Goal: Task Accomplishment & Management: Use online tool/utility

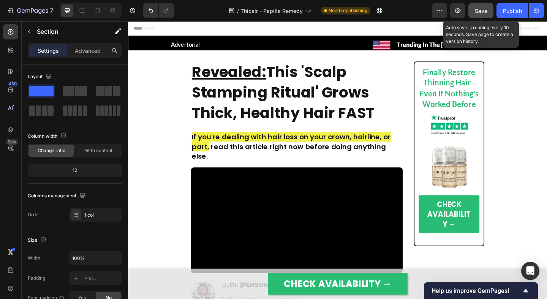
click at [487, 8] on span "Save" at bounding box center [480, 11] width 13 height 6
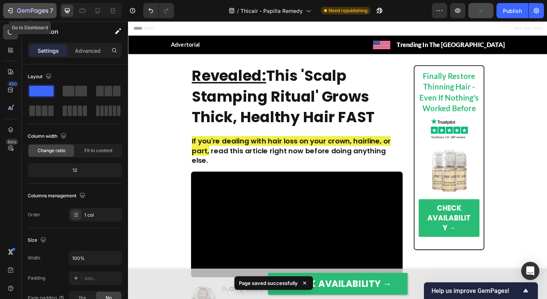
click at [46, 12] on icon "button" at bounding box center [32, 11] width 31 height 6
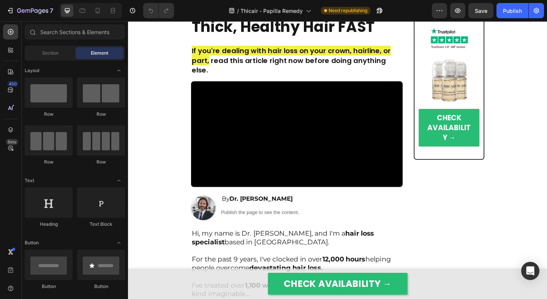
scroll to position [82, 0]
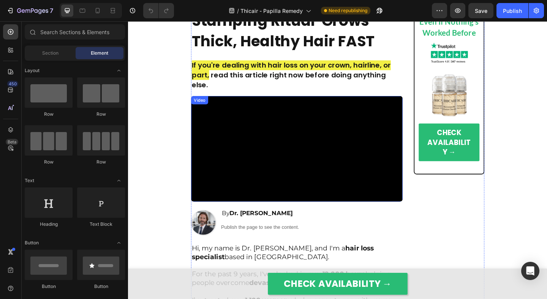
click at [281, 124] on video at bounding box center [311, 159] width 230 height 115
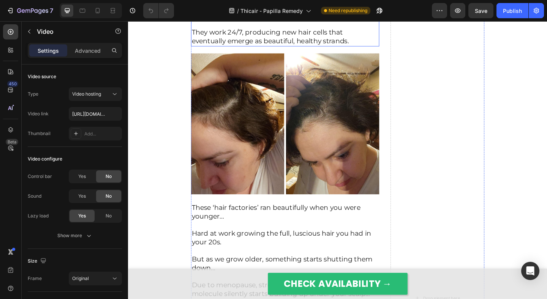
scroll to position [1153, 0]
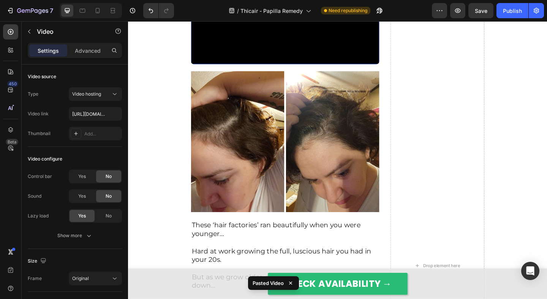
scroll to position [1253, 0]
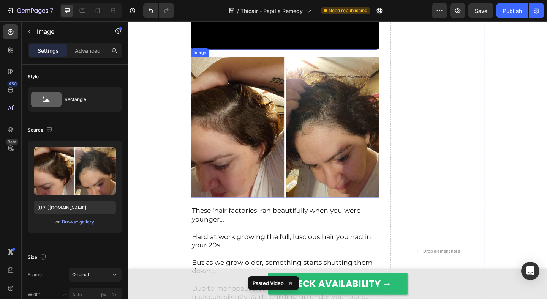
click at [255, 213] on img at bounding box center [298, 136] width 205 height 153
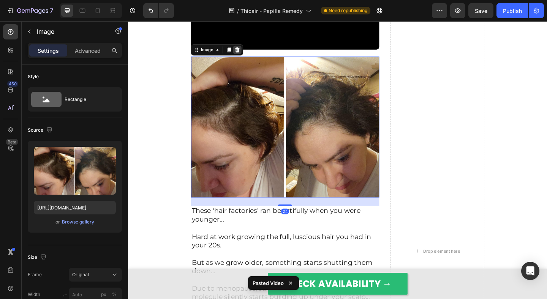
click at [248, 55] on icon at bounding box center [246, 52] width 5 height 5
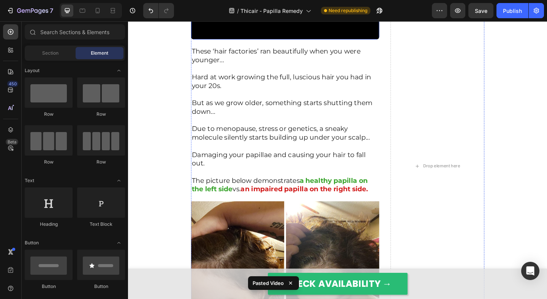
scroll to position [1264, 0]
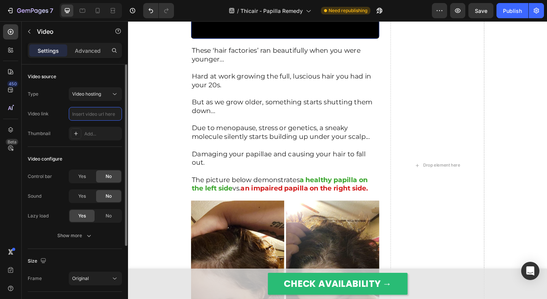
scroll to position [0, 0]
paste input "https://cdn.shopify.com/videos/c/o/v/d0c7710412ce44bdb140775778e8fa9a.mp4"
type input "https://cdn.shopify.com/videos/c/o/v/d0c7710412ce44bdb140775778e8fa9a.mp4"
click at [64, 121] on div "Type Video hosting Video link https://cdn.shopify.com/videos/c/o/v/d0c7710412ce…" at bounding box center [75, 113] width 94 height 53
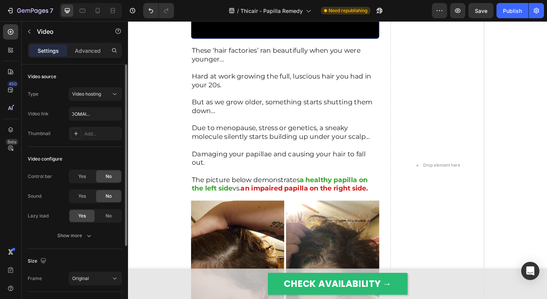
scroll to position [0, 0]
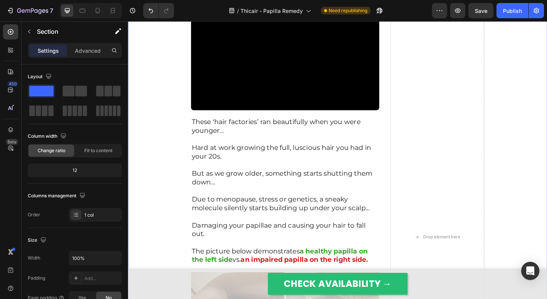
scroll to position [1186, 0]
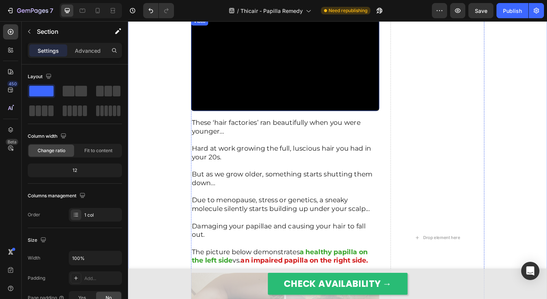
click at [202, 119] on video at bounding box center [298, 68] width 205 height 102
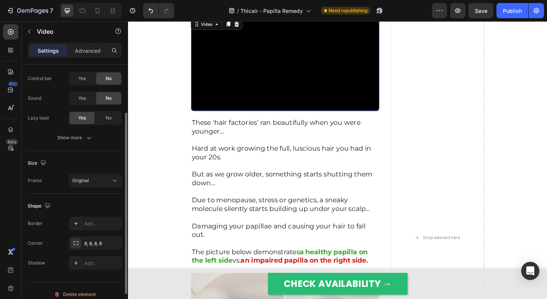
scroll to position [105, 0]
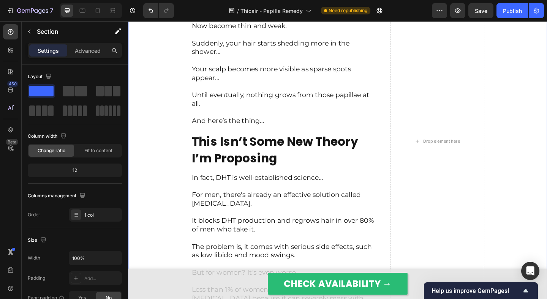
scroll to position [1998, 0]
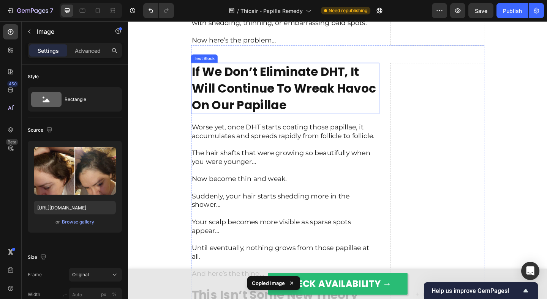
click at [261, 121] on strong "If We Don’t Eliminate DHT, It Will Continue To Wreak Havoc On Our Papillae" at bounding box center [297, 94] width 200 height 54
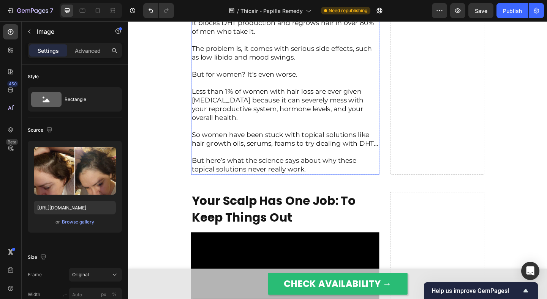
scroll to position [2376, 0]
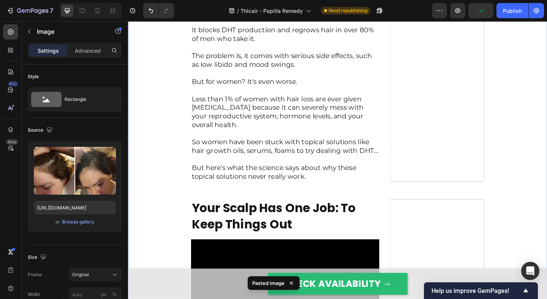
scroll to position [2556, 0]
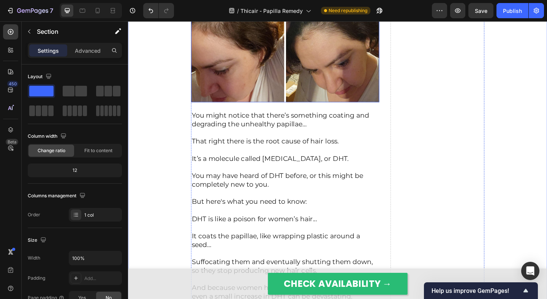
scroll to position [1516, 0]
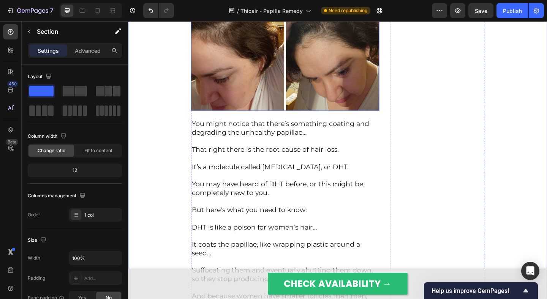
click at [273, 118] on img at bounding box center [298, 41] width 205 height 153
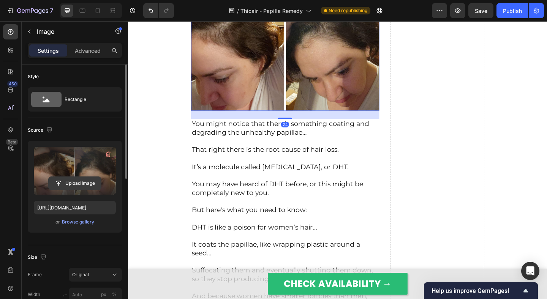
click at [89, 184] on input "file" at bounding box center [75, 183] width 52 height 13
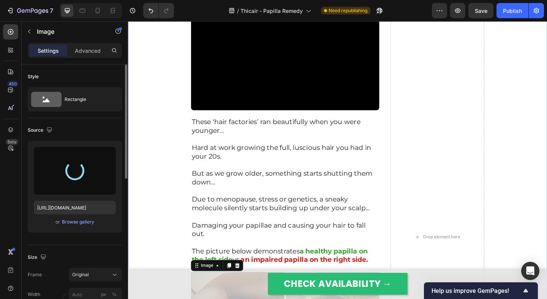
type input "https://cdn.shopify.com/s/files/1/0609/3442/2659/files/gempages_527440438852846…"
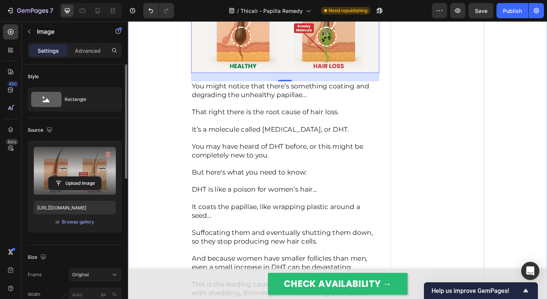
scroll to position [1517, 0]
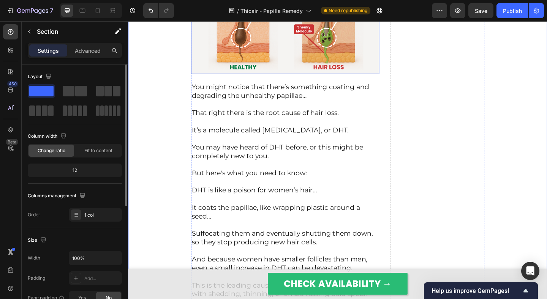
click at [282, 79] on img at bounding box center [298, 21] width 205 height 115
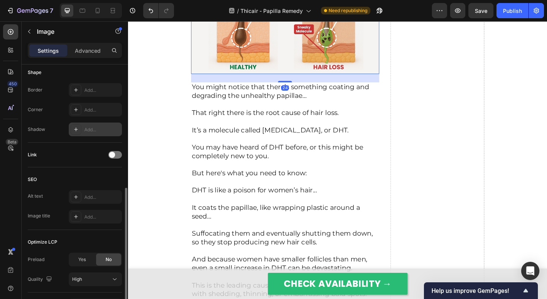
scroll to position [251, 0]
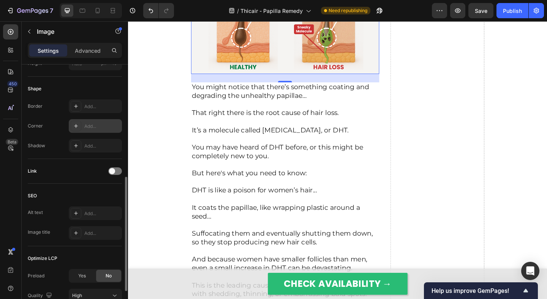
click at [78, 129] on div at bounding box center [76, 126] width 11 height 11
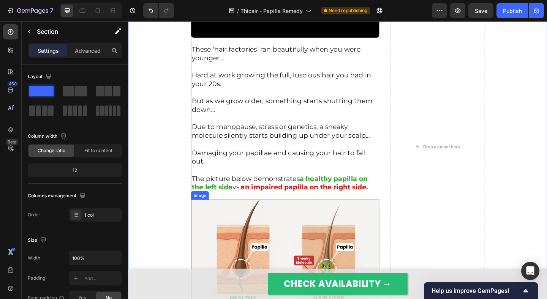
scroll to position [1252, 0]
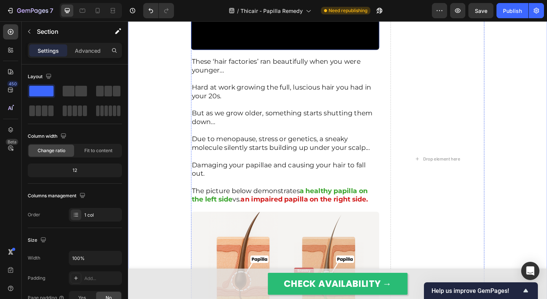
click at [235, 52] on video at bounding box center [298, 1] width 205 height 102
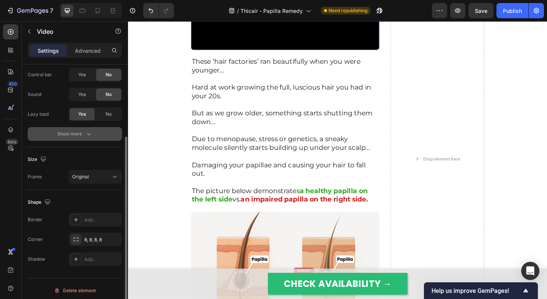
scroll to position [105, 0]
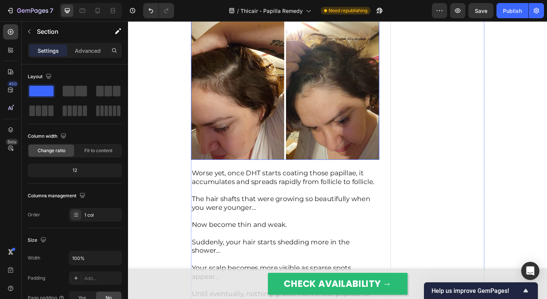
scroll to position [1975, 0]
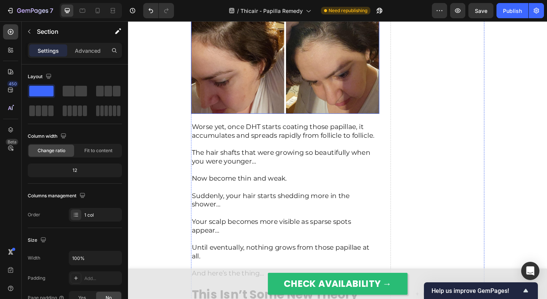
click at [271, 122] on img at bounding box center [298, 44] width 205 height 153
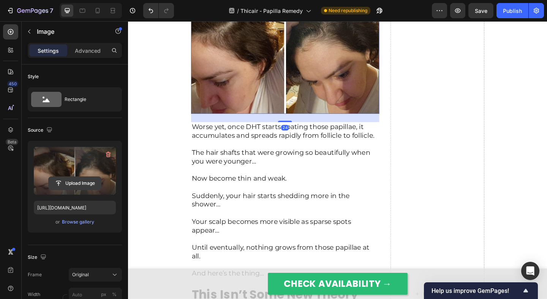
click at [62, 189] on input "file" at bounding box center [75, 183] width 52 height 13
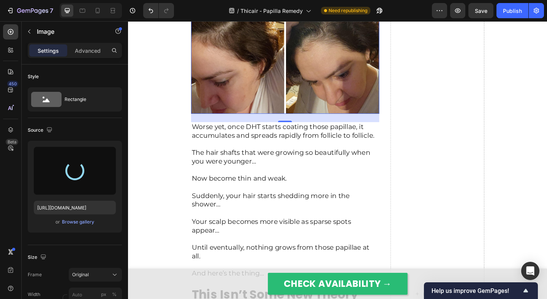
type input "https://cdn.shopify.com/s/files/1/0609/3442/2659/files/gempages_527440438852846…"
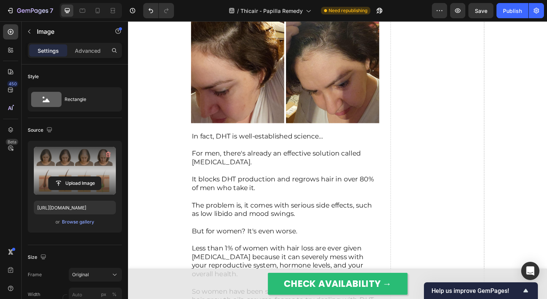
scroll to position [2339, 0]
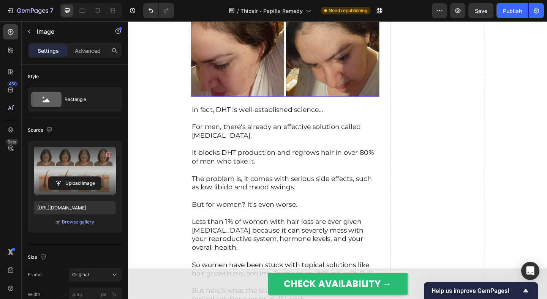
click at [265, 103] on img at bounding box center [298, 26] width 205 height 153
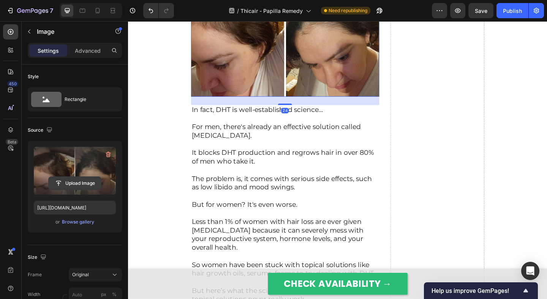
click at [96, 184] on input "file" at bounding box center [75, 183] width 52 height 13
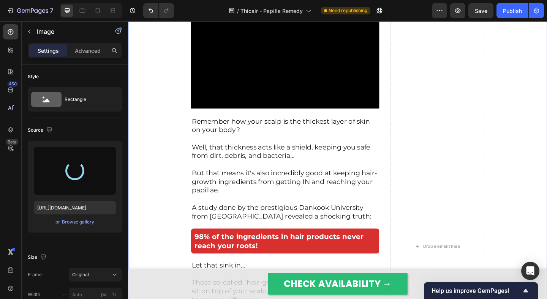
scroll to position [2720, 0]
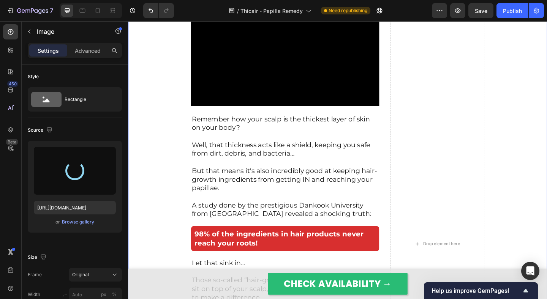
type input "https://cdn.shopify.com/s/files/1/0609/3442/2659/files/gempages_527440438852846…"
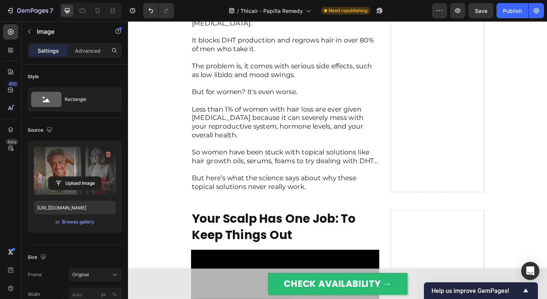
scroll to position [2315, 0]
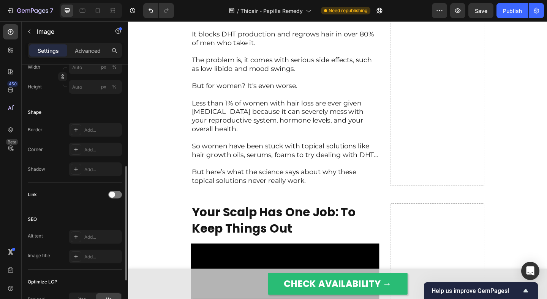
scroll to position [228, 0]
click at [241, 21] on p "For men, there's already an effective solution called finasteride." at bounding box center [298, 7] width 203 height 28
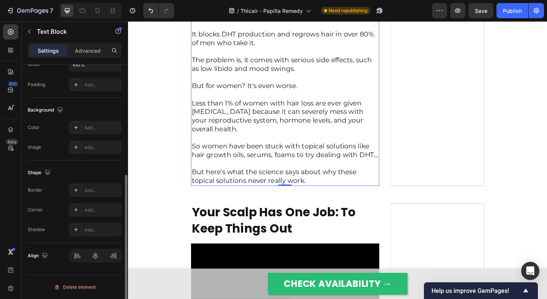
scroll to position [0, 0]
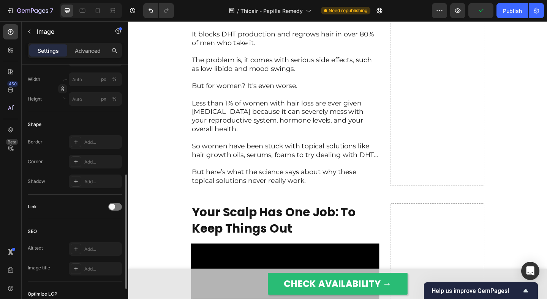
scroll to position [230, 0]
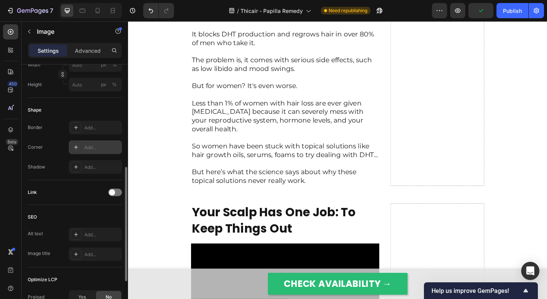
click at [73, 147] on icon at bounding box center [76, 147] width 6 height 6
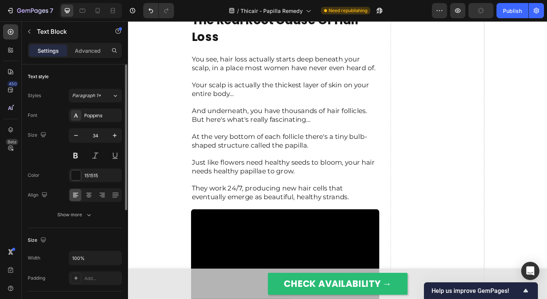
scroll to position [997, 0]
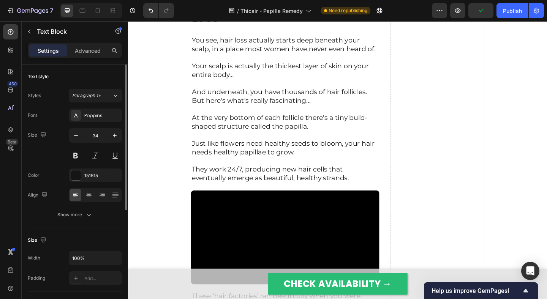
click at [271, 84] on p "Your scalp is actually the thickest layer of skin on your entire body…" at bounding box center [298, 70] width 203 height 28
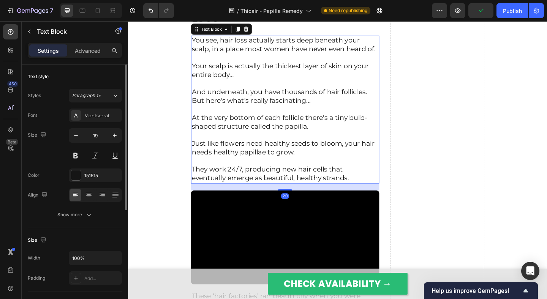
click at [271, 84] on p "Your scalp is actually the thickest layer of skin on your entire body…" at bounding box center [298, 70] width 203 height 28
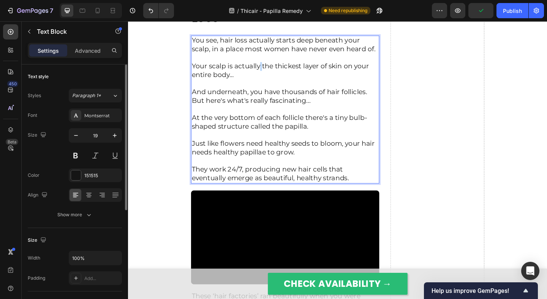
click at [307, 84] on p "Your scalp is actually the thickest layer of skin on your entire body…" at bounding box center [298, 70] width 203 height 28
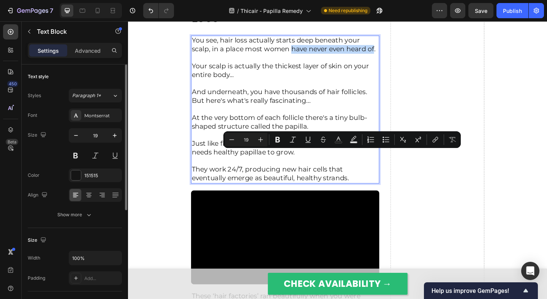
drag, startPoint x: 396, startPoint y: 169, endPoint x: 307, endPoint y: 170, distance: 89.2
click at [307, 56] on p "You see, hair loss actually starts deep beneath your scalp, in a place most wom…" at bounding box center [298, 47] width 203 height 19
click at [304, 56] on p "You see, hair loss actually starts deep beneath your scalp, in a place most wom…" at bounding box center [298, 47] width 203 height 19
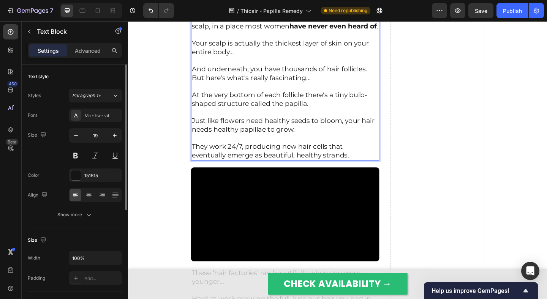
scroll to position [1034, 0]
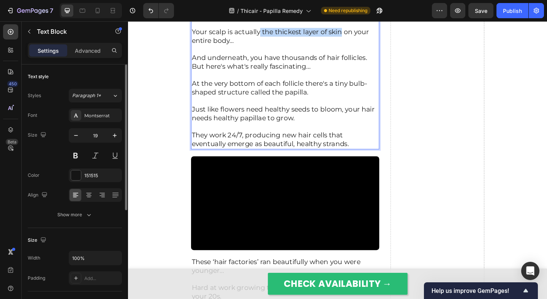
drag, startPoint x: 272, startPoint y: 158, endPoint x: 361, endPoint y: 159, distance: 88.4
click at [361, 47] on p "Your scalp is actually the thickest layer of skin on your entire body…" at bounding box center [298, 33] width 203 height 28
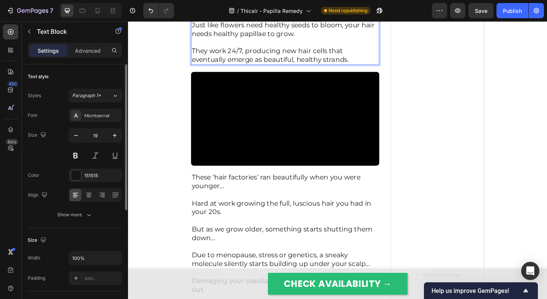
scroll to position [1127, 0]
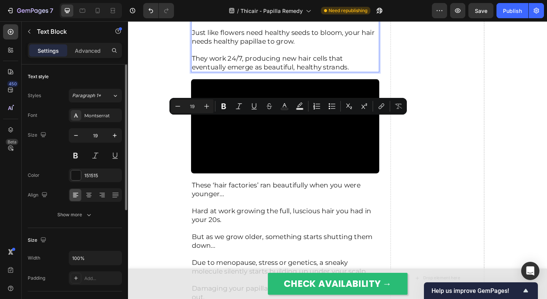
drag, startPoint x: 346, startPoint y: 131, endPoint x: 258, endPoint y: 139, distance: 88.8
click at [258, 20] on p "At the very bottom of each follicle there's a tiny bulb-shaped structure called…" at bounding box center [298, 6] width 203 height 28
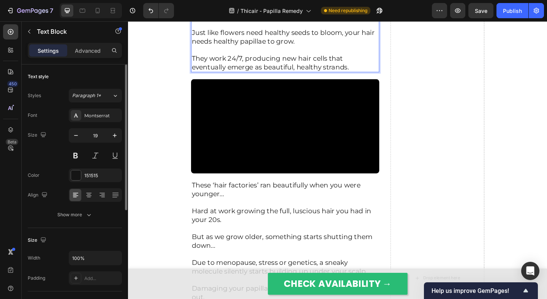
drag, startPoint x: 286, startPoint y: 141, endPoint x: 335, endPoint y: 140, distance: 49.0
click at [335, 20] on p "At the very bottom of each follicle there's a tiny bulb-shaped structure called…" at bounding box center [298, 6] width 203 height 28
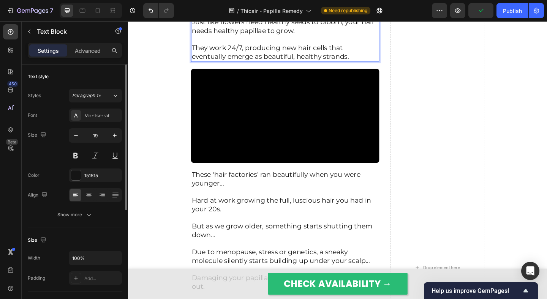
scroll to position [1142, 0]
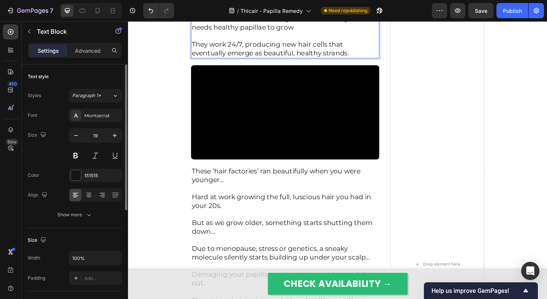
click at [257, 61] on p "They work 24/7, producing new hair cells that eventually emerge as beautiful, h…" at bounding box center [298, 47] width 203 height 28
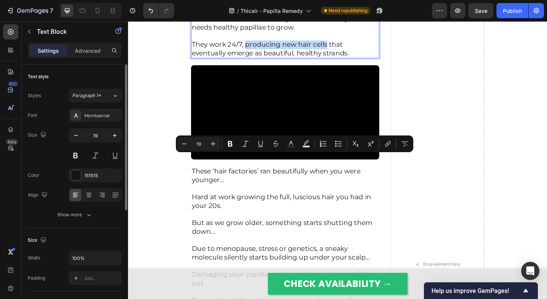
drag, startPoint x: 255, startPoint y: 171, endPoint x: 342, endPoint y: 172, distance: 86.9
click at [342, 61] on p "They work 24/7, producing new hair cells that eventually emerge as beautiful, h…" at bounding box center [298, 47] width 203 height 28
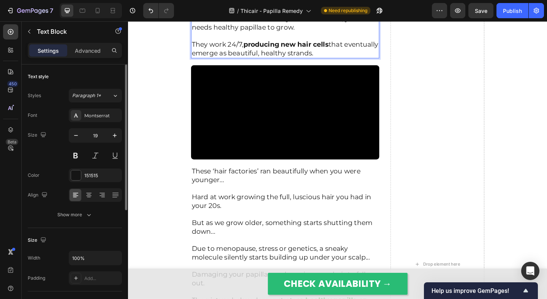
click at [340, 61] on p "They work 24/7, producing new hair cells that eventually emerge as beautiful, h…" at bounding box center [298, 47] width 203 height 28
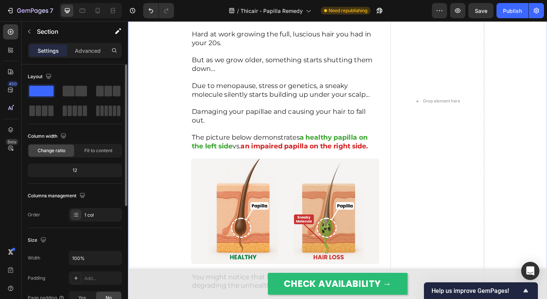
scroll to position [1330, 0]
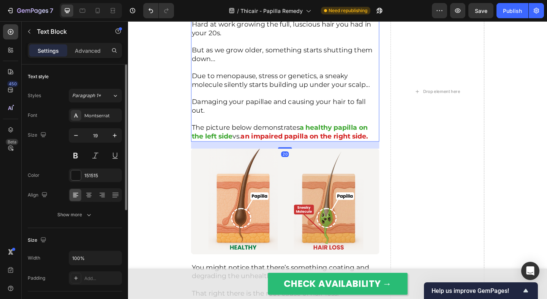
click at [230, 11] on p "These ‘hair factories’ ran beautifully when you were younger..." at bounding box center [298, 1] width 203 height 19
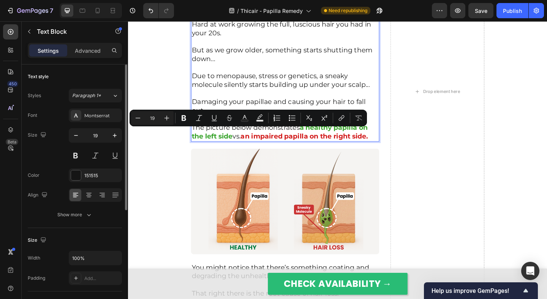
click at [260, 20] on p "Rich Text Editor. Editing area: main" at bounding box center [298, 15] width 203 height 9
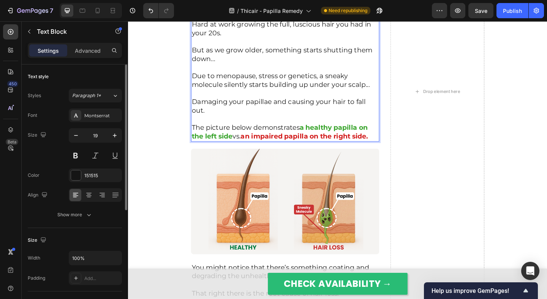
click at [203, 39] on p "Hard at work growing the full, luscious hair you had in your 20s." at bounding box center [298, 29] width 203 height 19
click at [241, 39] on p "Hard at work growing the full, luscious hair you had in your 20s." at bounding box center [298, 29] width 203 height 19
drag, startPoint x: 277, startPoint y: 163, endPoint x: 350, endPoint y: 165, distance: 72.5
click at [350, 39] on p "Hard at work growing the full, luscious hair you had in your 20s." at bounding box center [298, 29] width 203 height 19
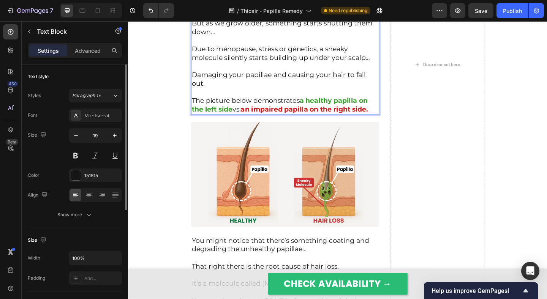
scroll to position [1372, 0]
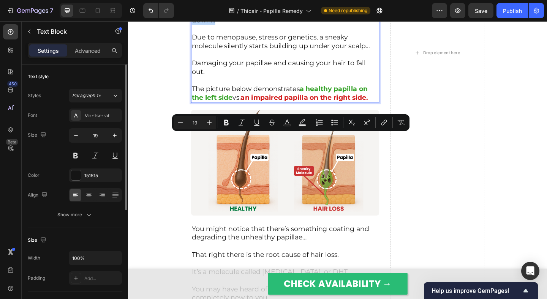
drag, startPoint x: 343, startPoint y: 157, endPoint x: 342, endPoint y: 151, distance: 5.9
click at [342, 25] on p "But as we grow older, something starts shutting them down..." at bounding box center [298, 11] width 203 height 28
click at [352, 25] on p "But as we grow older, something starts shutting them down..." at bounding box center [298, 11] width 203 height 28
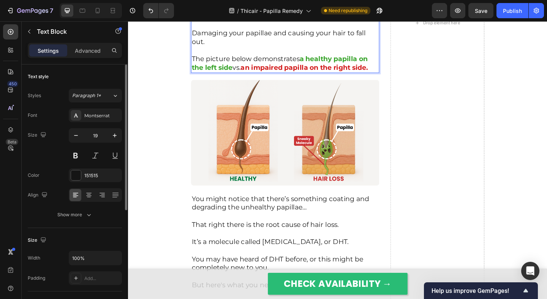
scroll to position [1406, 0]
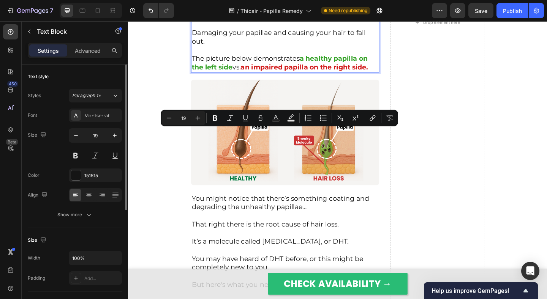
drag, startPoint x: 337, startPoint y: 145, endPoint x: 231, endPoint y: 152, distance: 106.2
click at [231, 20] on p "Due to menopause, stress or genetics, a sneaky molecule silently starts buildin…" at bounding box center [298, 6] width 203 height 28
drag, startPoint x: 246, startPoint y: 160, endPoint x: 249, endPoint y: 162, distance: 4.1
click at [249, 30] on p "Rich Text Editor. Editing area: main" at bounding box center [298, 24] width 203 height 9
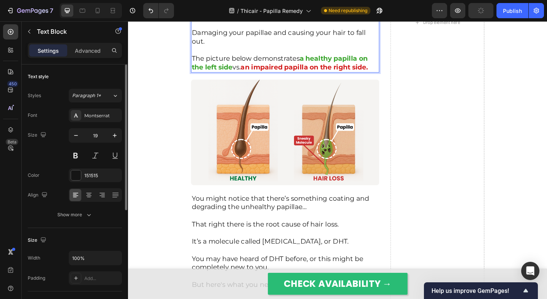
click at [269, 20] on p "Due to menopause, stress or genetics, a sneaky molecule silently starts buildin…" at bounding box center [298, 6] width 203 height 28
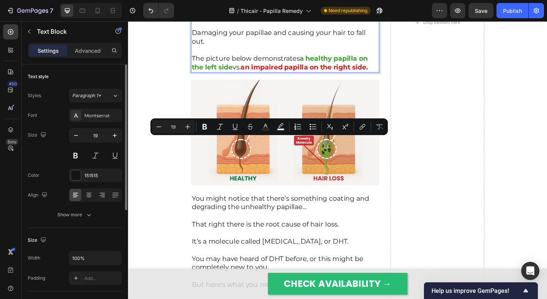
copy p "starts"
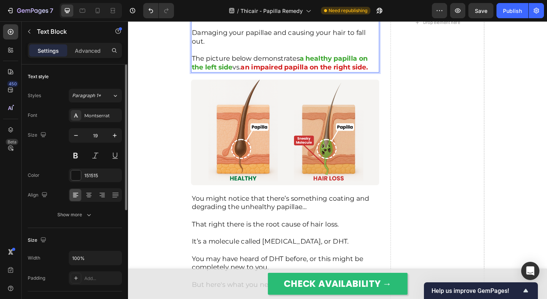
click at [270, 20] on p "Due to menopause, stress or genetics, a sneaky molecule silently building up un…" at bounding box center [298, 6] width 203 height 28
click at [307, 20] on p "Due to menopause, stress or genetics, a sneaky molecule silently builds up unde…" at bounding box center [298, 6] width 203 height 28
click at [300, 30] on p "Rich Text Editor. Editing area: main" at bounding box center [298, 24] width 203 height 9
click at [309, 30] on p "Rich Text Editor. Editing area: main" at bounding box center [298, 24] width 203 height 9
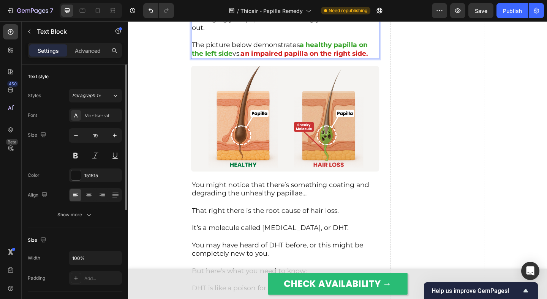
scroll to position [1421, 0]
click at [290, 32] on p "Damaging your papillae and causing your hair to fall out." at bounding box center [298, 23] width 203 height 19
click at [315, 32] on p "Damaging your papillae and causing your hair to fall out." at bounding box center [298, 23] width 203 height 19
click at [225, 32] on p "Damaging your papillae and causing your hair to fall out." at bounding box center [298, 23] width 203 height 19
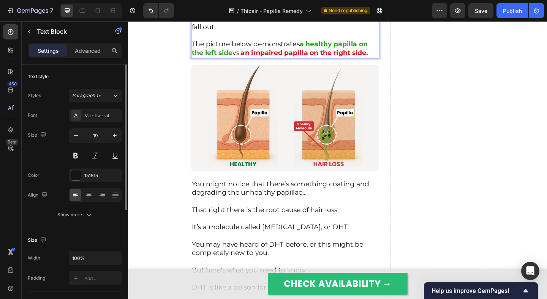
click at [276, 32] on p "Eating away at your papillae and causing your hair to fall out." at bounding box center [298, 23] width 203 height 19
drag, startPoint x: 297, startPoint y: 157, endPoint x: 187, endPoint y: 157, distance: 110.1
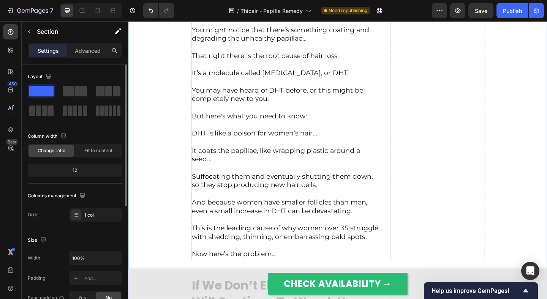
scroll to position [1593, 0]
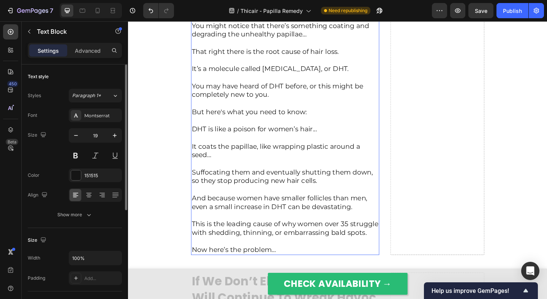
click at [273, 59] on p "That right there is the root cause of hair loss." at bounding box center [298, 49] width 203 height 19
click at [288, 40] on p "You might notice that there’s something coating and degrading the unhealthy pap…" at bounding box center [298, 31] width 203 height 19
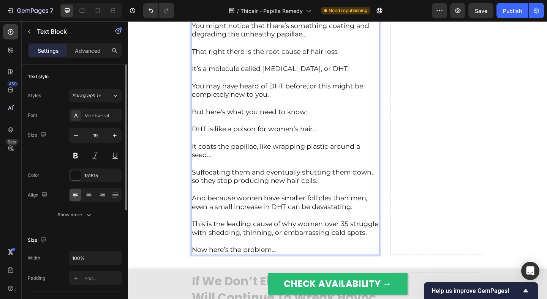
click at [355, 40] on p "You might notice that there’s something coating and degrading the unhealthy pap…" at bounding box center [298, 31] width 203 height 19
click at [228, 40] on p "You might notice that there’s something coating and degrading the unhealthy pap…" at bounding box center [298, 31] width 203 height 19
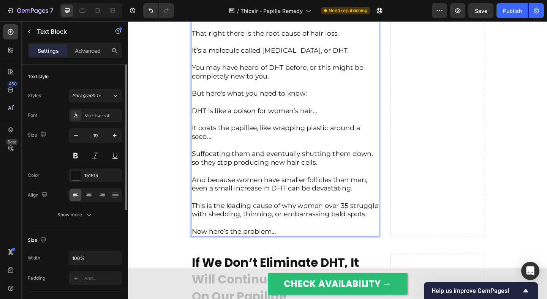
scroll to position [1626, 0]
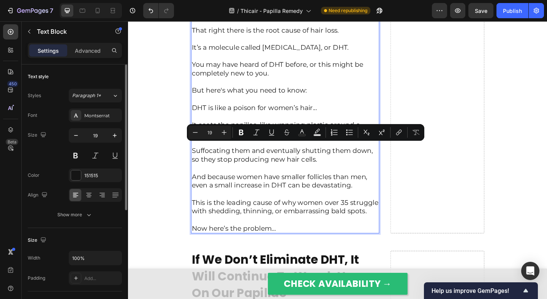
drag, startPoint x: 364, startPoint y: 158, endPoint x: 263, endPoint y: 161, distance: 101.4
click at [263, 36] on p "⁠⁠⁠⁠⁠⁠⁠ That right there is the root cause of hair loss." at bounding box center [298, 26] width 203 height 19
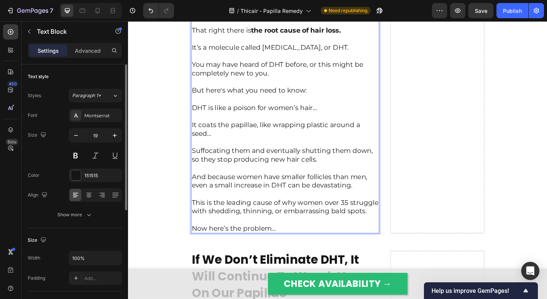
click at [263, 54] on p "It’s a molecule called dihydrotestosterone, or DHT." at bounding box center [298, 45] width 203 height 19
click at [260, 54] on p "⁠⁠⁠⁠⁠⁠⁠ It’s a molecule called dihydrotestosterone, or DHT." at bounding box center [298, 45] width 203 height 19
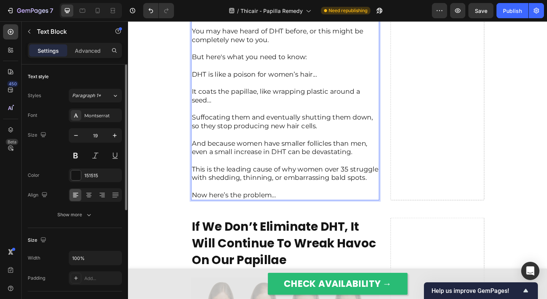
scroll to position [1672, 0]
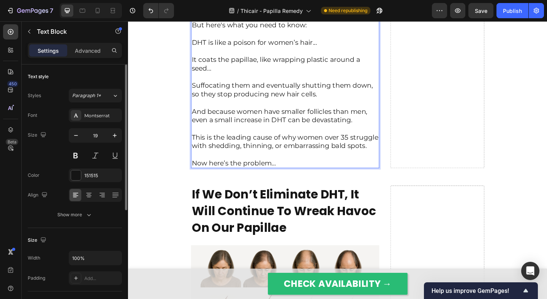
scroll to position [1710, 0]
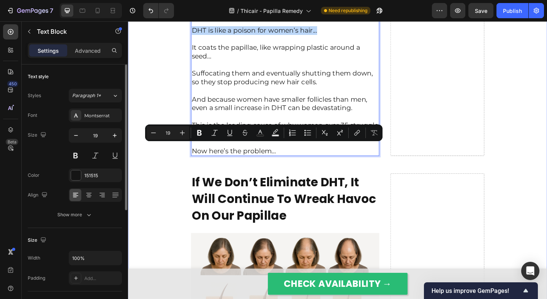
drag, startPoint x: 335, startPoint y: 159, endPoint x: 188, endPoint y: 159, distance: 147.6
click at [188, 159] on div "Hair Loss So Severe You Could Pull Out Clumps The Size Of Baseballs Text Block …" at bounding box center [355, 154] width 455 height 2562
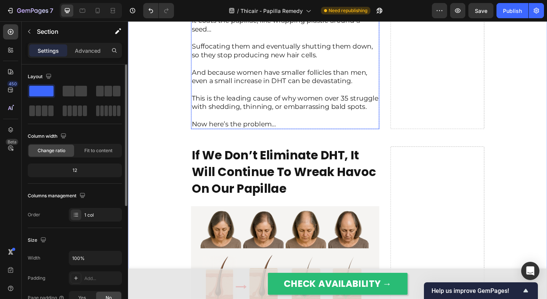
scroll to position [1745, 0]
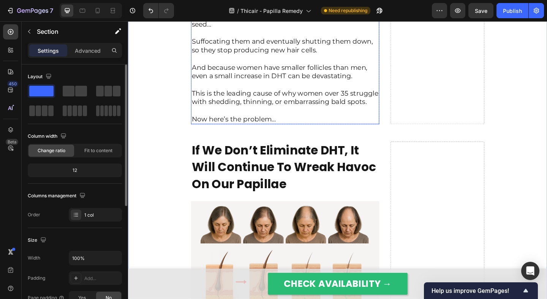
click at [293, 30] on p "It coats the papillae, like wrapping plastic around a seed…" at bounding box center [298, 16] width 203 height 28
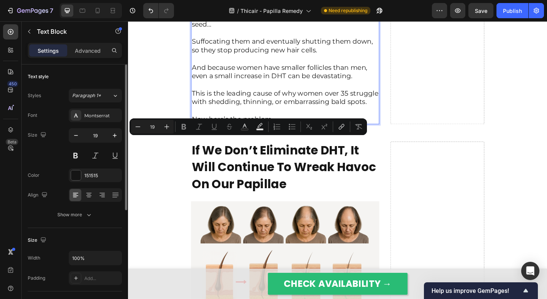
click at [284, 30] on p "It coats the papillae, like wrapping plastic around a seed…" at bounding box center [298, 16] width 203 height 28
click at [296, 30] on p "It coats the papillae, like wrapping plastic around a seed…" at bounding box center [298, 16] width 203 height 28
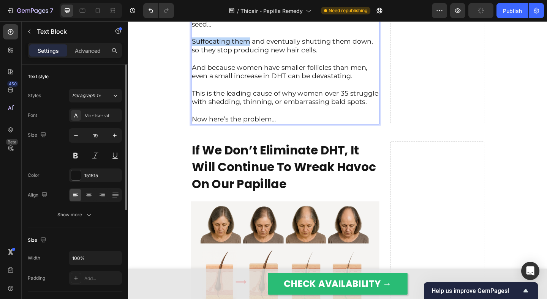
drag, startPoint x: 197, startPoint y: 172, endPoint x: 257, endPoint y: 173, distance: 59.6
click at [257, 58] on p "Suffocating them and eventually shutting them down, so they stop producing new …" at bounding box center [298, 44] width 203 height 28
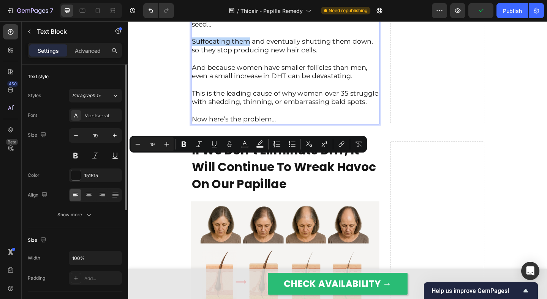
click at [282, 58] on p "Suffocating them and eventually shutting them down, so they stop producing new …" at bounding box center [298, 44] width 203 height 28
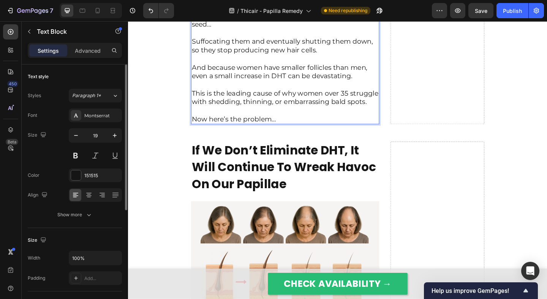
drag, startPoint x: 316, startPoint y: 172, endPoint x: 388, endPoint y: 174, distance: 72.2
click at [388, 58] on p "Suffocating them and eventually shutting them down, so they stop producing new …" at bounding box center [298, 44] width 203 height 28
drag, startPoint x: 391, startPoint y: 173, endPoint x: 316, endPoint y: 173, distance: 75.2
click at [316, 58] on p "Suffocating them and eventually shutting them down, so they stop producing new …" at bounding box center [298, 44] width 203 height 28
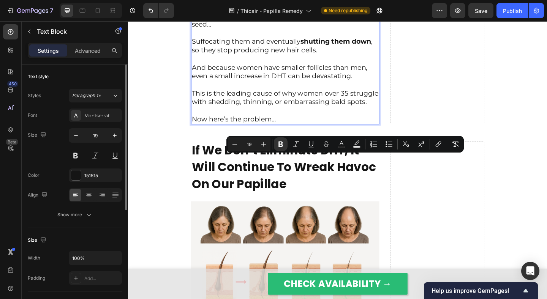
click at [395, 58] on p "Suffocating them and eventually shutting them down , so they stop producing new…" at bounding box center [298, 44] width 203 height 28
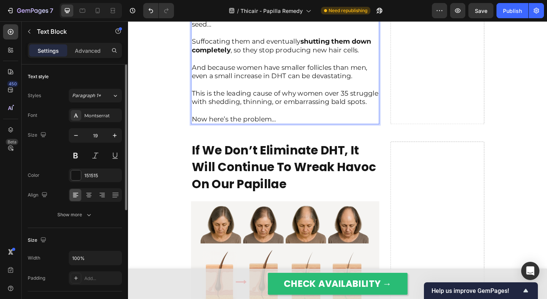
click at [353, 86] on p "And because women have smaller follicles than men, even a small increase in DHT…" at bounding box center [298, 72] width 203 height 28
click at [367, 86] on p "And because women have smaller follicles than men, even a small increase in DHT…" at bounding box center [298, 72] width 203 height 28
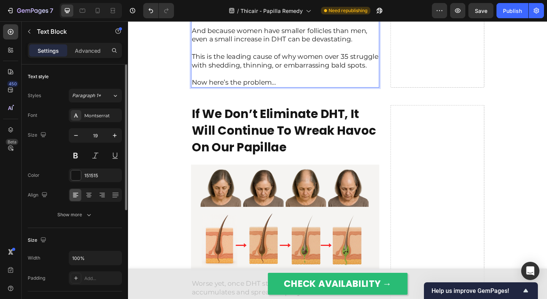
scroll to position [1786, 0]
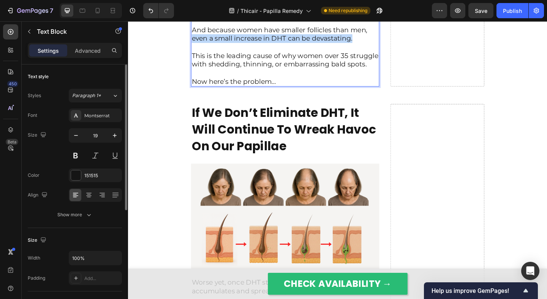
drag, startPoint x: 198, startPoint y: 169, endPoint x: 380, endPoint y: 170, distance: 181.4
click at [380, 45] on p "⁠⁠⁠⁠⁠⁠⁠ And because women have smaller follicles than men, even a small increas…" at bounding box center [298, 31] width 203 height 28
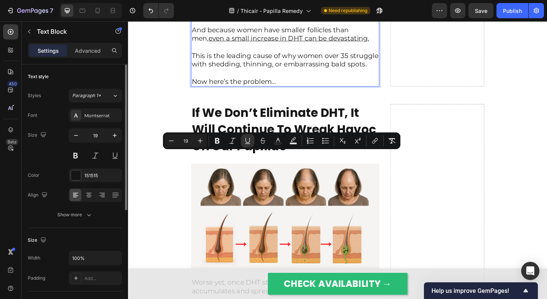
click at [375, 73] on p "This is the leading cause of why women over 35 struggle with shedding, thinning…" at bounding box center [298, 59] width 203 height 28
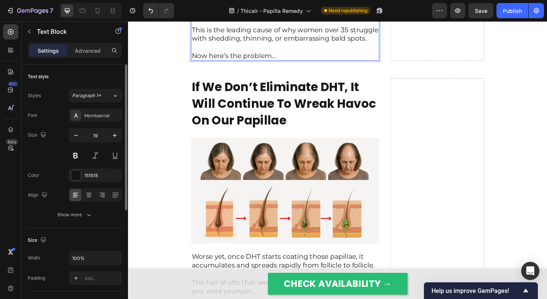
scroll to position [1825, 0]
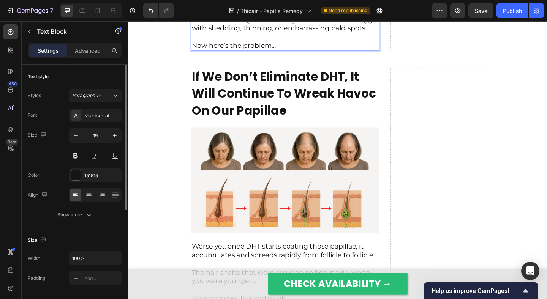
click at [331, 52] on p "Now here’s the problem…" at bounding box center [298, 43] width 203 height 19
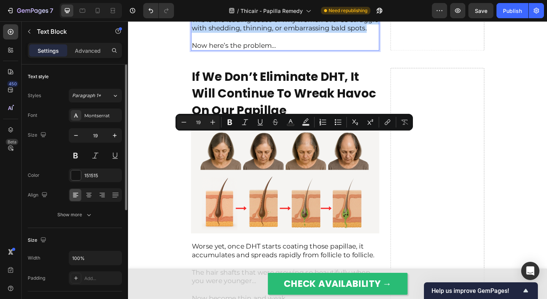
drag, startPoint x: 197, startPoint y: 148, endPoint x: 389, endPoint y: 159, distance: 192.0
click at [389, 34] on p "This is the leading cause of why women over 35 struggle with shedding, thinning…" at bounding box center [298, 20] width 203 height 28
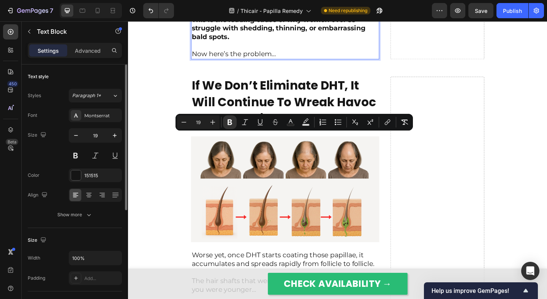
click at [381, 43] on p "This is the leading cause of why women over 35 struggle with shedding, thinning…" at bounding box center [298, 25] width 203 height 38
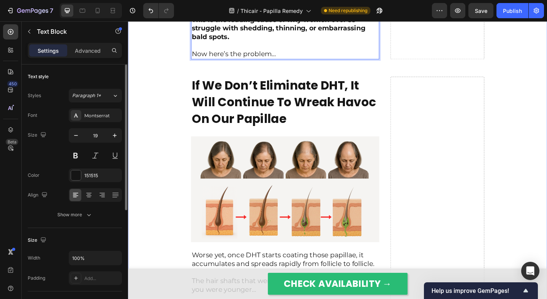
click at [162, 181] on div "Hair Loss So Severe You Could Pull Out Clumps The Size Of Baseballs Text Block …" at bounding box center [355, 44] width 455 height 2572
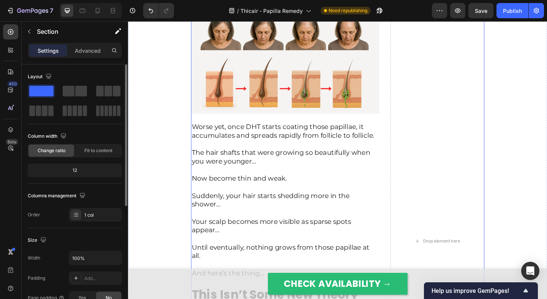
scroll to position [1975, 0]
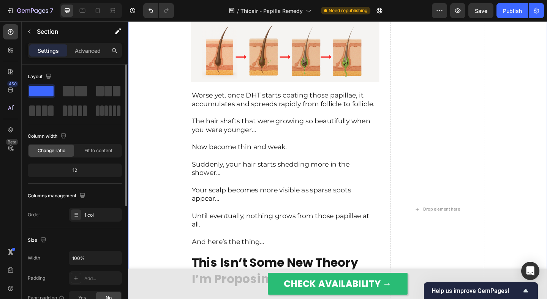
scroll to position [2002, 0]
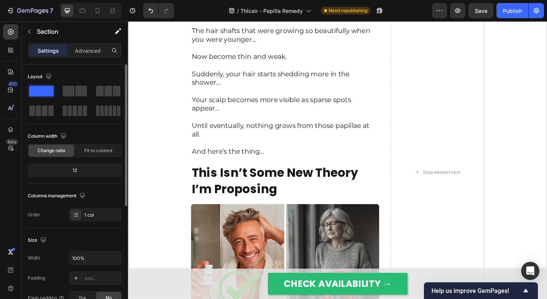
scroll to position [2101, 0]
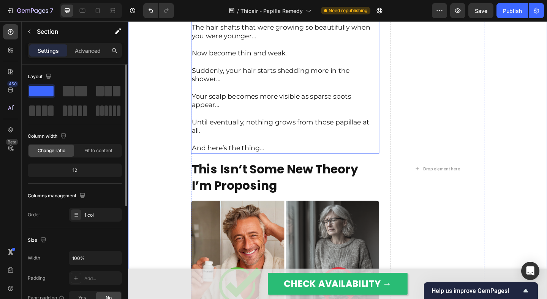
click at [249, 14] on p "Worse yet, once DHT starts coating those papillae, it accumulates and spreads r…" at bounding box center [298, 4] width 203 height 19
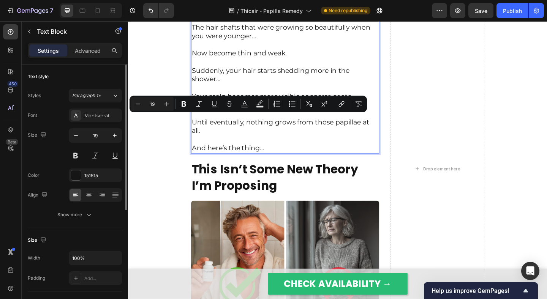
click at [298, 42] on p "The hair shafts that were growing so beautifully when you were younger…" at bounding box center [298, 28] width 203 height 28
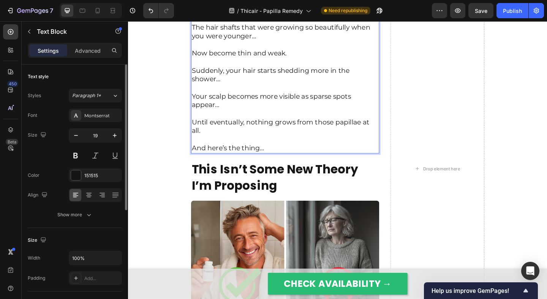
drag, startPoint x: 378, startPoint y: 127, endPoint x: 244, endPoint y: 140, distance: 135.4
click at [244, 14] on p "Worse yet, once DHT starts coating those papillae, it accumulates and spreads r…" at bounding box center [298, 4] width 203 height 19
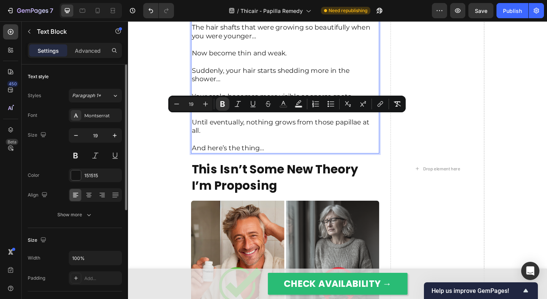
click at [283, 14] on p "Worse yet, once DHT starts coating those papillae, it accumulates and spreads r…" at bounding box center [298, 4] width 203 height 19
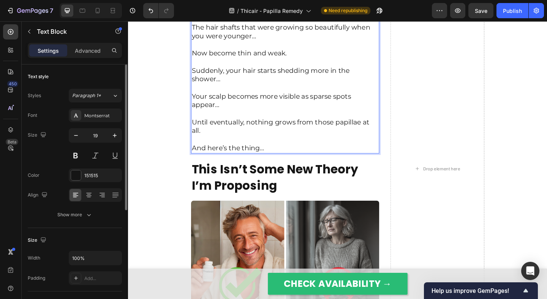
drag, startPoint x: 262, startPoint y: 138, endPoint x: 283, endPoint y: 142, distance: 21.2
click at [283, 14] on p "Worse yet, once DHT starts coating those papillae, it accumulates and spreads r…" at bounding box center [298, 4] width 203 height 19
drag, startPoint x: 262, startPoint y: 138, endPoint x: 319, endPoint y: 139, distance: 56.9
click at [319, 14] on p "Worse yet, once DHT starts coating those papillae, it accumulates and spreads r…" at bounding box center [298, 4] width 203 height 19
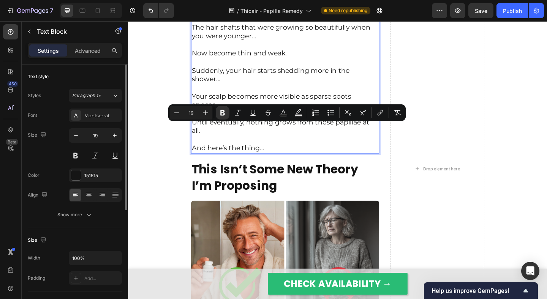
click at [306, 42] on p "The hair shafts that were growing so beautifully when you were younger…" at bounding box center [298, 28] width 203 height 28
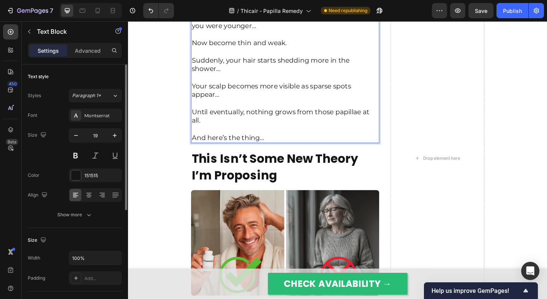
scroll to position [2125, 0]
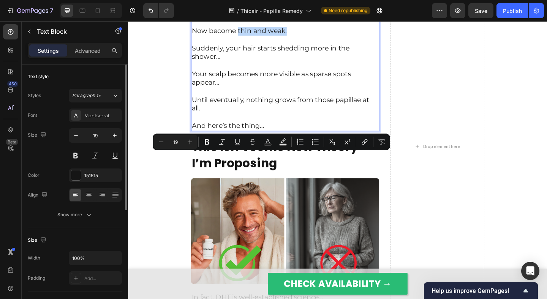
drag, startPoint x: 303, startPoint y: 171, endPoint x: 247, endPoint y: 170, distance: 55.8
click at [247, 36] on p "Now become thin and weak." at bounding box center [298, 27] width 203 height 19
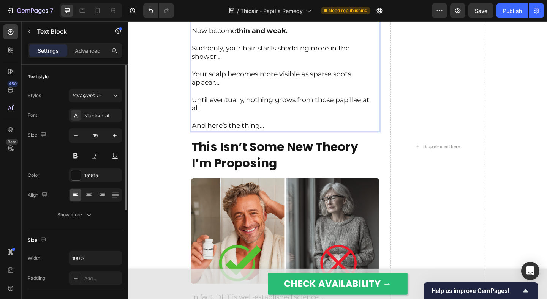
drag, startPoint x: 252, startPoint y: 173, endPoint x: 262, endPoint y: 176, distance: 10.9
click at [262, 65] on p "Suddenly, your hair starts shedding more in the shower…" at bounding box center [298, 51] width 203 height 28
click at [274, 65] on p "⁠⁠⁠⁠⁠⁠⁠ Suddenly, your hair starts shedding more in the shower…" at bounding box center [298, 51] width 203 height 28
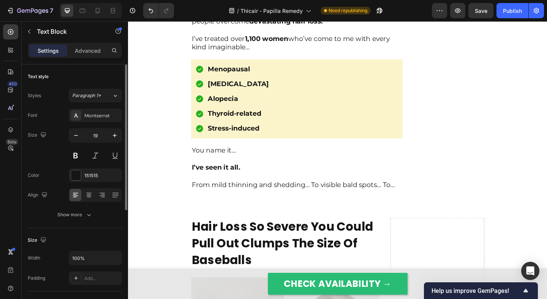
scroll to position [372, 0]
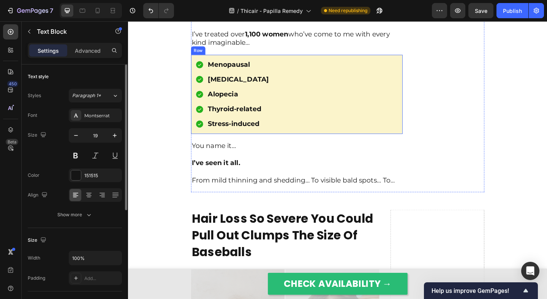
click at [197, 105] on div "Menopausal Postpartum Alopecia Thyroid-related Stress-induced Item List Row" at bounding box center [311, 101] width 230 height 86
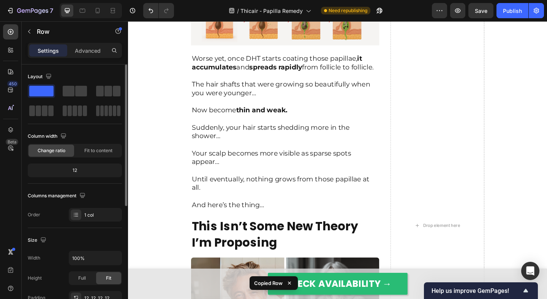
scroll to position [2159, 0]
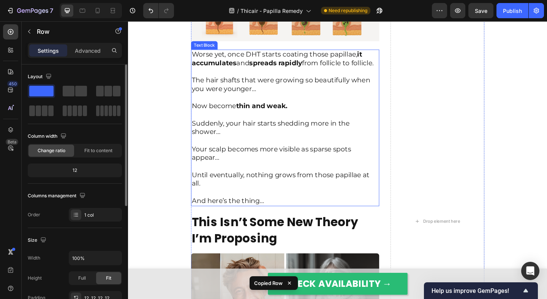
click at [241, 118] on p "Now become thin and weak." at bounding box center [298, 108] width 203 height 19
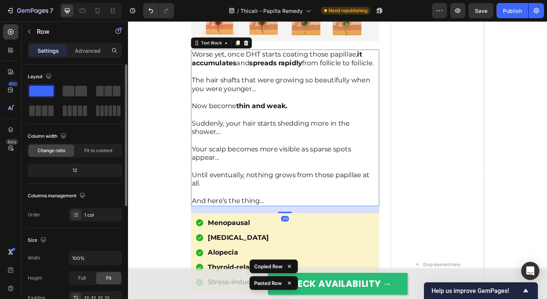
click at [255, 147] on p "Suddenly, your hair starts shedding more in the shower…" at bounding box center [298, 132] width 203 height 28
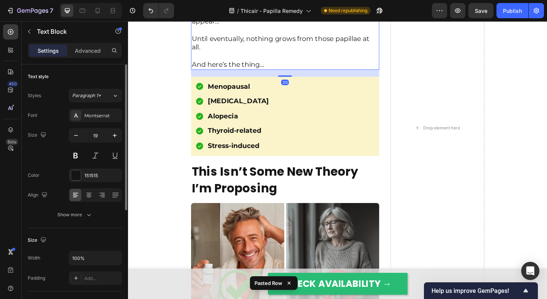
scroll to position [2336, 0]
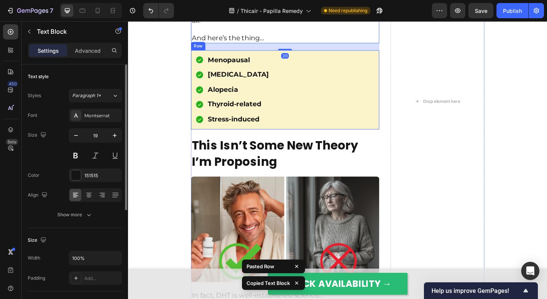
click at [198, 138] on div "Menopausal Postpartum Alopecia Thyroid-related Stress-induced Item List Row" at bounding box center [298, 96] width 205 height 86
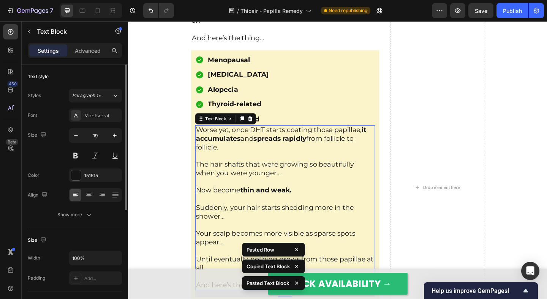
scroll to position [2362, 0]
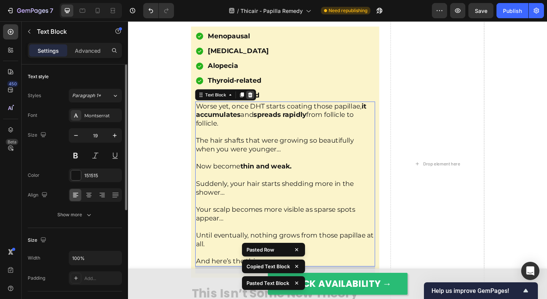
click at [259, 104] on icon at bounding box center [260, 100] width 5 height 5
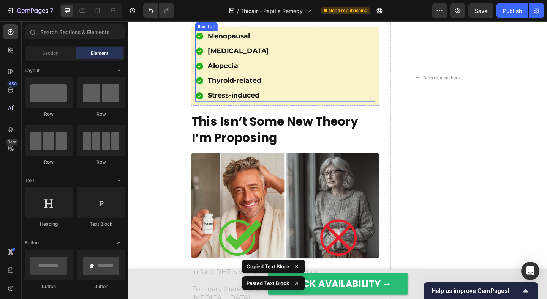
scroll to position [2365, 0]
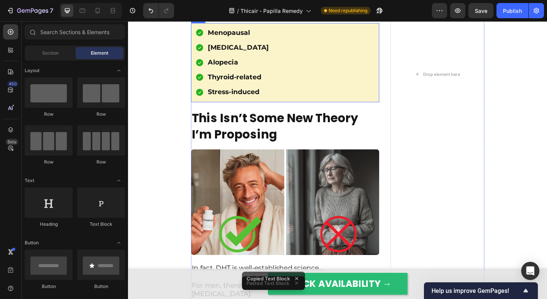
click at [197, 62] on div "Menopausal Postpartum Alopecia Thyroid-related Stress-induced Item List Row" at bounding box center [298, 66] width 205 height 86
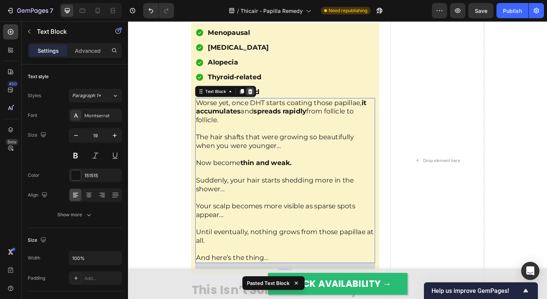
click at [262, 100] on icon at bounding box center [260, 97] width 5 height 5
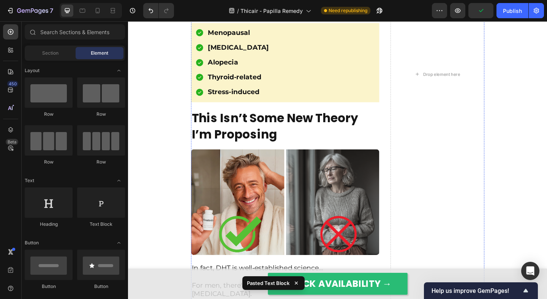
click at [235, 14] on p "And here’s the thing…" at bounding box center [298, 5] width 203 height 19
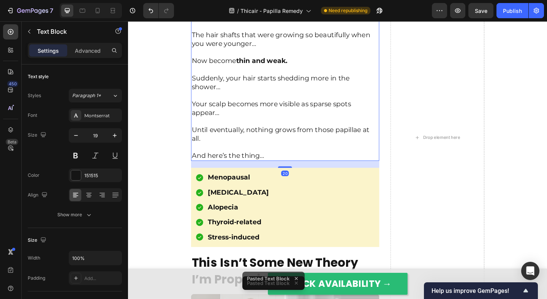
scroll to position [2384, 0]
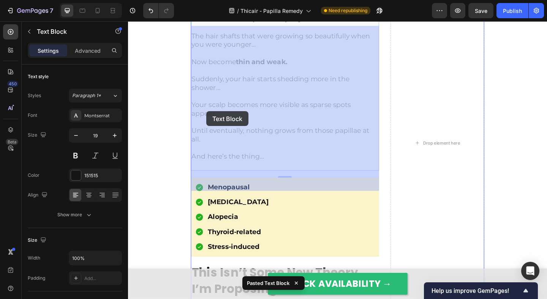
drag, startPoint x: 216, startPoint y: 35, endPoint x: 213, endPoint y: 119, distance: 83.9
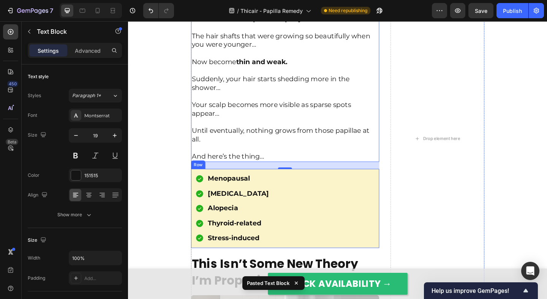
click at [199, 219] on div "Menopausal Postpartum Alopecia Thyroid-related Stress-induced Item List Row" at bounding box center [298, 225] width 205 height 86
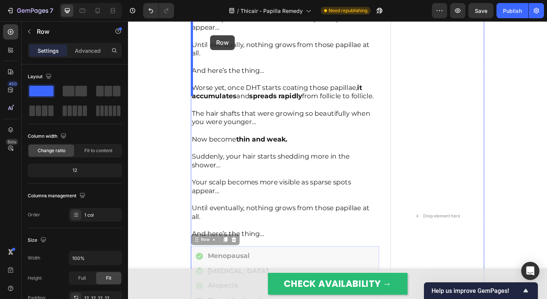
scroll to position [2298, 0]
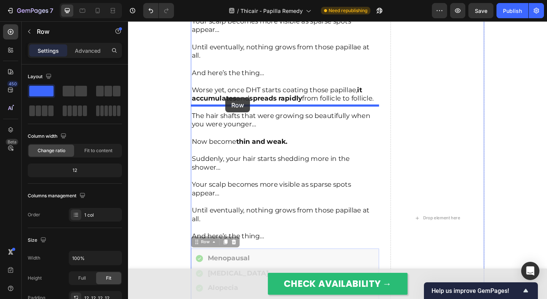
drag, startPoint x: 202, startPoint y: 207, endPoint x: 233, endPoint y: 104, distance: 107.3
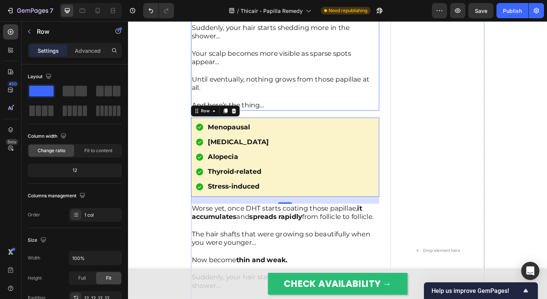
scroll to position [2257, 0]
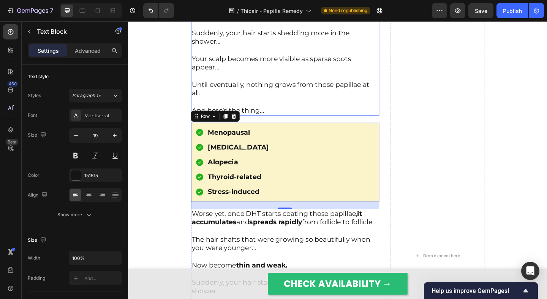
click at [260, 76] on p "Your scalp becomes more visible as sparse spots appear…" at bounding box center [298, 62] width 203 height 28
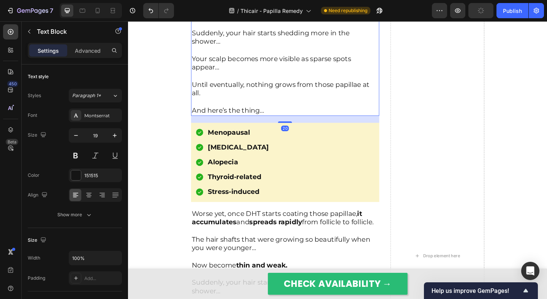
click at [238, 48] on p "Suddenly, your hair starts shedding more in the shower…" at bounding box center [298, 34] width 203 height 28
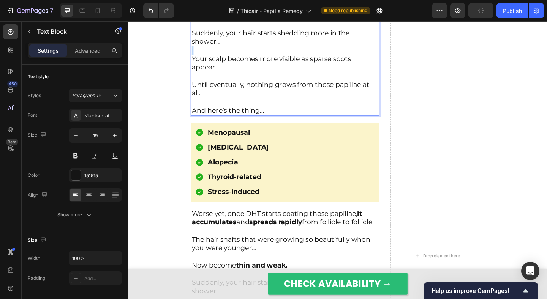
click at [238, 48] on p "Suddenly, your hair starts shedding more in the shower…" at bounding box center [298, 34] width 203 height 28
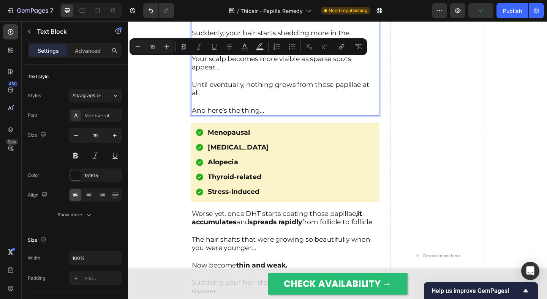
click at [253, 48] on p "Suddenly, your hair starts shedding more in the shower…" at bounding box center [298, 34] width 203 height 28
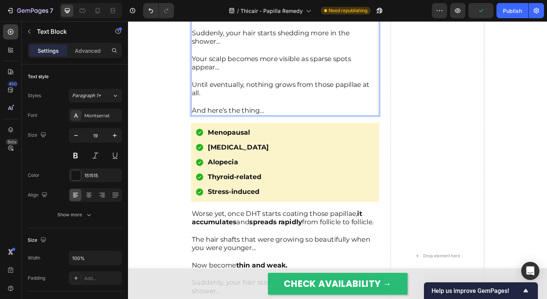
click at [236, 48] on p "Suddenly, your hair starts shedding more in the shower…" at bounding box center [298, 34] width 203 height 28
drag, startPoint x: 233, startPoint y: 57, endPoint x: 246, endPoint y: 65, distance: 15.5
click at [246, 48] on p "Suddenly: your hair starts shedding more in the shower…" at bounding box center [298, 34] width 203 height 28
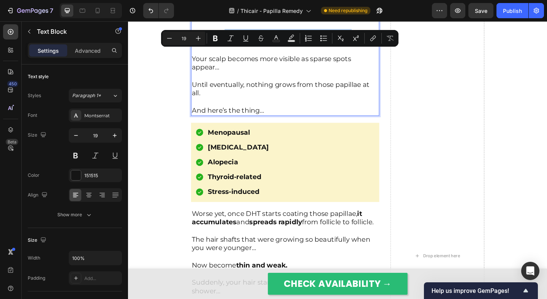
click at [246, 48] on p "Suddenly: your hair starts shedding more in the shower…" at bounding box center [298, 34] width 203 height 28
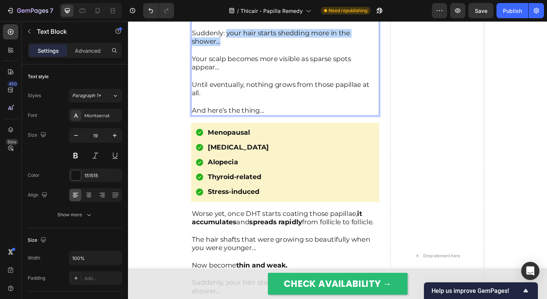
drag, startPoint x: 242, startPoint y: 65, endPoint x: 235, endPoint y: 59, distance: 9.4
click at [235, 48] on p "Suddenly: your hair starts shedding more in the shower…" at bounding box center [298, 34] width 203 height 28
copy p "your hair starts shedding more in the shower…"
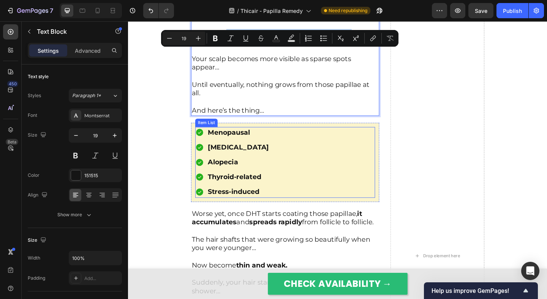
click at [227, 148] on p "Menopausal" at bounding box center [247, 142] width 66 height 10
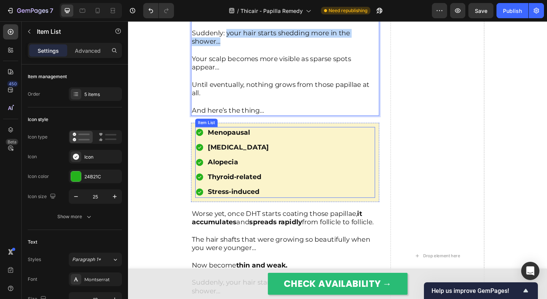
click at [227, 148] on p "Menopausal" at bounding box center [247, 142] width 66 height 10
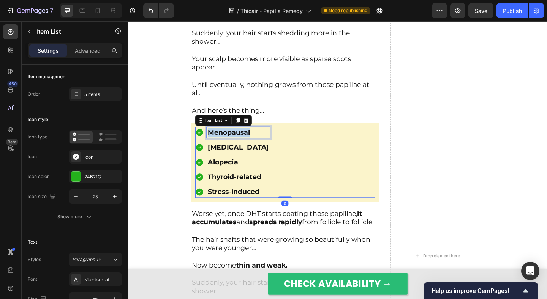
click at [227, 148] on p "Menopausal" at bounding box center [247, 142] width 66 height 10
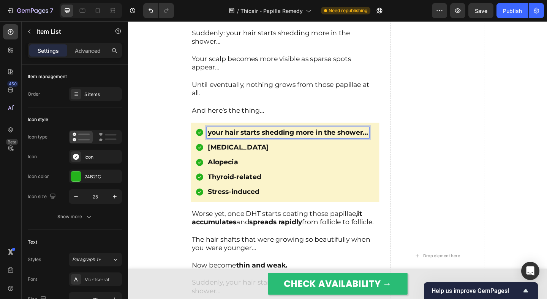
click at [217, 148] on p "your hair starts shedding more in the shower…" at bounding box center [301, 142] width 174 height 10
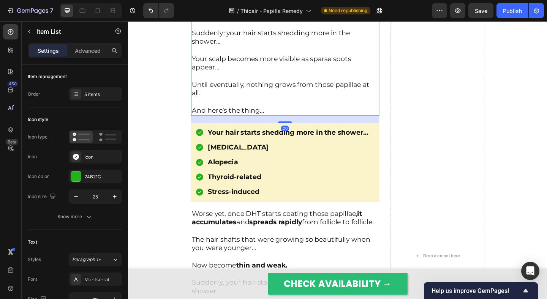
click at [230, 76] on p "Your scalp becomes more visible as sparse spots appear…" at bounding box center [298, 62] width 203 height 28
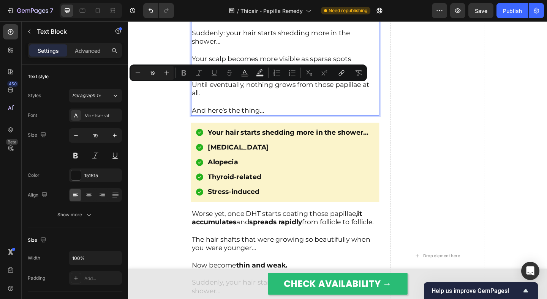
click at [232, 76] on p "Your scalp becomes more visible as sparse spots appear…" at bounding box center [298, 62] width 203 height 28
click at [237, 76] on p "Your scalp becomes more visible as sparse spots appear…" at bounding box center [298, 62] width 203 height 28
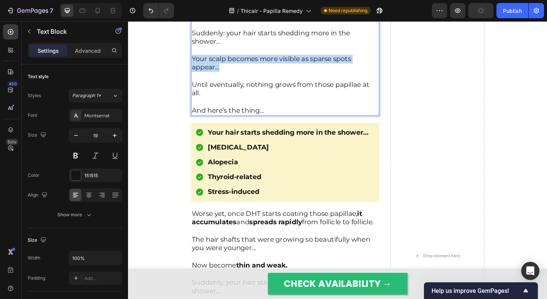
drag, startPoint x: 240, startPoint y: 95, endPoint x: 197, endPoint y: 85, distance: 43.2
click at [197, 76] on p "Your scalp becomes more visible as sparse spots appear…" at bounding box center [298, 62] width 203 height 28
copy p "Your scalp becomes more visible as sparse spots appear…"
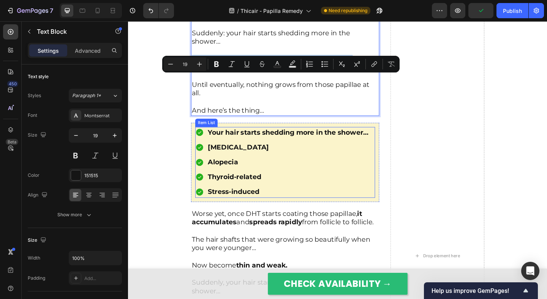
click at [229, 165] on div "Postpartum" at bounding box center [301, 158] width 177 height 13
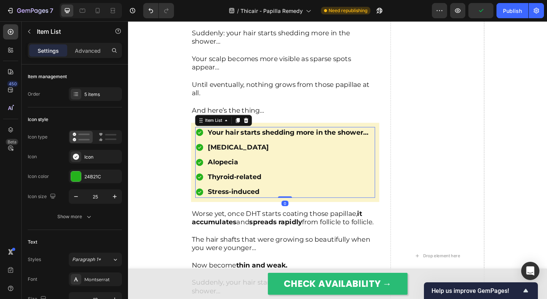
click at [229, 165] on div "Postpartum" at bounding box center [301, 158] width 177 height 13
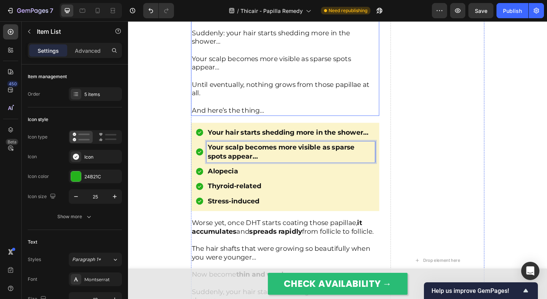
click at [244, 104] on p "Until eventually, nothing grows from those papillae at all." at bounding box center [298, 90] width 203 height 28
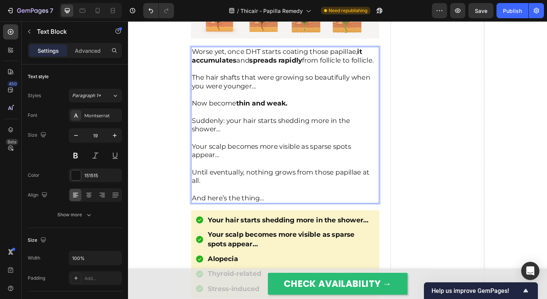
scroll to position [2171, 0]
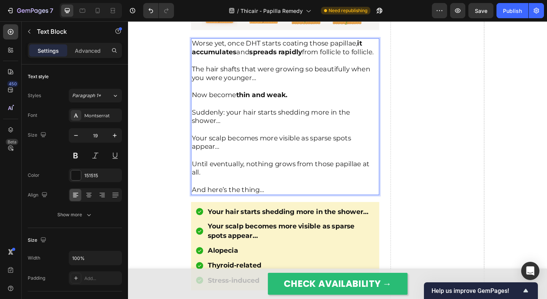
click at [240, 191] on p "Until eventually, nothing grows from those papillae at all." at bounding box center [298, 176] width 203 height 28
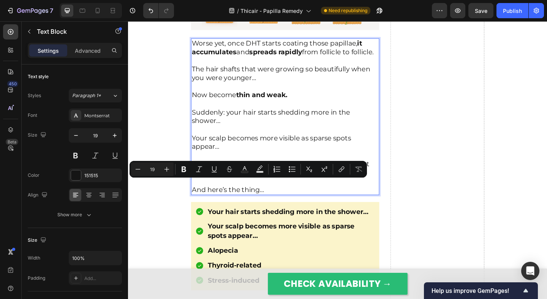
click at [230, 191] on p "Until eventually, nothing grows from those papillae at all." at bounding box center [298, 176] width 203 height 28
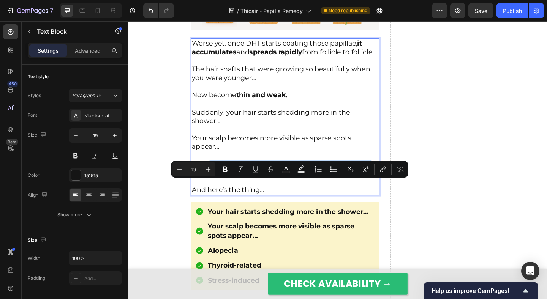
drag, startPoint x: 231, startPoint y: 206, endPoint x: 217, endPoint y: 200, distance: 15.0
click at [217, 191] on p "Until eventually, nothing grows from those papillae at all." at bounding box center [298, 176] width 203 height 28
copy p "eventually, nothing grows from those papillae at all."
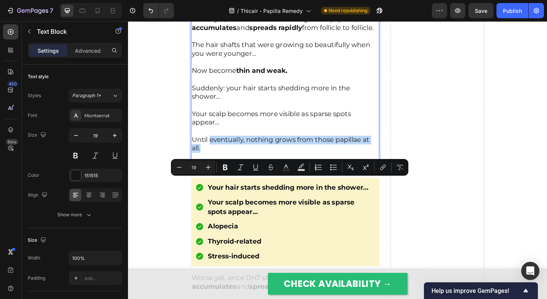
scroll to position [2249, 0]
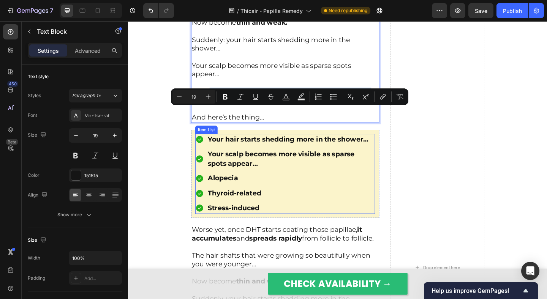
click at [227, 199] on div "Alopecia" at bounding box center [304, 192] width 183 height 13
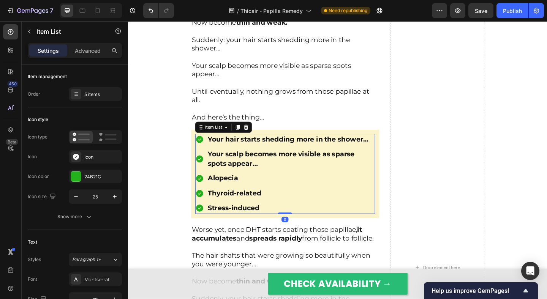
click at [227, 199] on div "Alopecia" at bounding box center [304, 192] width 183 height 13
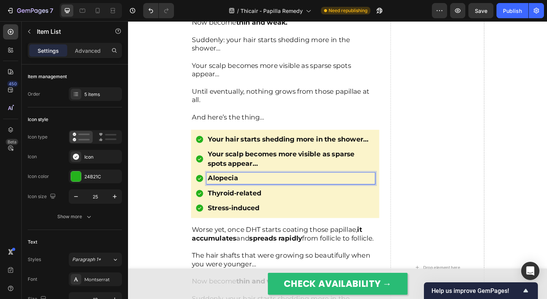
click at [227, 197] on p "Alopecia" at bounding box center [304, 192] width 181 height 10
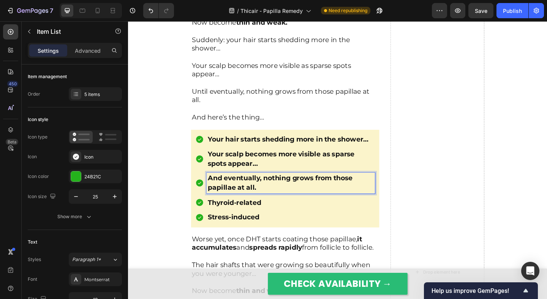
click at [212, 241] on div "Your hair starts shedding more in the shower… Your scalp becomes more visible a…" at bounding box center [298, 192] width 195 height 97
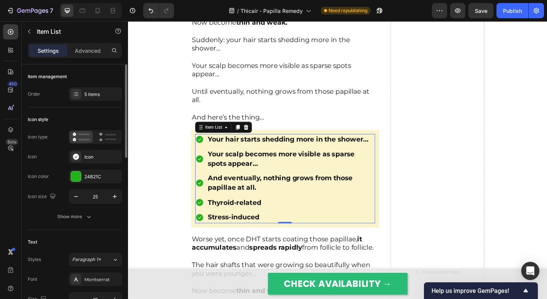
click at [88, 104] on div "Item management Order 5 items" at bounding box center [75, 86] width 94 height 43
click at [90, 95] on div "5 items" at bounding box center [102, 94] width 36 height 7
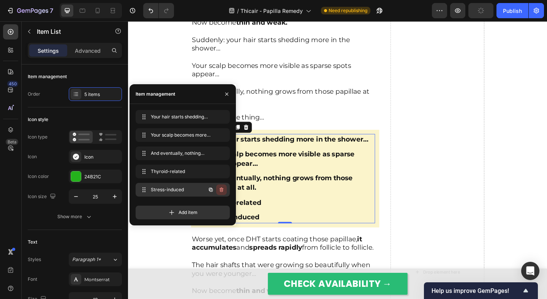
click at [220, 188] on icon "button" at bounding box center [221, 190] width 6 height 6
click at [220, 188] on div "Delete" at bounding box center [216, 189] width 14 height 7
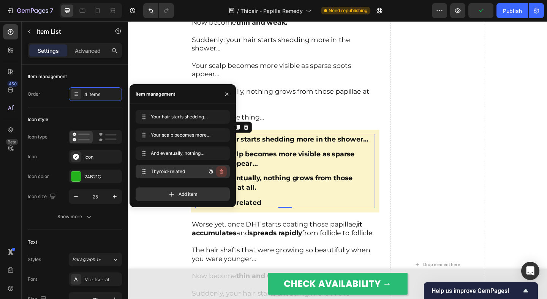
click at [221, 171] on icon "button" at bounding box center [221, 172] width 6 height 6
click at [221, 171] on div "Delete" at bounding box center [216, 171] width 14 height 7
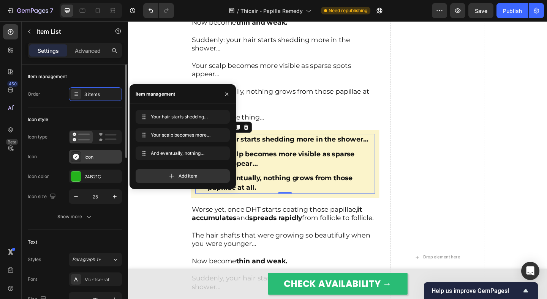
click at [80, 160] on div at bounding box center [76, 156] width 11 height 11
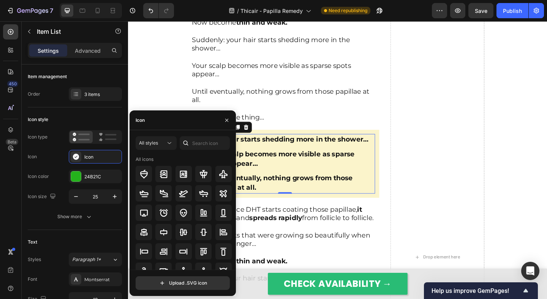
click at [187, 140] on icon at bounding box center [186, 143] width 8 height 8
click at [203, 140] on input "text" at bounding box center [205, 143] width 50 height 14
click at [192, 129] on div "Icon" at bounding box center [182, 120] width 106 height 20
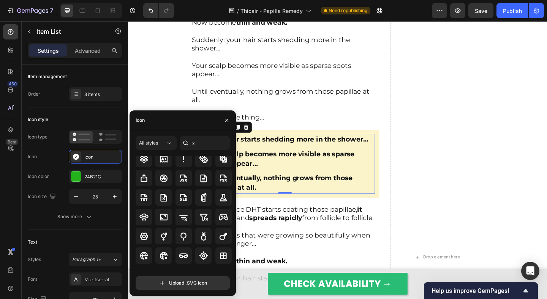
scroll to position [0, 0]
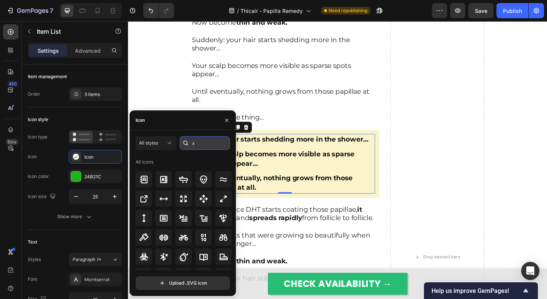
click at [201, 145] on input "x" at bounding box center [205, 143] width 50 height 14
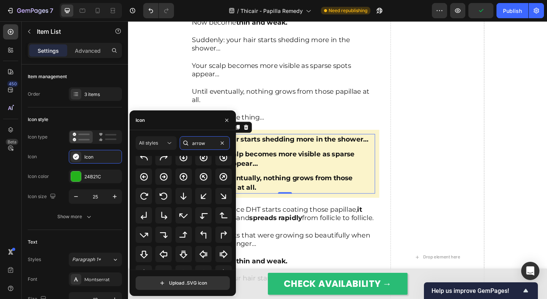
scroll to position [47, 0]
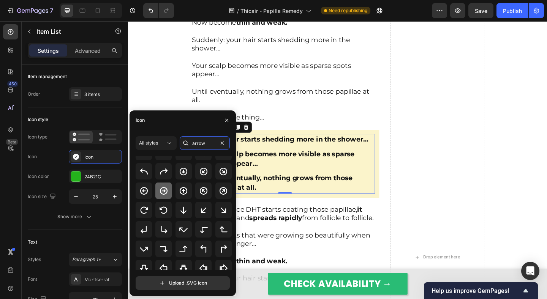
type input "arrow"
click at [160, 192] on icon at bounding box center [164, 191] width 8 height 8
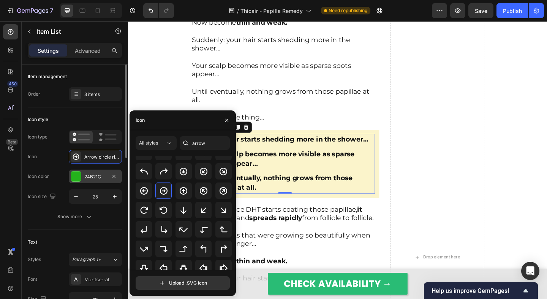
click at [76, 176] on div at bounding box center [76, 177] width 10 height 10
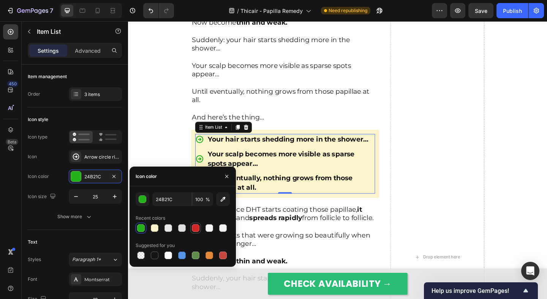
click at [193, 225] on div at bounding box center [196, 228] width 8 height 8
type input "D32626"
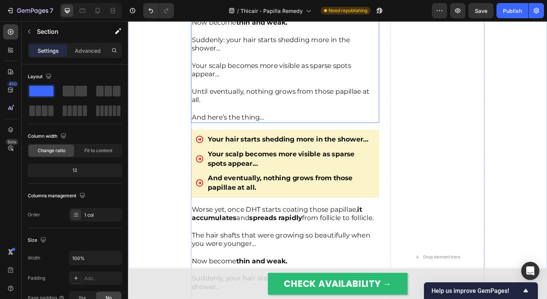
click at [220, 112] on p "Until eventually, nothing grows from those papillae at all." at bounding box center [298, 98] width 203 height 28
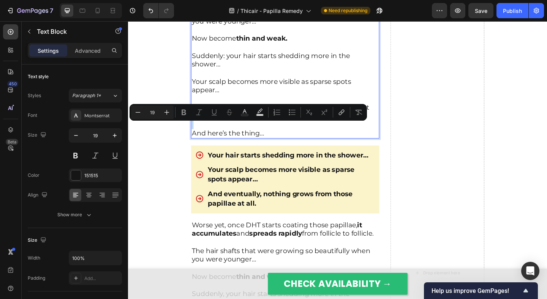
scroll to position [2227, 0]
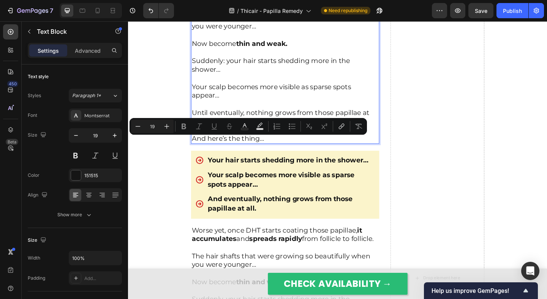
click at [277, 153] on p "And here’s the thing…" at bounding box center [298, 144] width 203 height 19
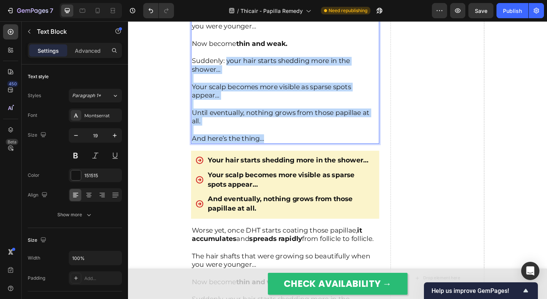
drag, startPoint x: 285, startPoint y: 172, endPoint x: 235, endPoint y: 88, distance: 98.4
click at [235, 88] on div "Worse yet, once DHT starts coating those papillae, it accumulates and spreads r…" at bounding box center [298, 69] width 205 height 170
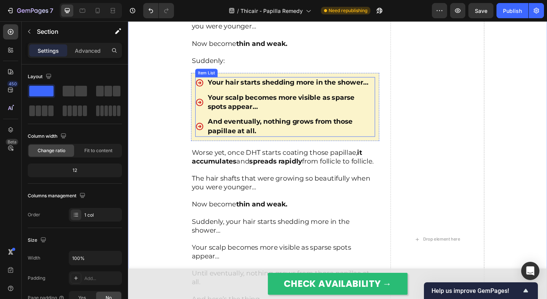
click at [206, 145] on div "Your hair starts shedding more in the shower… Your scalp becomes more visible a…" at bounding box center [298, 114] width 195 height 65
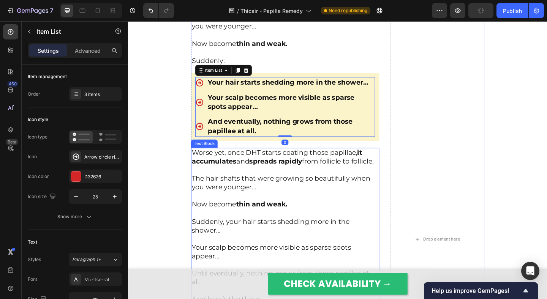
click at [214, 178] on p "Worse yet, once DHT starts coating those papillae, it accumulates and spreads r…" at bounding box center [298, 169] width 203 height 19
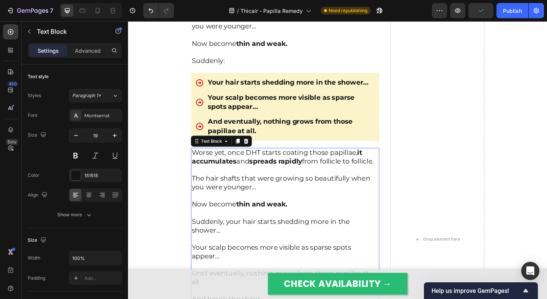
click at [214, 178] on p "Worse yet, once DHT starts coating those papillae, it accumulates and spreads r…" at bounding box center [298, 169] width 203 height 19
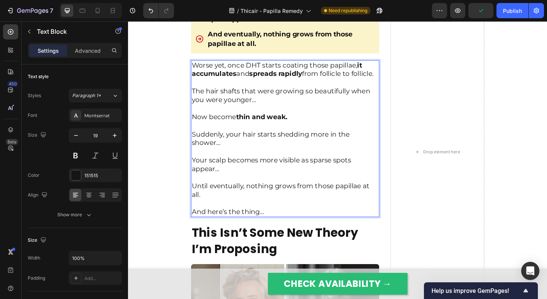
scroll to position [2322, 0]
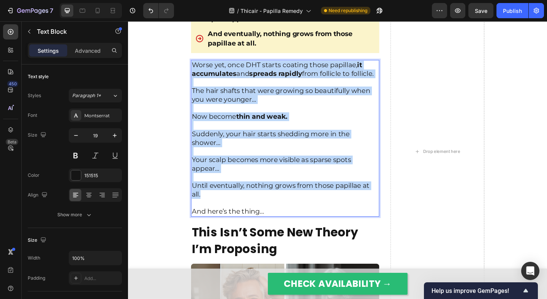
drag, startPoint x: 229, startPoint y: 244, endPoint x: 200, endPoint y: 90, distance: 157.3
click at [200, 90] on div "Worse yet, once DHT starts coating those papillae, it accumulates and spreads r…" at bounding box center [298, 148] width 205 height 170
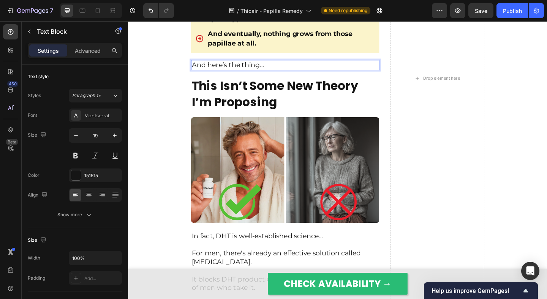
click at [200, 74] on p "And here’s the thing…" at bounding box center [298, 68] width 203 height 9
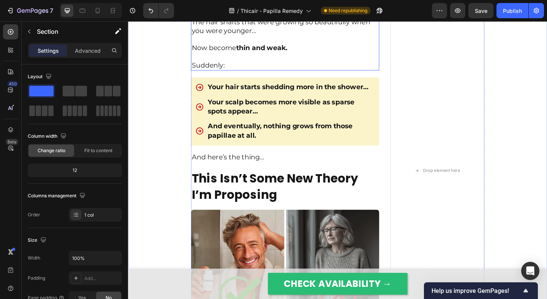
scroll to position [2206, 0]
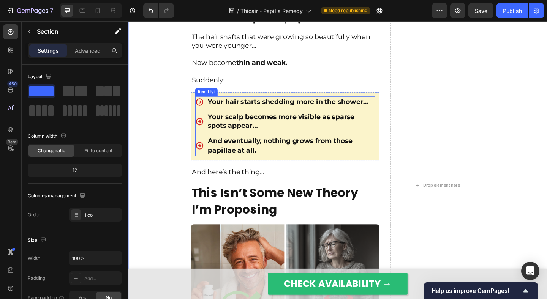
click at [337, 140] on p "Your scalp becomes more visible as sparse spots appear…" at bounding box center [304, 130] width 181 height 20
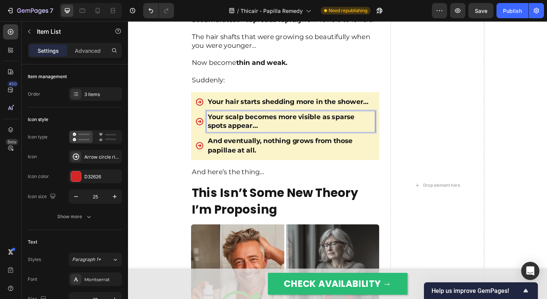
click at [345, 140] on p "Your scalp becomes more visible as sparse spots appear…" at bounding box center [304, 130] width 181 height 20
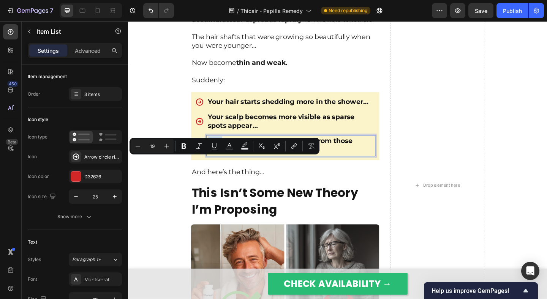
drag, startPoint x: 352, startPoint y: 157, endPoint x: 339, endPoint y: 149, distance: 15.6
click at [339, 140] on p "Your scalp becomes more visible as sparse spots appear…" at bounding box center [304, 130] width 181 height 20
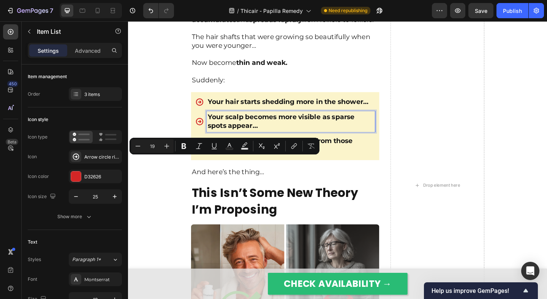
click at [342, 140] on p "Your scalp becomes more visible as sparse spots appear…" at bounding box center [304, 130] width 181 height 20
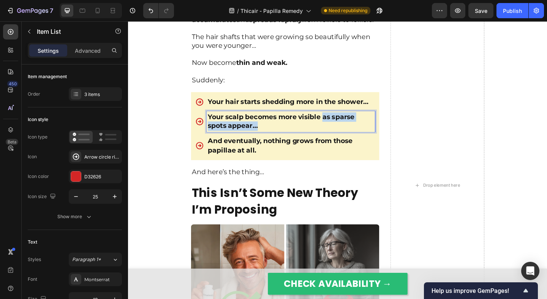
drag, startPoint x: 339, startPoint y: 148, endPoint x: 338, endPoint y: 154, distance: 6.2
click at [338, 140] on p "Your scalp becomes more visible as sparse spots appear…" at bounding box center [304, 130] width 181 height 20
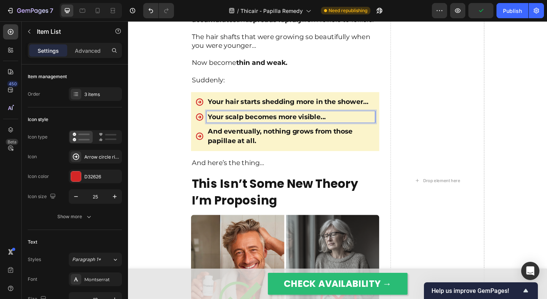
click at [269, 156] on p "And eventually, nothing grows from those papillae at all." at bounding box center [304, 146] width 181 height 20
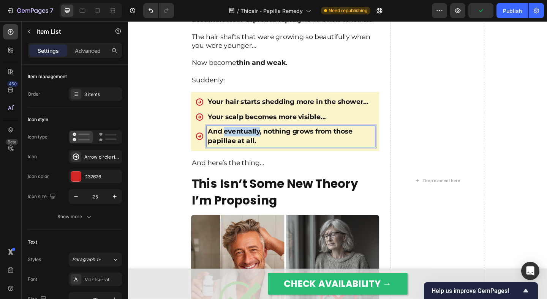
click at [269, 156] on p "And eventually, nothing grows from those papillae at all." at bounding box center [304, 146] width 181 height 20
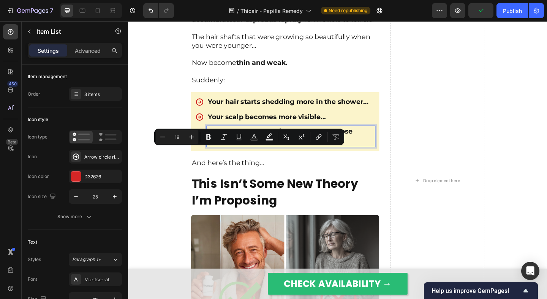
click at [247, 156] on p "And eventually, nothing grows from those papillae at all." at bounding box center [304, 146] width 181 height 20
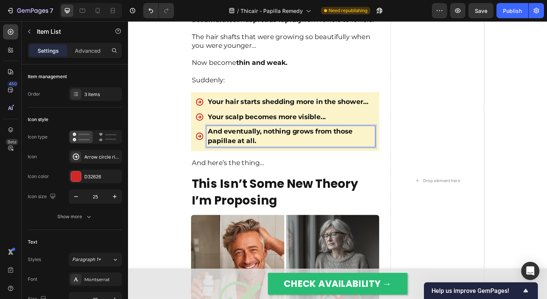
click at [228, 156] on p "And eventually, nothing grows from those papillae at all." at bounding box center [304, 146] width 181 height 20
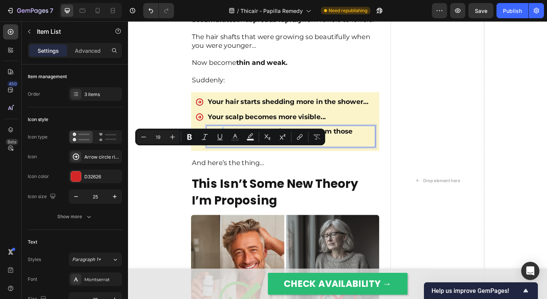
click at [223, 156] on p "And eventually, nothing grows from those papillae at all." at bounding box center [304, 146] width 181 height 20
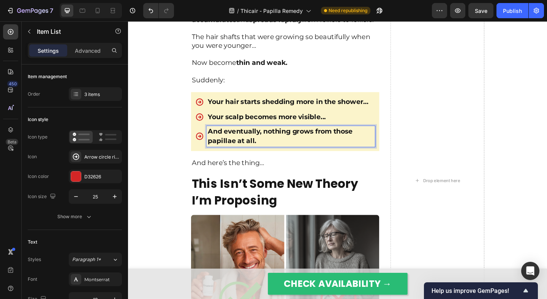
click at [223, 156] on p "And eventually, nothing grows from those papillae at all." at bounding box center [304, 146] width 181 height 20
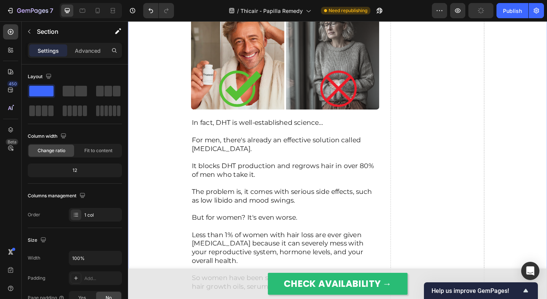
scroll to position [2436, 0]
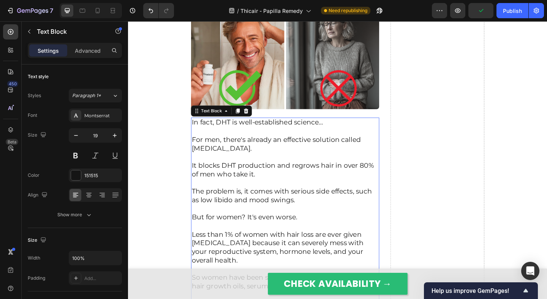
click at [298, 136] on p "In fact, DHT is well-established science…" at bounding box center [298, 131] width 203 height 9
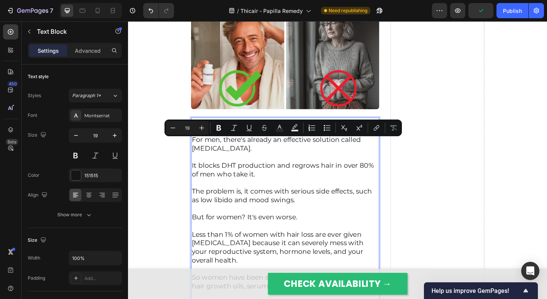
click at [315, 164] on p "For men, there's already an effective solution called finasteride." at bounding box center [298, 150] width 203 height 28
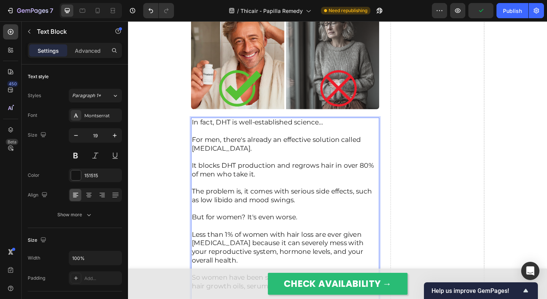
click at [295, 164] on p "⁠⁠⁠⁠⁠⁠⁠ For men, there's already an effective solution called finasteride." at bounding box center [298, 150] width 203 height 28
drag, startPoint x: 295, startPoint y: 183, endPoint x: 195, endPoint y: 183, distance: 100.6
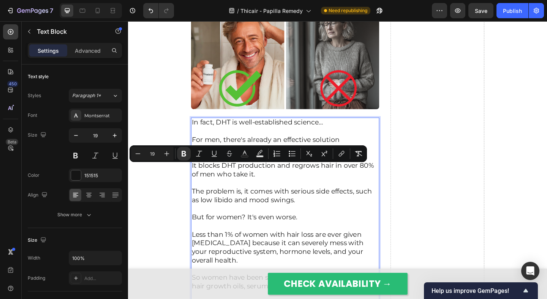
click at [228, 192] on p "It blocks DHT production and regrows hair in over 80% of men who take it." at bounding box center [298, 178] width 203 height 28
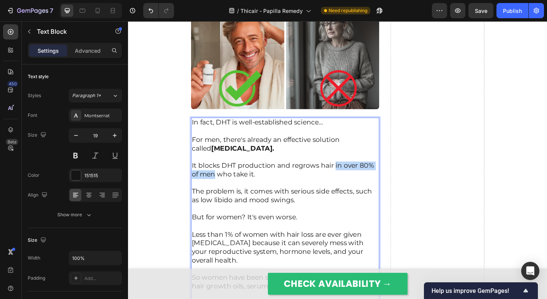
drag, startPoint x: 351, startPoint y: 200, endPoint x: 222, endPoint y: 212, distance: 129.6
click at [222, 192] on p "It blocks DHT production and regrows hair in over 80% of men who take it." at bounding box center [298, 178] width 203 height 28
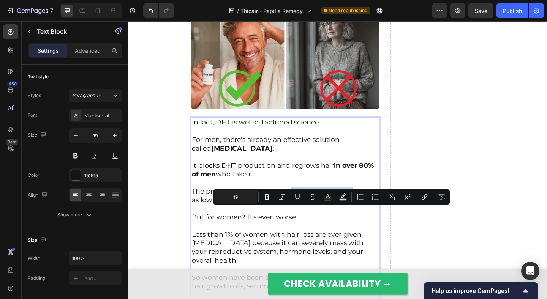
drag, startPoint x: 304, startPoint y: 228, endPoint x: 372, endPoint y: 231, distance: 67.6
click at [372, 221] on p "⁠⁠⁠⁠⁠⁠⁠ The problem is, it comes with serious side effects, such as low libido …" at bounding box center [298, 206] width 203 height 28
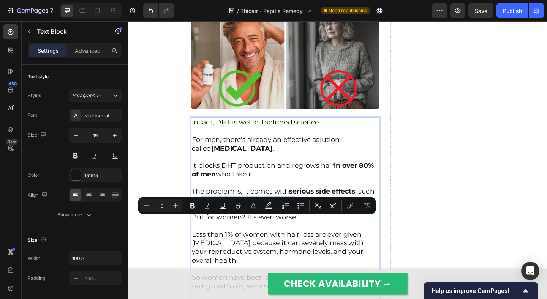
drag, startPoint x: 358, startPoint y: 241, endPoint x: 207, endPoint y: 240, distance: 151.1
click at [207, 221] on p "The problem is, it comes with serious side effects , such as low libido and moo…" at bounding box center [298, 206] width 203 height 28
click at [313, 239] on p "But for women? It's even worse." at bounding box center [298, 230] width 203 height 19
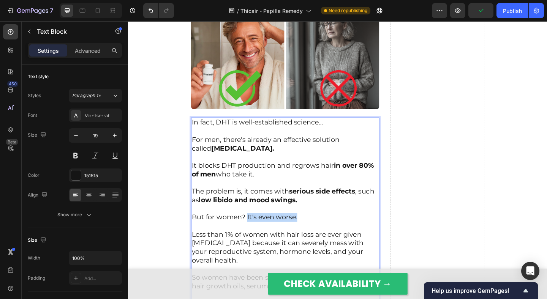
drag, startPoint x: 318, startPoint y: 259, endPoint x: 257, endPoint y: 257, distance: 61.5
click at [257, 239] on p "But for women? It's even worse." at bounding box center [298, 230] width 203 height 19
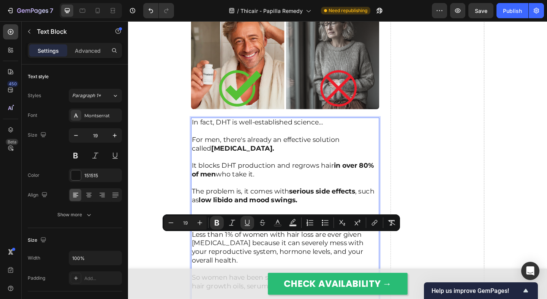
click at [257, 239] on u "It's even worse." at bounding box center [283, 234] width 57 height 9
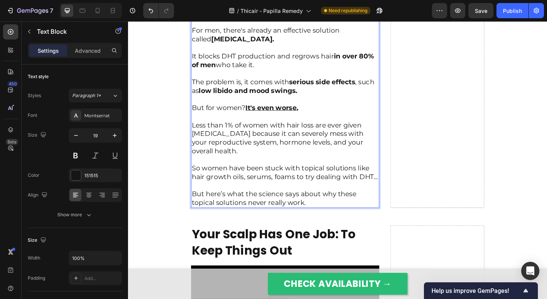
scroll to position [2564, 0]
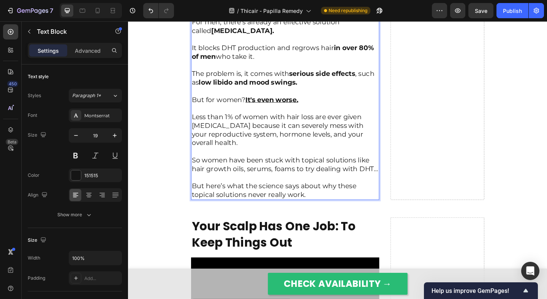
click at [276, 186] on p "So women have been stuck with topical solutions like hair growth oils, serums, …" at bounding box center [298, 172] width 203 height 28
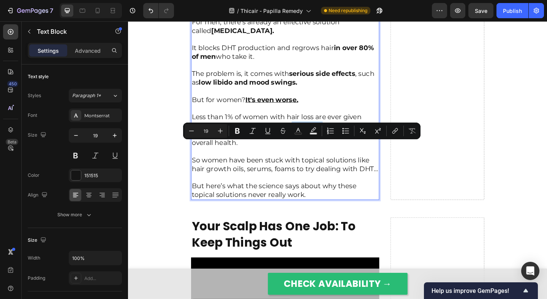
drag, startPoint x: 291, startPoint y: 158, endPoint x: 325, endPoint y: 158, distance: 33.4
click at [325, 158] on p "Less than 1% of women with hair loss are ever given finasteride because it can …" at bounding box center [298, 135] width 203 height 47
click at [328, 158] on p "Less than 1% of women with hair loss are ever given finasteride because it can …" at bounding box center [298, 135] width 203 height 47
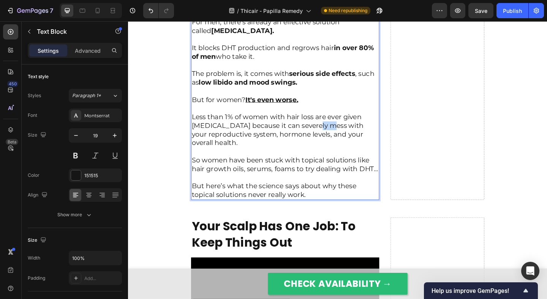
click at [328, 158] on p "Less than 1% of women with hair loss are ever given finasteride because it can …" at bounding box center [298, 135] width 203 height 47
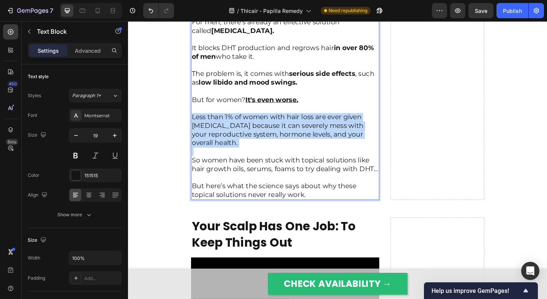
click at [328, 158] on p "Less than 1% of women with hair loss are ever given finasteride because it can …" at bounding box center [298, 135] width 203 height 47
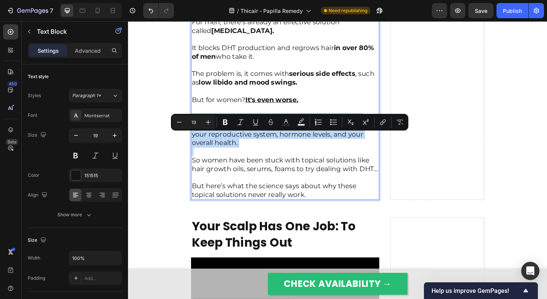
click at [328, 158] on p "Less than 1% of women with hair loss are ever given finasteride because it can …" at bounding box center [298, 135] width 203 height 47
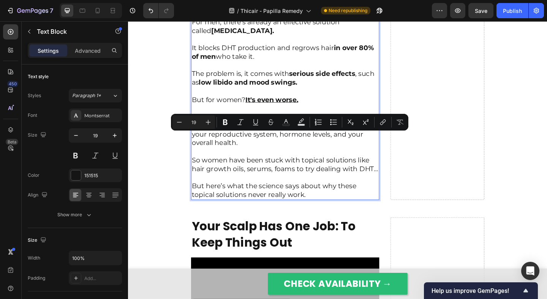
click at [328, 158] on p "Less than 1% of women with hair loss are ever given finasteride because it can …" at bounding box center [298, 135] width 203 height 47
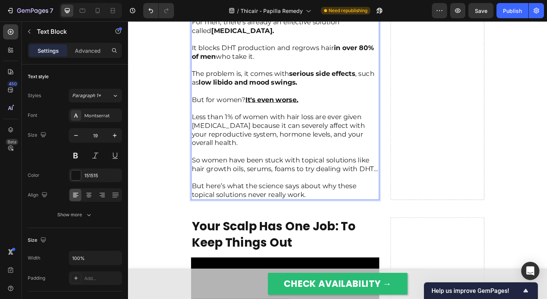
click at [344, 155] on p "Less than 1% of women with hair loss are ever given finasteride because it can …" at bounding box center [298, 135] width 203 height 47
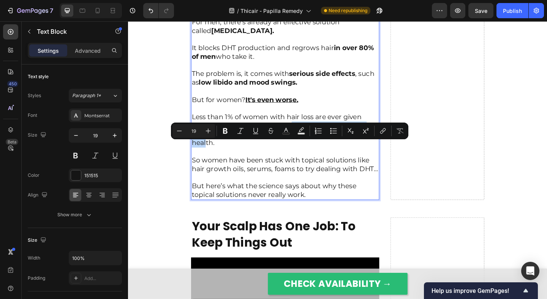
drag, startPoint x: 292, startPoint y: 158, endPoint x: 285, endPoint y: 175, distance: 18.4
click at [285, 159] on p "Less than 1% of women with hair loss are ever given finasteride because it can …" at bounding box center [298, 135] width 203 height 47
click at [303, 159] on p "Less than 1% of women with hair loss are ever given finasteride because it can …" at bounding box center [298, 135] width 203 height 47
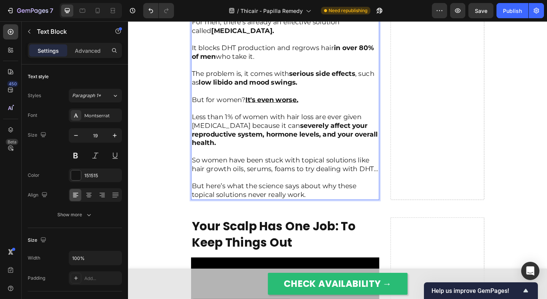
click at [365, 158] on strong "severely affect your reproductive system, hormone levels, and your overall heal…" at bounding box center [298, 143] width 202 height 27
click at [350, 182] on p "So women have been stuck with topical solutions like hair growth oils, serums, …" at bounding box center [298, 172] width 203 height 28
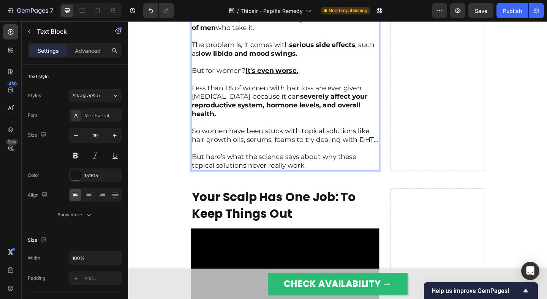
scroll to position [2599, 0]
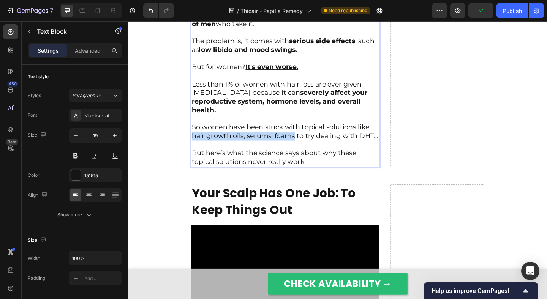
drag, startPoint x: 308, startPoint y: 169, endPoint x: 196, endPoint y: 170, distance: 112.0
click at [196, 170] on div "In fact, DHT is well-established science… For men, there's already an effective…" at bounding box center [298, 70] width 205 height 217
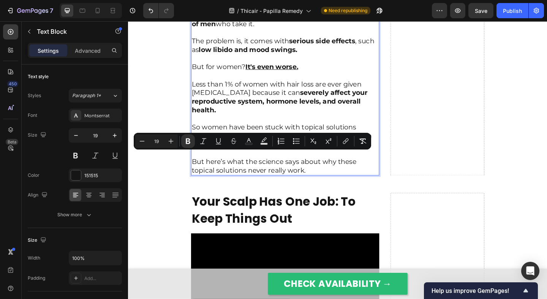
click at [254, 160] on p "So women have been stuck with topical solutions like hair growth oils, serums, …" at bounding box center [298, 142] width 203 height 38
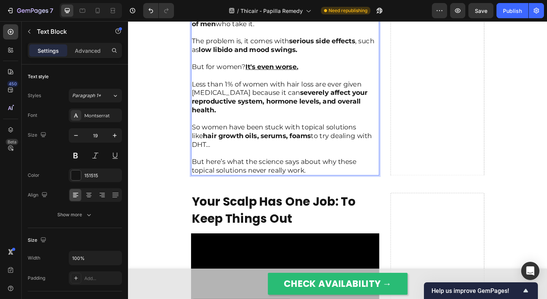
click at [274, 160] on p "So women have been stuck with topical solutions like hair growth oils, serums, …" at bounding box center [298, 142] width 203 height 38
click at [282, 187] on p "But here’s what the science says about why these topical solutions never really…" at bounding box center [298, 174] width 203 height 28
click at [311, 187] on p "⁠⁠⁠⁠⁠⁠⁠ But here’s what the science says about why these topical solutions neve…" at bounding box center [298, 174] width 203 height 28
click at [294, 188] on p "⁠⁠⁠⁠⁠⁠⁠ But here’s what the science says about why these topical solutions neve…" at bounding box center [298, 174] width 203 height 28
click at [294, 188] on p "But here’s what the science says about why these topical solutions never really…" at bounding box center [298, 174] width 203 height 28
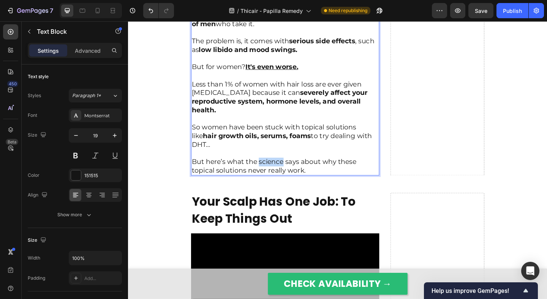
click at [309, 188] on p "But here’s what the science says about why these topical solutions never really…" at bounding box center [298, 174] width 203 height 28
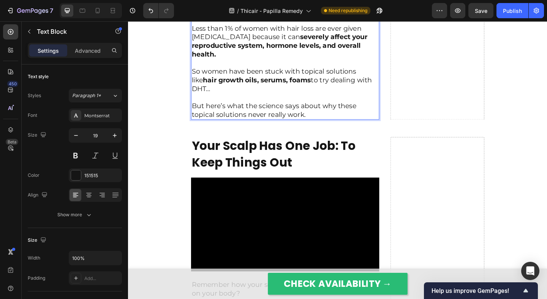
scroll to position [2682, 0]
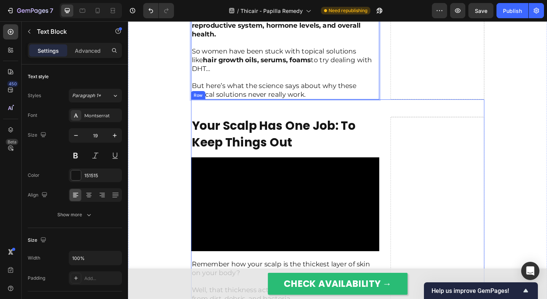
click at [326, 106] on p "But here’s what the science says about why these topical solutions never really…" at bounding box center [298, 91] width 203 height 28
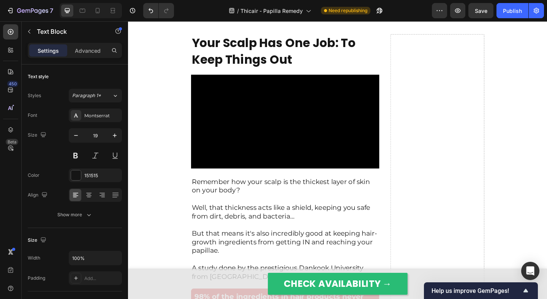
scroll to position [2764, 0]
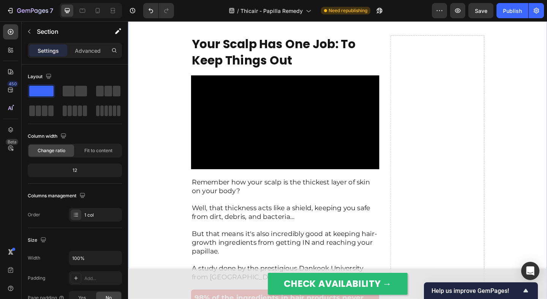
scroll to position [2791, 0]
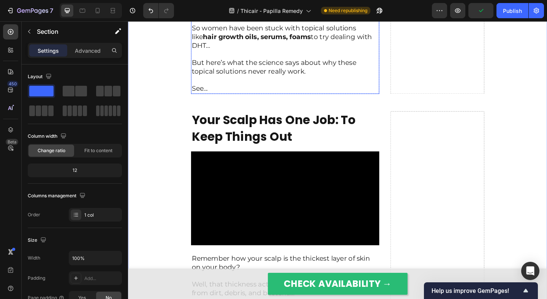
click at [203, 99] on p "See..." at bounding box center [298, 94] width 203 height 9
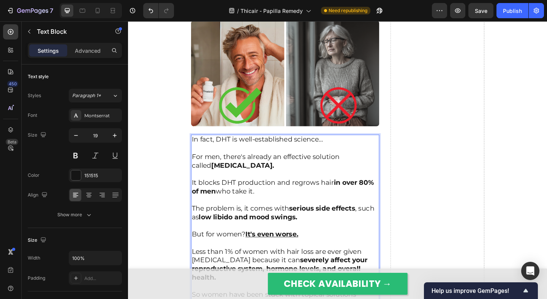
scroll to position [2614, 0]
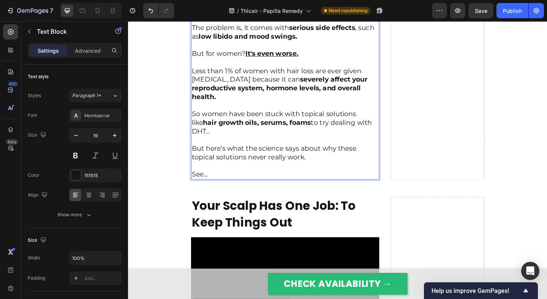
click at [202, 193] on p "See..." at bounding box center [298, 187] width 203 height 9
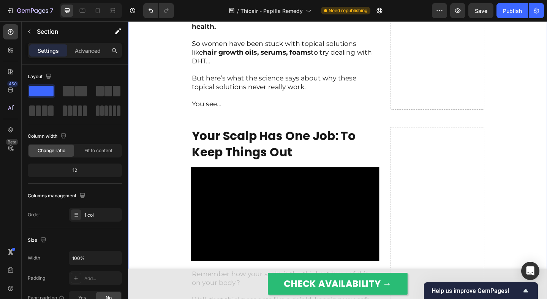
scroll to position [2710, 0]
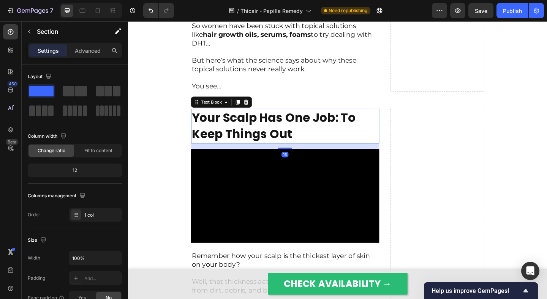
click at [240, 147] on strong "your scalp has one job: to keep things out" at bounding box center [286, 135] width 178 height 36
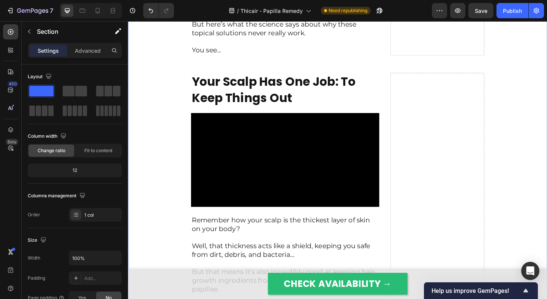
scroll to position [2760, 0]
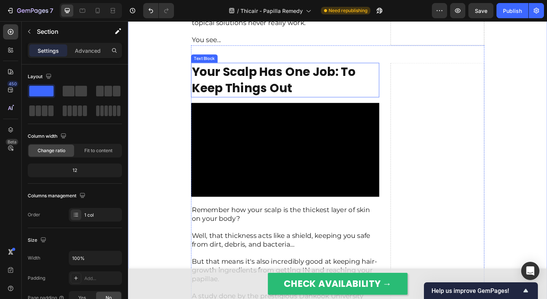
click at [303, 103] on strong "your scalp has one job: to keep things out" at bounding box center [286, 85] width 178 height 36
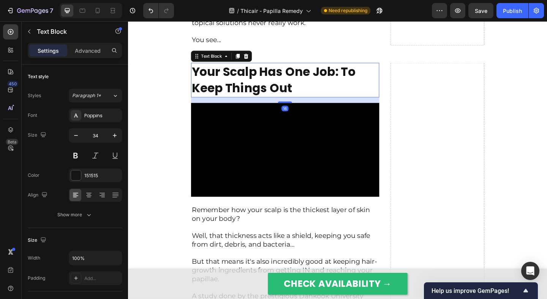
click at [303, 103] on strong "your scalp has one job: to keep things out" at bounding box center [286, 85] width 178 height 36
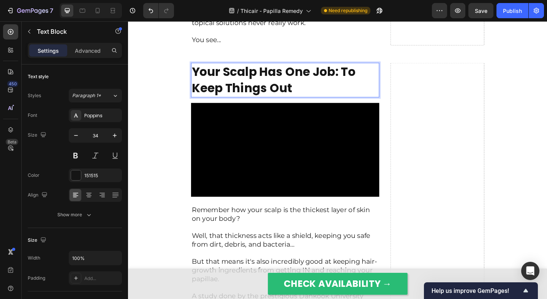
click at [297, 103] on strong "your scalp has one job: to keep things out" at bounding box center [286, 85] width 178 height 36
click at [206, 103] on strong "your scalp has one job: to keep things out" at bounding box center [286, 85] width 178 height 36
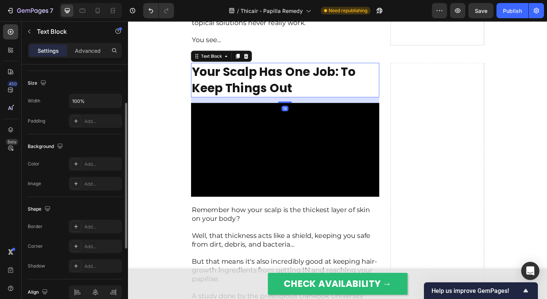
scroll to position [61, 0]
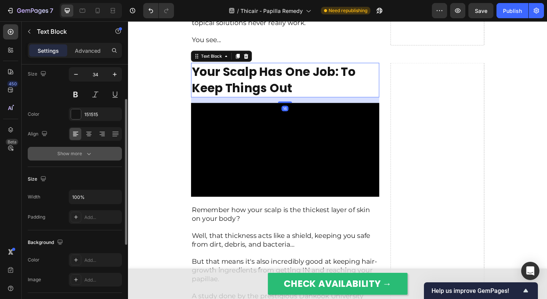
click at [77, 156] on div "Show more" at bounding box center [74, 154] width 35 height 8
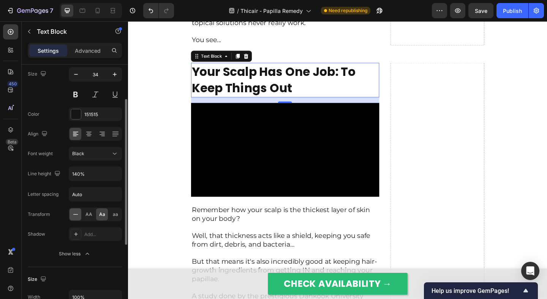
click at [77, 216] on icon at bounding box center [76, 215] width 8 height 8
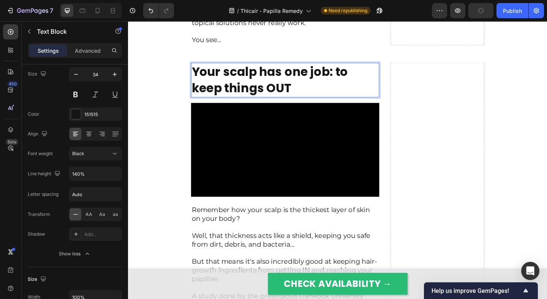
click at [241, 103] on strong "Your scalp has one job: to keep things OUT" at bounding box center [282, 85] width 170 height 36
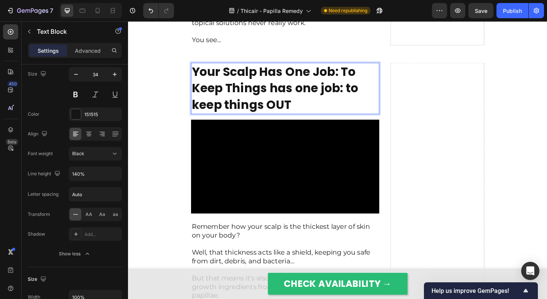
drag, startPoint x: 276, startPoint y: 137, endPoint x: 280, endPoint y: 118, distance: 19.4
click at [280, 118] on strong "Your Scalp Has One Job: To Keep Things has one job: to keep things OUT" at bounding box center [287, 94] width 181 height 54
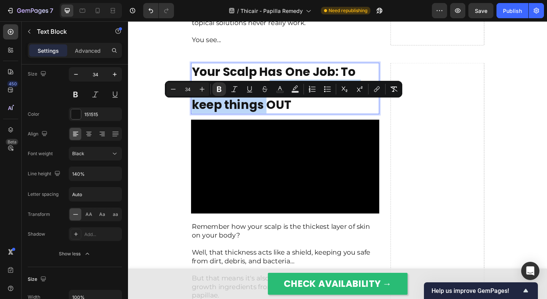
drag, startPoint x: 280, startPoint y: 118, endPoint x: 280, endPoint y: 131, distance: 13.3
click at [280, 121] on strong "Your Scalp Has One Job: To Keep Things has one job: to keep things OUT" at bounding box center [287, 94] width 181 height 54
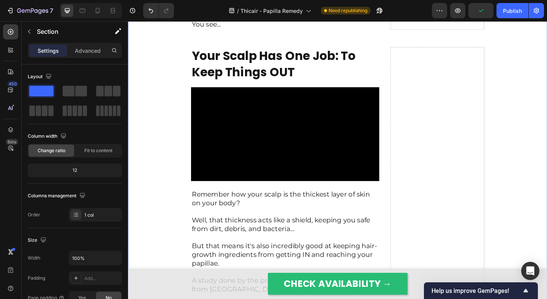
scroll to position [2873, 0]
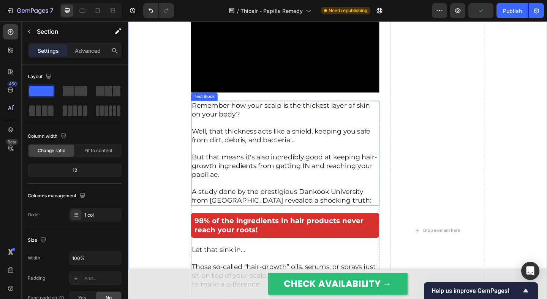
click at [291, 127] on p "Remember how your scalp is the thickest layer of skin on your body?" at bounding box center [298, 118] width 203 height 19
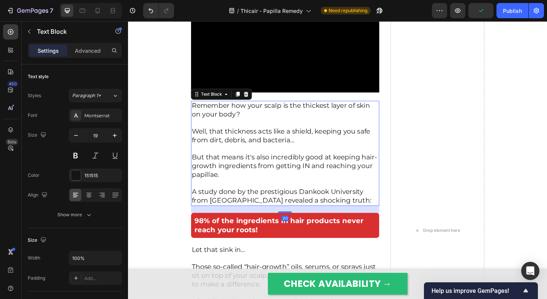
click at [291, 127] on p "Remember how your scalp is the thickest layer of skin on your body?" at bounding box center [298, 118] width 203 height 19
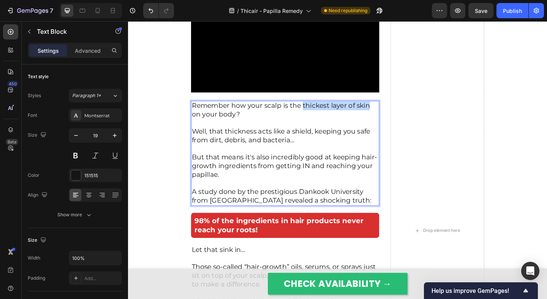
drag, startPoint x: 318, startPoint y: 150, endPoint x: 388, endPoint y: 151, distance: 70.2
click at [388, 127] on p "Remember how your scalp is the thickest layer of skin on your body?" at bounding box center [298, 118] width 203 height 19
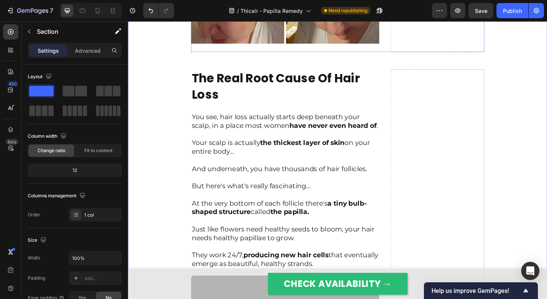
scroll to position [1031, 0]
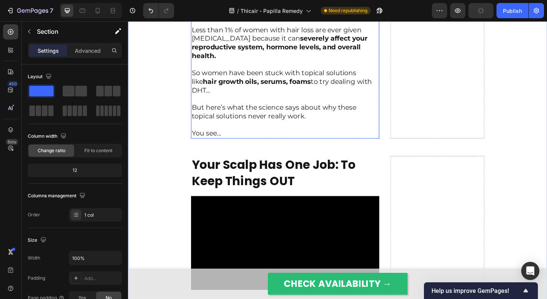
click at [263, 129] on p "But here’s what the science says about why these topical solutions never really…" at bounding box center [298, 115] width 203 height 28
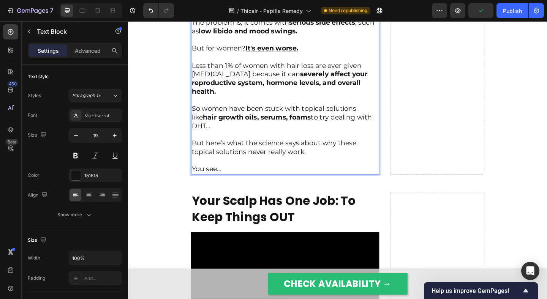
scroll to position [2620, 0]
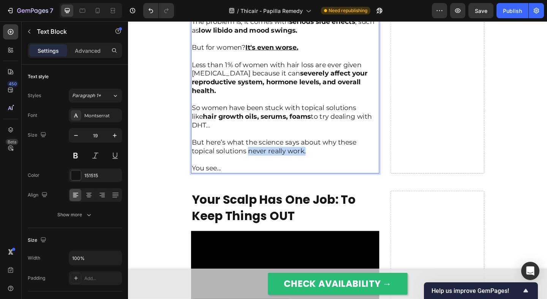
drag, startPoint x: 324, startPoint y: 187, endPoint x: 258, endPoint y: 187, distance: 65.7
click at [258, 167] on p "But here’s what the science says about why these topical solutions never really…" at bounding box center [298, 153] width 203 height 28
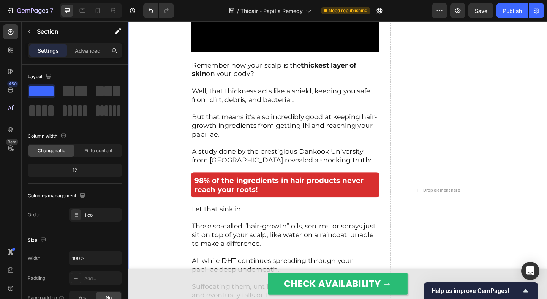
scroll to position [2920, 0]
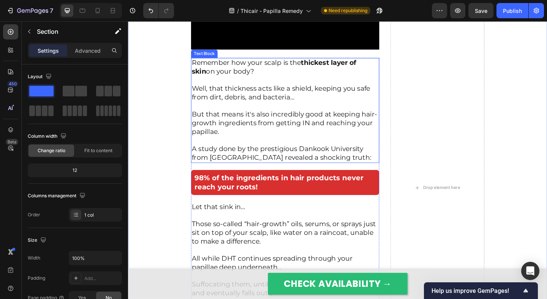
click at [238, 109] on p "Well, that thickness acts like a shield, keeping you safe from dirt, debris, an…" at bounding box center [298, 95] width 203 height 28
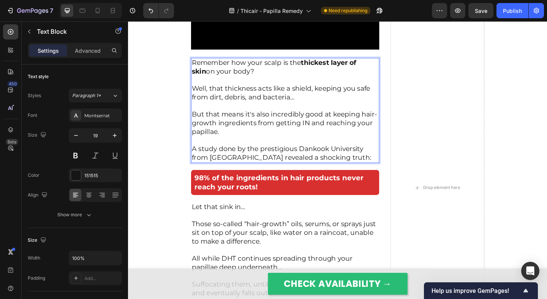
click at [260, 109] on p "Well, that thickness acts like a shield, keeping you safe from dirt, debris, an…" at bounding box center [298, 95] width 203 height 28
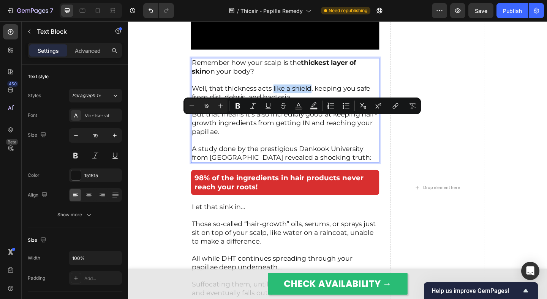
drag, startPoint x: 285, startPoint y: 131, endPoint x: 326, endPoint y: 131, distance: 41.0
click at [326, 109] on p "Well, that thickness acts like a shield, keeping you safe from dirt, debris, an…" at bounding box center [298, 95] width 203 height 28
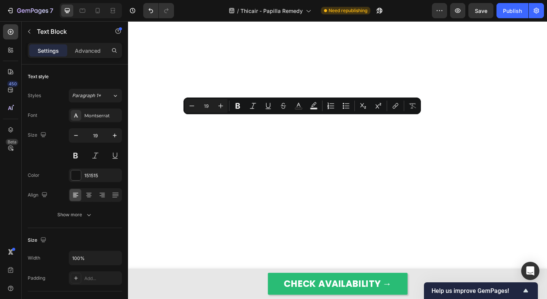
drag, startPoint x: 327, startPoint y: 129, endPoint x: 286, endPoint y: 130, distance: 41.4
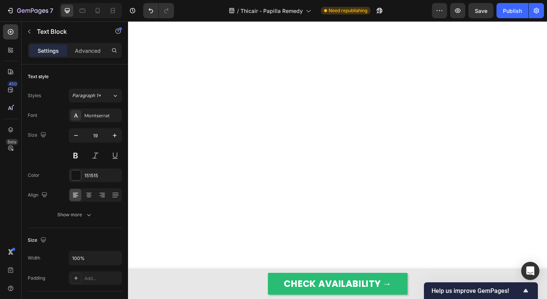
scroll to position [2944, 0]
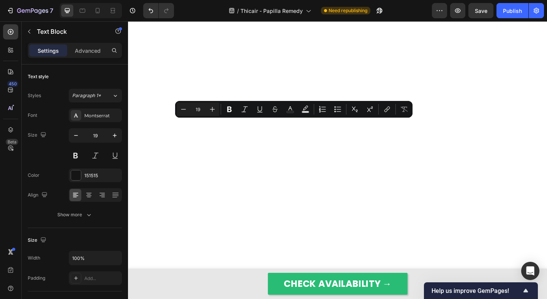
drag, startPoint x: 283, startPoint y: 134, endPoint x: 325, endPoint y: 146, distance: 43.3
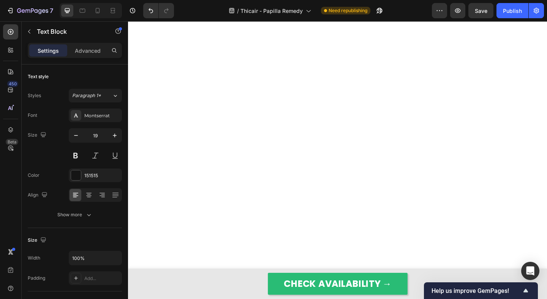
drag, startPoint x: 356, startPoint y: 145, endPoint x: 296, endPoint y: 147, distance: 60.4
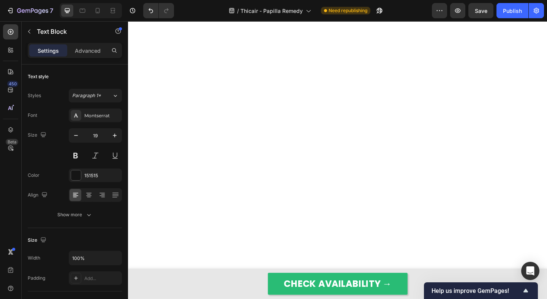
drag, startPoint x: 281, startPoint y: 139, endPoint x: 194, endPoint y: 139, distance: 87.3
drag, startPoint x: 285, startPoint y: 148, endPoint x: 373, endPoint y: 139, distance: 88.5
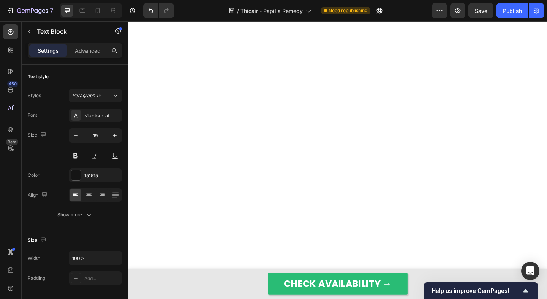
drag, startPoint x: 372, startPoint y: 138, endPoint x: 287, endPoint y: 138, distance: 85.0
drag, startPoint x: 284, startPoint y: 138, endPoint x: 309, endPoint y: 140, distance: 25.5
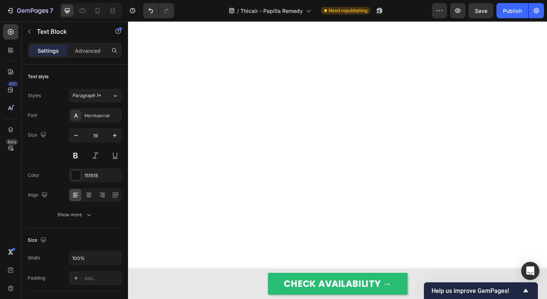
drag, startPoint x: 286, startPoint y: 138, endPoint x: 226, endPoint y: 149, distance: 61.0
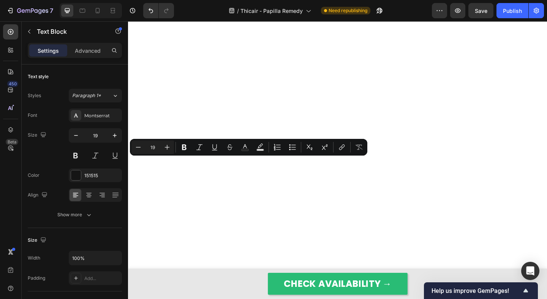
drag, startPoint x: 292, startPoint y: 175, endPoint x: 214, endPoint y: 175, distance: 77.8
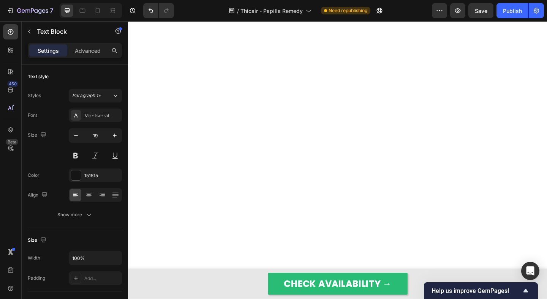
drag, startPoint x: 323, startPoint y: 175, endPoint x: 284, endPoint y: 176, distance: 39.5
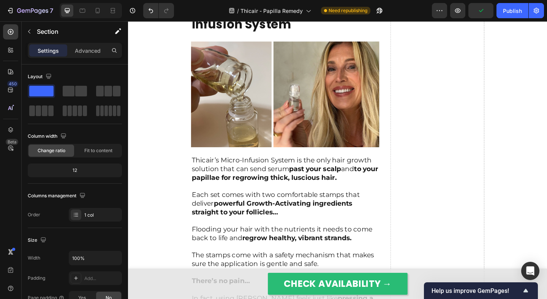
scroll to position [3279, 0]
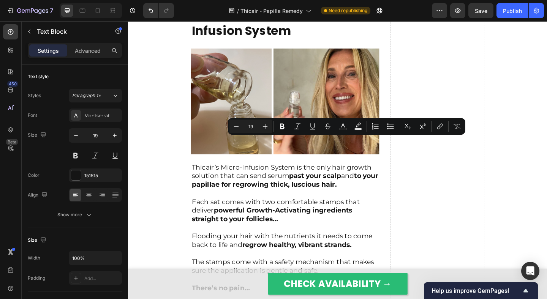
drag, startPoint x: 398, startPoint y: 153, endPoint x: 313, endPoint y: 154, distance: 85.0
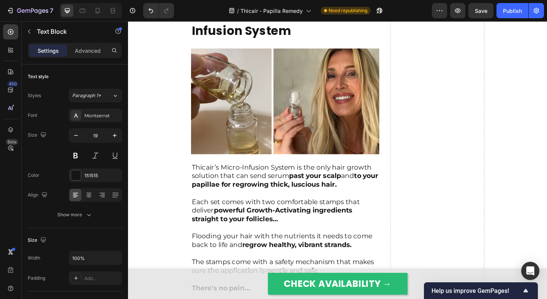
drag, startPoint x: 294, startPoint y: 153, endPoint x: 249, endPoint y: 153, distance: 44.4
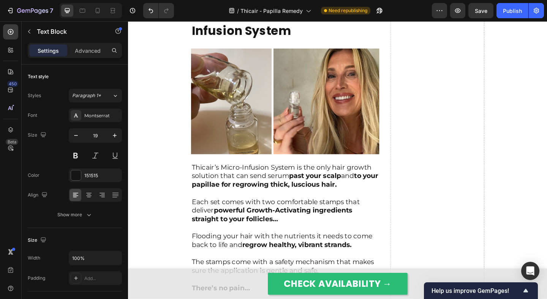
drag, startPoint x: 303, startPoint y: 198, endPoint x: 239, endPoint y: 191, distance: 64.2
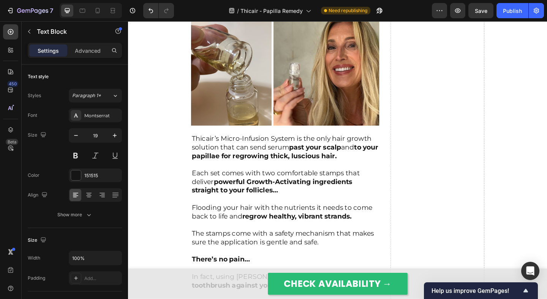
scroll to position [3311, 0]
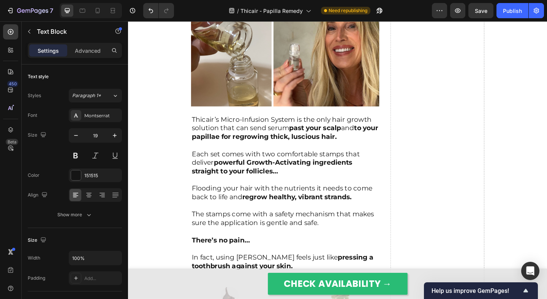
scroll to position [3350, 0]
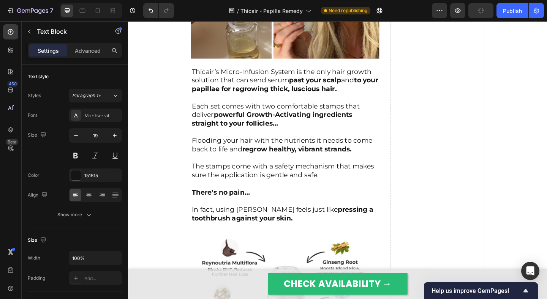
scroll to position [3393, 0]
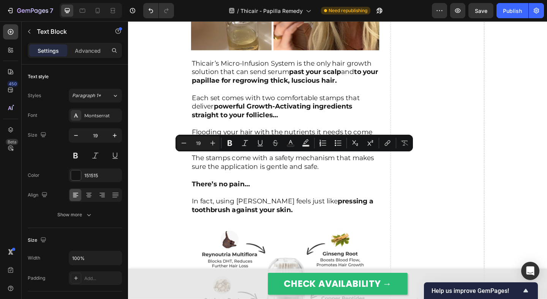
drag, startPoint x: 372, startPoint y: 172, endPoint x: 287, endPoint y: 182, distance: 86.0
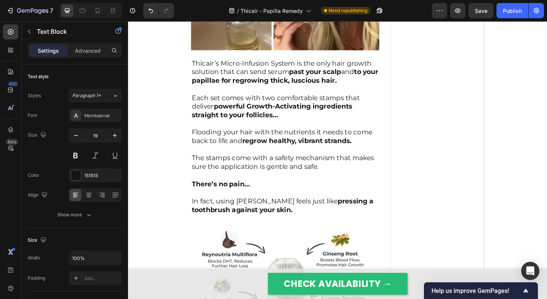
drag, startPoint x: 308, startPoint y: 187, endPoint x: 197, endPoint y: 189, distance: 111.6
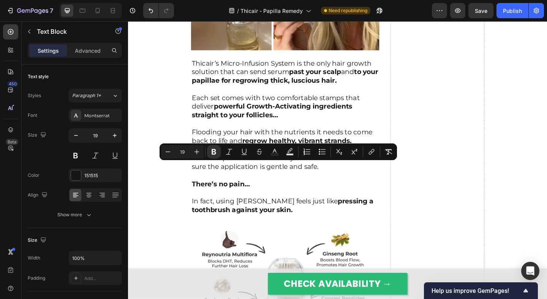
drag, startPoint x: 333, startPoint y: 181, endPoint x: 230, endPoint y: 181, distance: 103.2
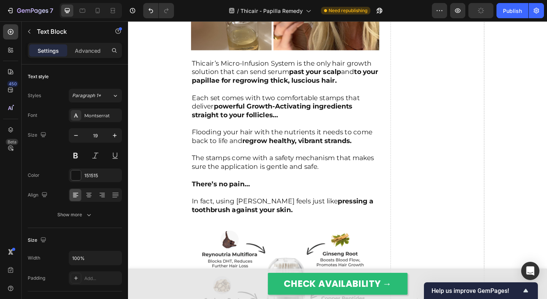
drag, startPoint x: 382, startPoint y: 125, endPoint x: 322, endPoint y: 126, distance: 60.4
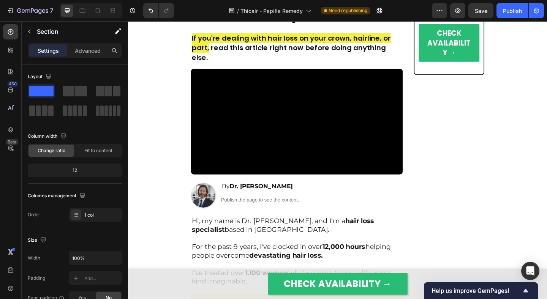
scroll to position [0, 0]
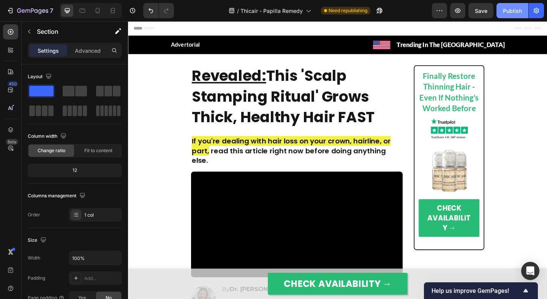
drag, startPoint x: 507, startPoint y: 10, endPoint x: 502, endPoint y: 10, distance: 4.6
click at [507, 10] on div "Publish" at bounding box center [512, 11] width 19 height 8
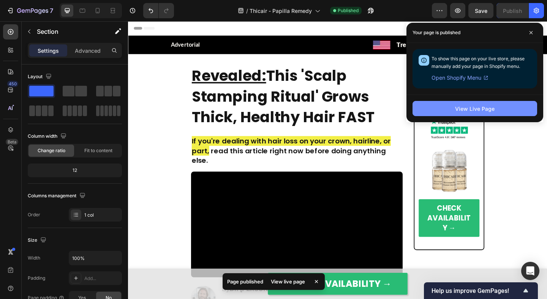
click at [433, 106] on button "View Live Page" at bounding box center [474, 108] width 124 height 15
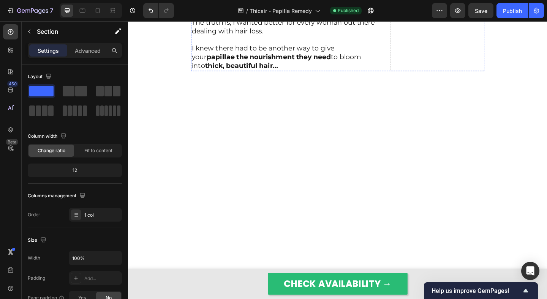
scroll to position [2748, 0]
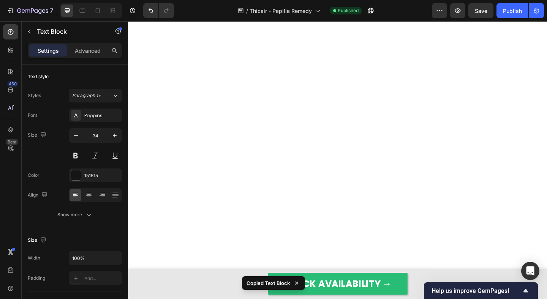
scroll to position [3292, 0]
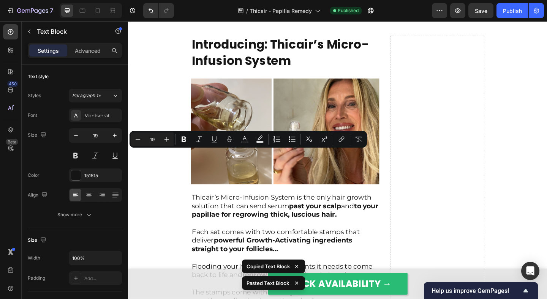
drag, startPoint x: 283, startPoint y: 169, endPoint x: 199, endPoint y: 168, distance: 83.9
copy p "So, what’s the solution?"
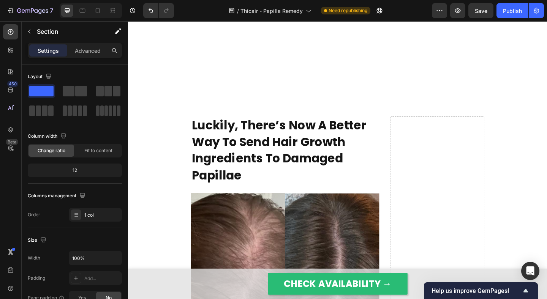
scroll to position [3489, 0]
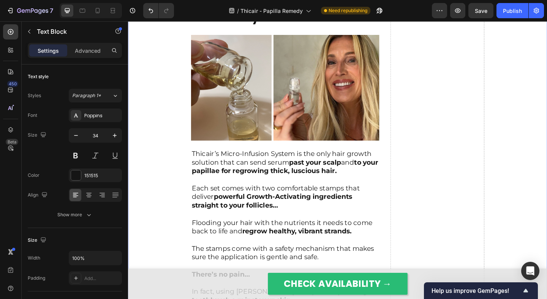
click at [192, 176] on div "Luckily, There’s Now A Better Way To Send Hair Growth Ingredients To Your Papil…" at bounding box center [355, 99] width 455 height 1512
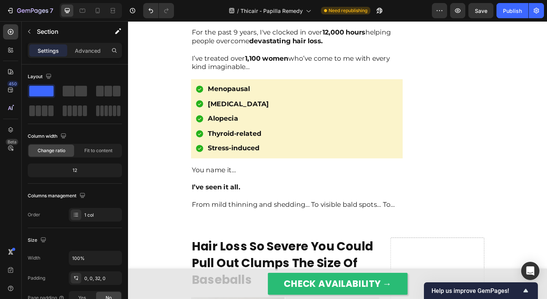
scroll to position [0, 0]
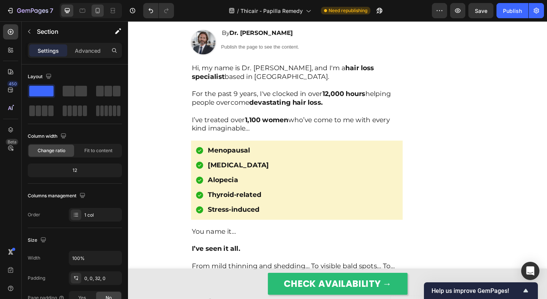
click at [98, 10] on icon at bounding box center [98, 11] width 8 height 8
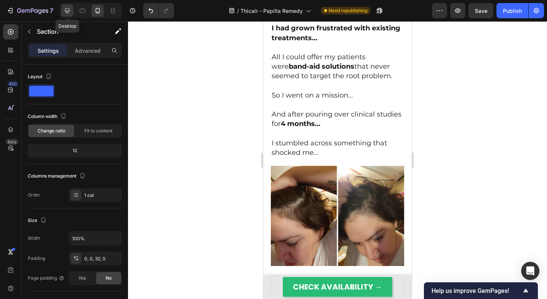
click at [69, 9] on icon at bounding box center [67, 10] width 5 height 5
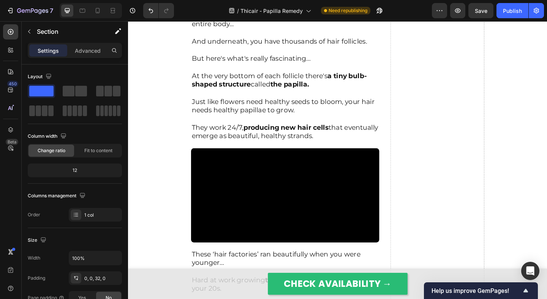
scroll to position [1035, 0]
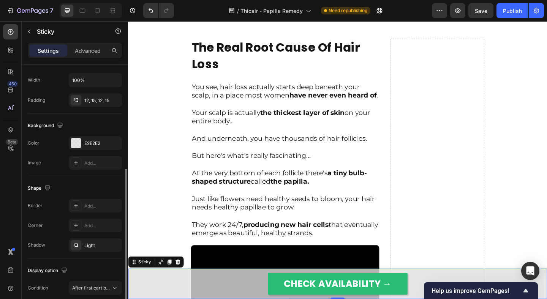
scroll to position [100, 0]
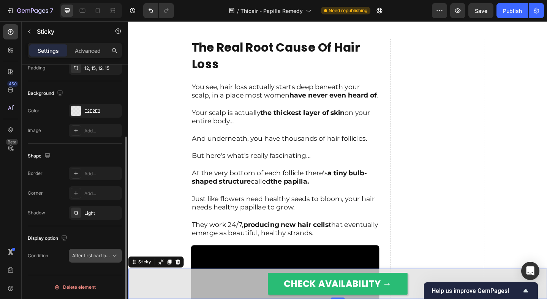
click at [95, 260] on button "After first cart button" at bounding box center [95, 256] width 53 height 14
click at [95, 259] on span "After first cart button" at bounding box center [91, 255] width 39 height 7
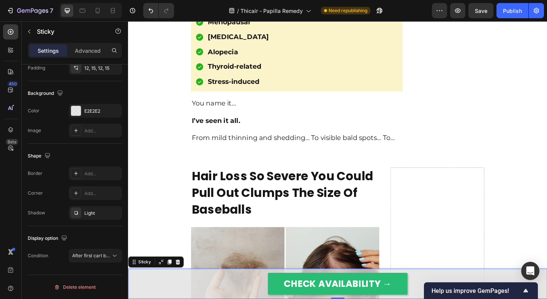
scroll to position [421, 0]
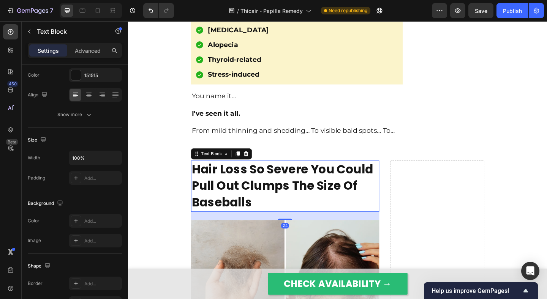
click at [218, 186] on p "Hair Loss So Severe You Could Pull Out Clumps The Size Of Baseballs" at bounding box center [298, 200] width 203 height 54
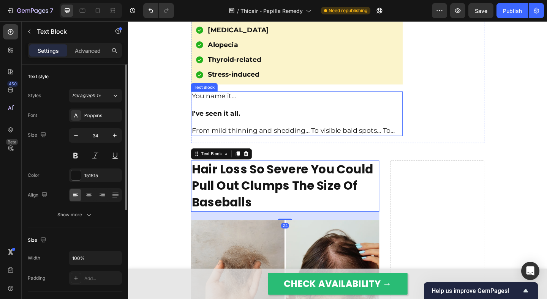
click at [328, 145] on p "From mild thinning and shedding… To visible bald spots… To…" at bounding box center [311, 140] width 228 height 9
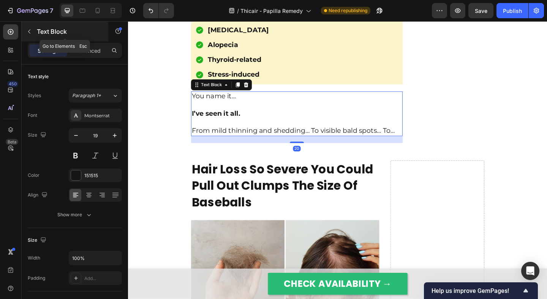
click at [32, 35] on button "button" at bounding box center [29, 31] width 12 height 12
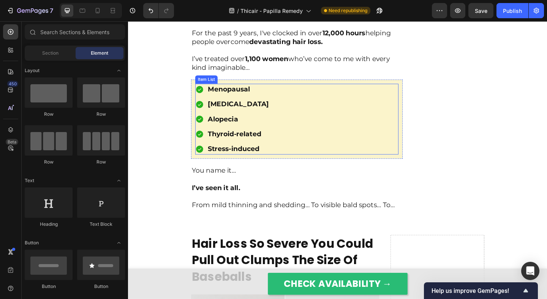
scroll to position [341, 0]
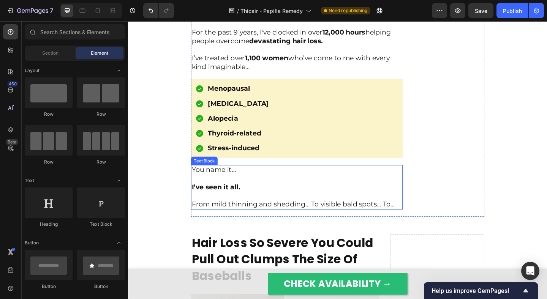
click at [233, 224] on p "From mild thinning and shedding… To visible bald spots… To…" at bounding box center [311, 220] width 228 height 9
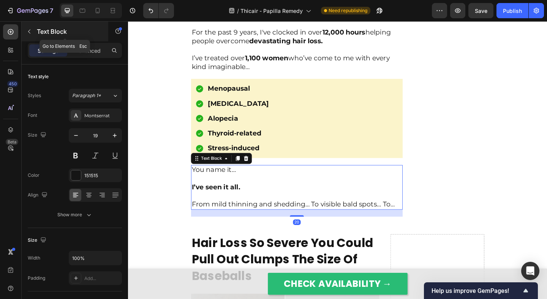
click at [35, 36] on button "button" at bounding box center [29, 31] width 12 height 12
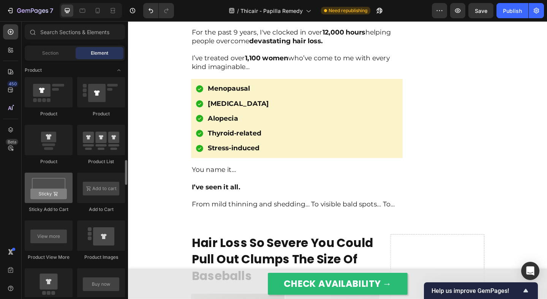
scroll to position [964, 0]
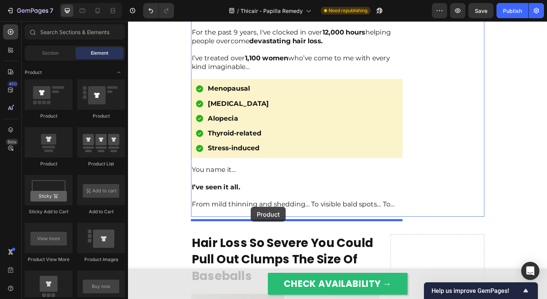
drag, startPoint x: 174, startPoint y: 115, endPoint x: 261, endPoint y: 223, distance: 138.5
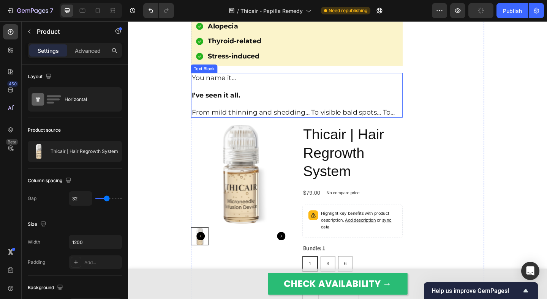
scroll to position [474, 0]
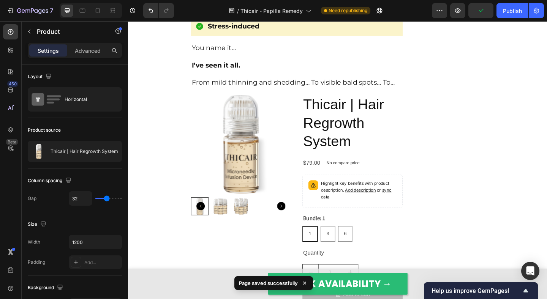
click at [312, 174] on div "Product Images Thicair | Hair Regrowth System Product Title $79.00 Product Pric…" at bounding box center [311, 231] width 230 height 260
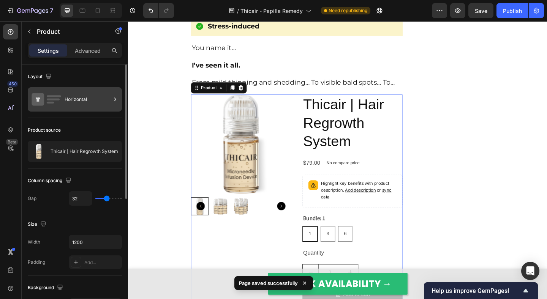
click at [82, 98] on div "Horizontal" at bounding box center [88, 99] width 46 height 17
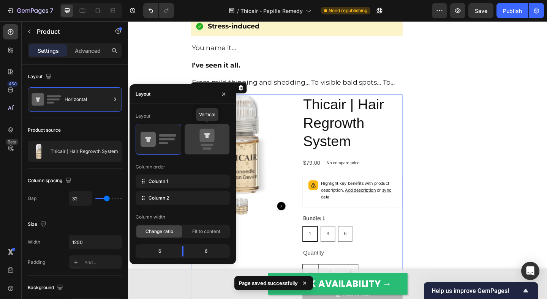
click at [202, 143] on icon at bounding box center [207, 139] width 36 height 21
type input "16"
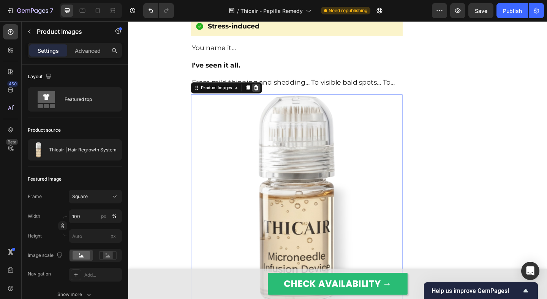
click at [267, 96] on icon at bounding box center [267, 93] width 5 height 5
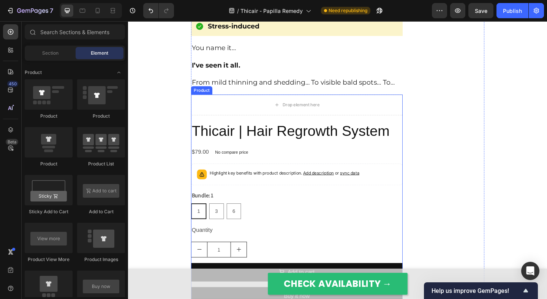
click at [249, 132] on div "Drop element here Thicair | Hair Regrowth System Product Title $79.00 Product P…" at bounding box center [311, 218] width 230 height 235
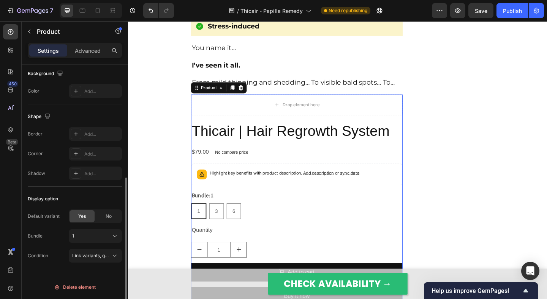
scroll to position [0, 0]
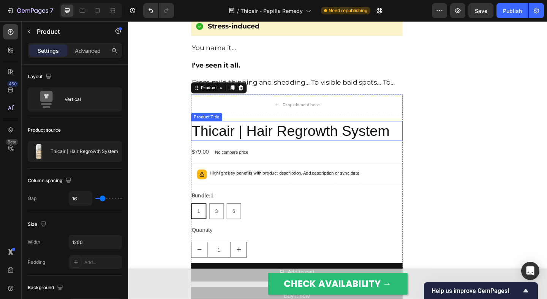
click at [253, 140] on h2 "Thicair | Hair Regrowth System" at bounding box center [311, 141] width 230 height 22
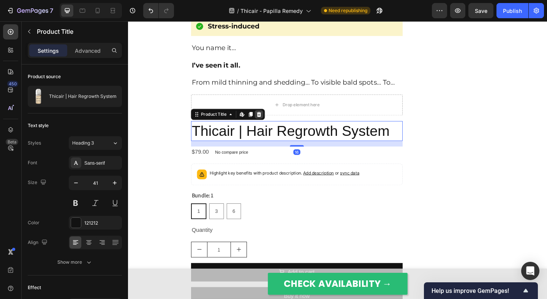
click at [271, 125] on icon at bounding box center [270, 122] width 5 height 5
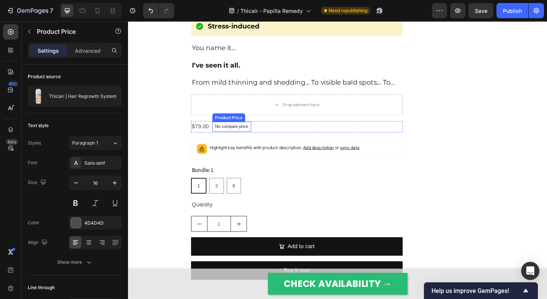
click at [257, 138] on p "No compare price" at bounding box center [240, 136] width 36 height 5
click at [271, 137] on div "$79.00 Product Price Product Price No compare price Product Price Edit content …" at bounding box center [311, 136] width 230 height 13
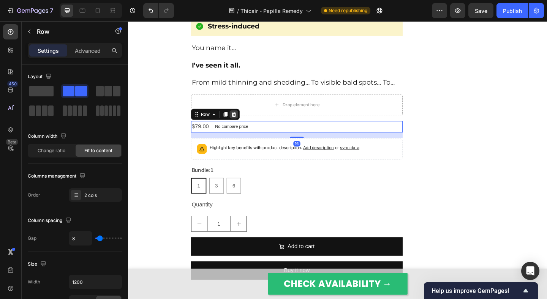
click at [244, 127] on div at bounding box center [242, 122] width 9 height 9
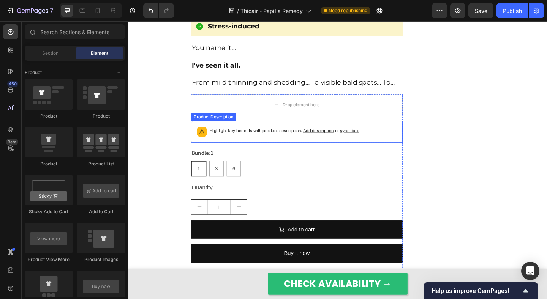
click at [277, 150] on div "Highlight key benefits with product description. Add description or sync data" at bounding box center [311, 141] width 223 height 17
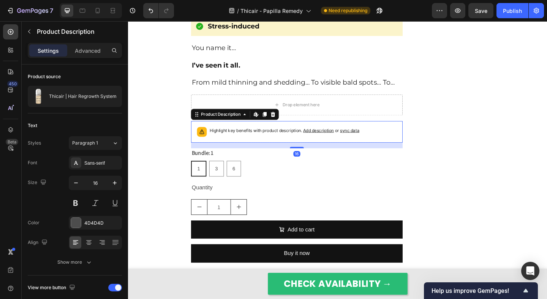
click at [285, 125] on icon at bounding box center [285, 122] width 5 height 5
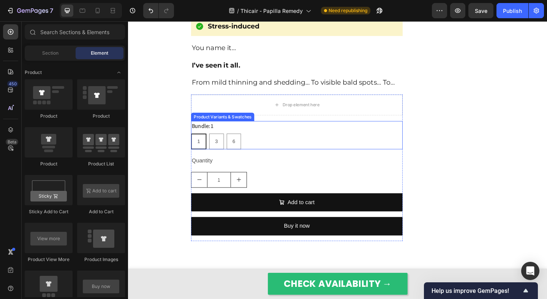
click at [269, 148] on div "1 1 1 3 3 3 6 6 6" at bounding box center [311, 151] width 230 height 17
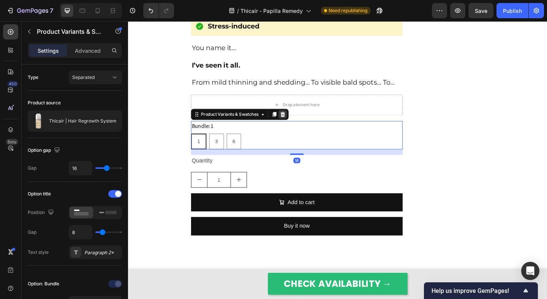
click at [298, 125] on icon at bounding box center [296, 122] width 5 height 5
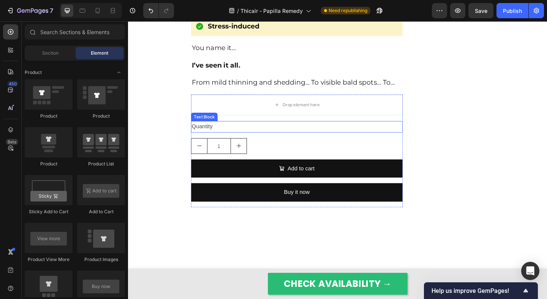
click at [277, 140] on div "Quantity" at bounding box center [311, 136] width 230 height 13
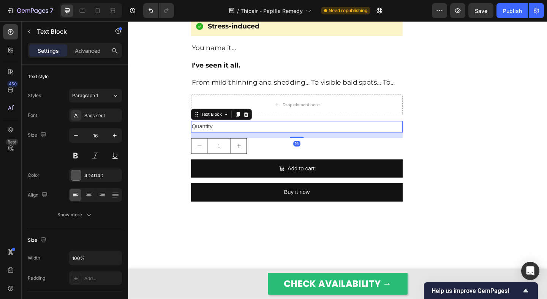
click at [255, 125] on icon at bounding box center [256, 122] width 5 height 5
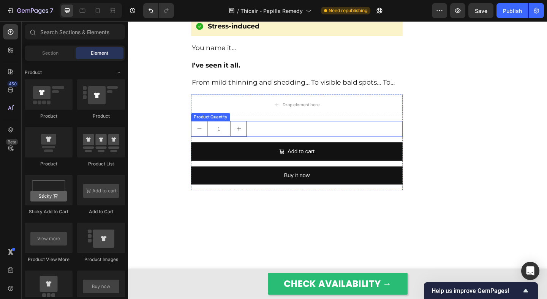
click at [268, 138] on div "1" at bounding box center [311, 138] width 230 height 17
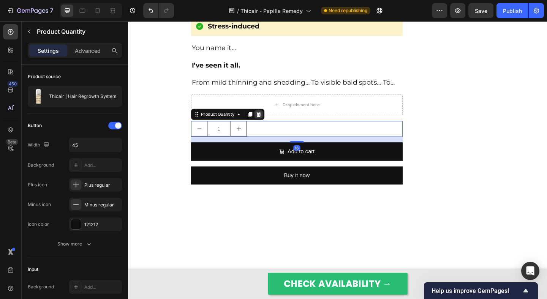
click at [269, 124] on icon at bounding box center [270, 122] width 5 height 5
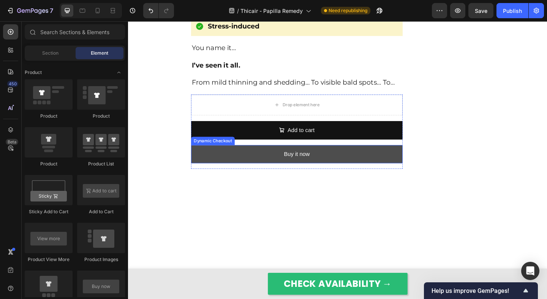
click at [239, 168] on button "Buy it now" at bounding box center [311, 166] width 230 height 20
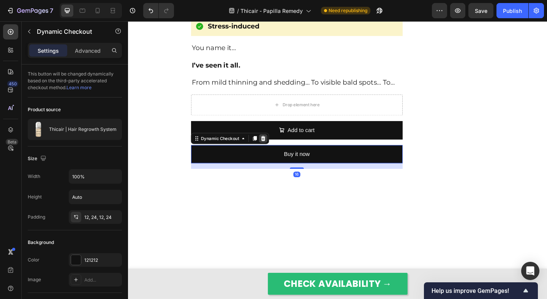
click at [273, 151] on icon at bounding box center [275, 148] width 5 height 5
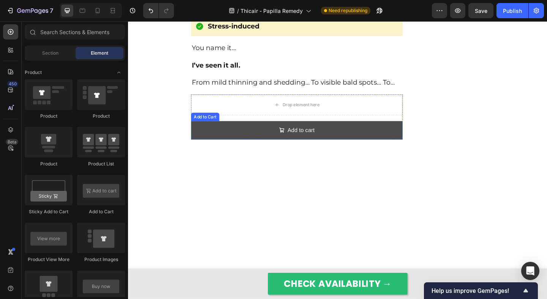
click at [255, 142] on button "Add to cart" at bounding box center [311, 140] width 230 height 20
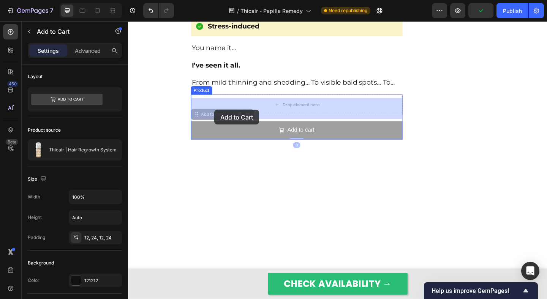
drag, startPoint x: 222, startPoint y: 126, endPoint x: 222, endPoint y: 118, distance: 8.0
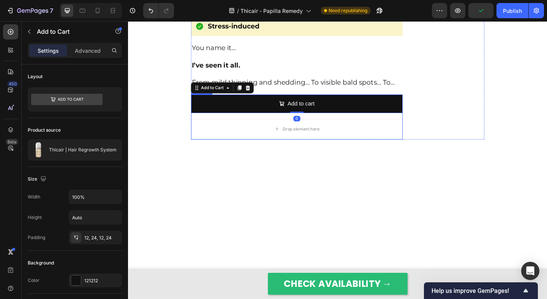
click at [241, 130] on div "Add to cart Add to Cart 0 Drop element here Product" at bounding box center [311, 125] width 230 height 49
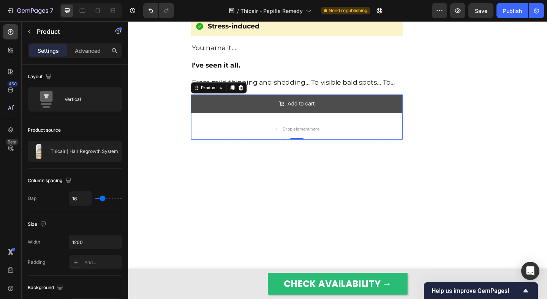
click at [226, 110] on button "Add to cart" at bounding box center [311, 111] width 230 height 20
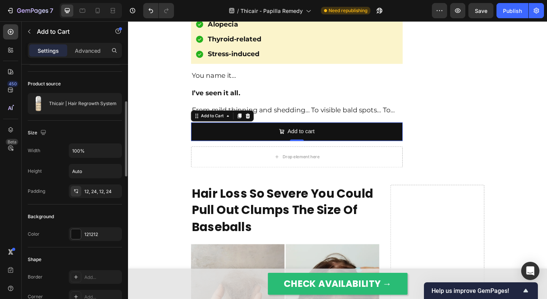
scroll to position [65, 0]
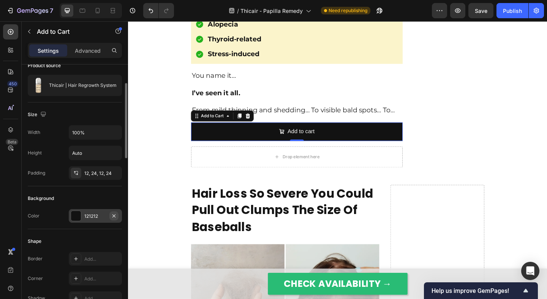
click at [113, 218] on icon "button" at bounding box center [114, 216] width 6 height 6
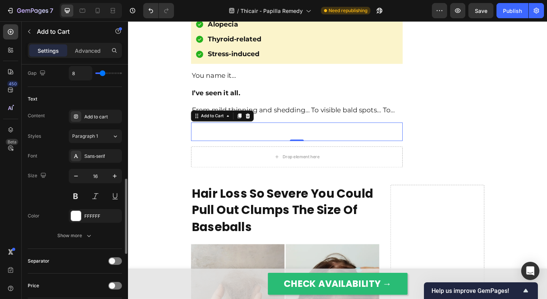
scroll to position [378, 0]
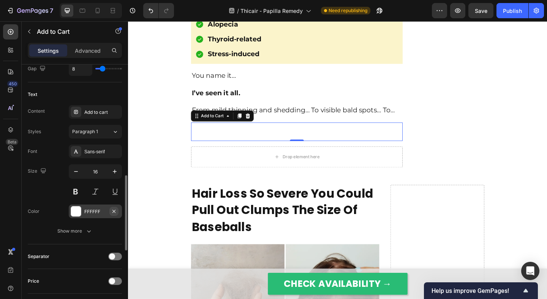
click at [113, 211] on icon "button" at bounding box center [114, 211] width 6 height 6
click at [92, 174] on input "16" at bounding box center [95, 172] width 25 height 14
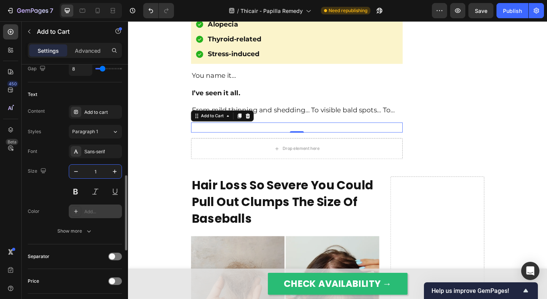
type input "1"
click at [62, 179] on div "Size 1" at bounding box center [75, 181] width 94 height 34
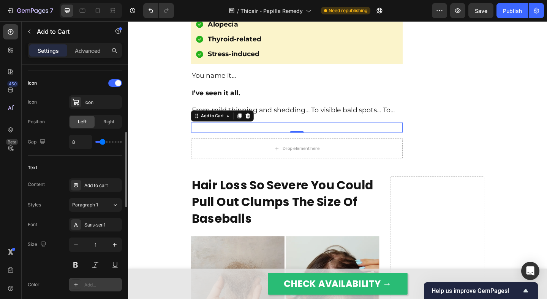
scroll to position [288, 0]
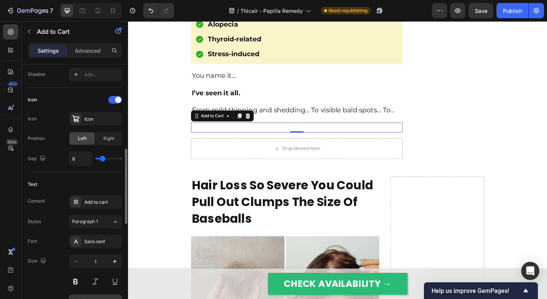
type input "5"
type input "2"
type input "0"
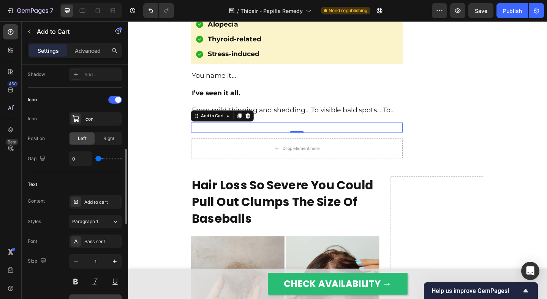
type input "0"
drag, startPoint x: 101, startPoint y: 159, endPoint x: 84, endPoint y: 159, distance: 17.8
click at [84, 159] on div "0" at bounding box center [95, 158] width 53 height 14
click at [77, 174] on div "Text Content Add to cart Styles Paragraph 1 Font Sans-serif Size 1 Color Add...…" at bounding box center [75, 253] width 94 height 162
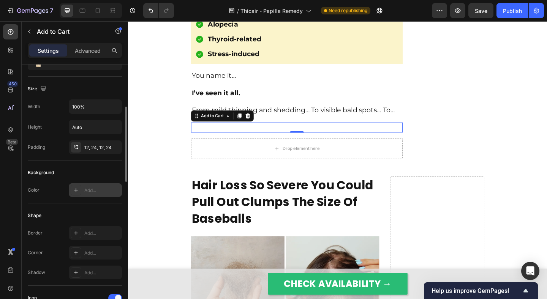
scroll to position [84, 0]
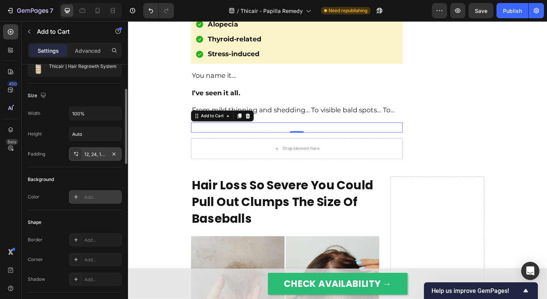
click at [77, 156] on icon at bounding box center [76, 155] width 3 height 2
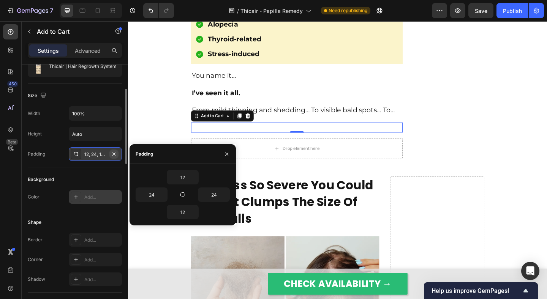
click at [117, 155] on button "button" at bounding box center [113, 154] width 9 height 9
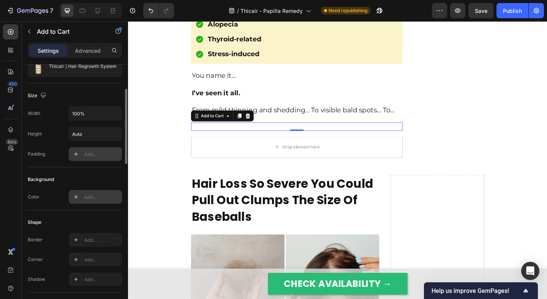
click at [105, 172] on div "Background Color Add..." at bounding box center [75, 188] width 94 height 43
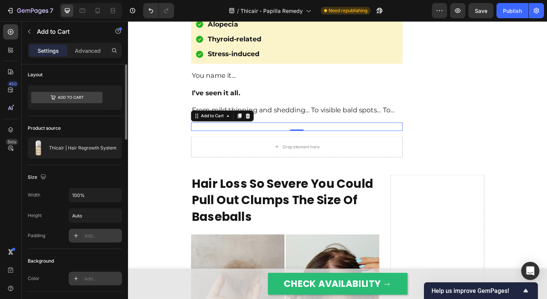
scroll to position [0, 0]
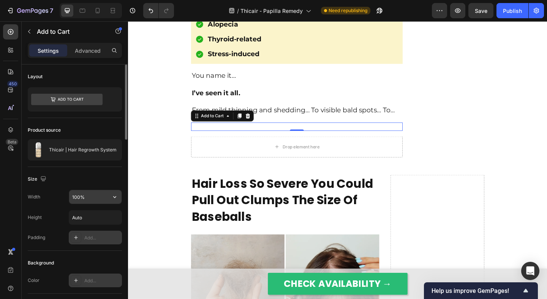
click at [87, 200] on input "100%" at bounding box center [95, 197] width 52 height 14
type input "0%"
click at [58, 198] on div "Width 0%" at bounding box center [75, 197] width 94 height 14
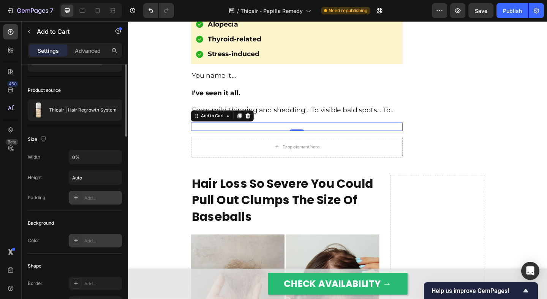
scroll to position [43, 0]
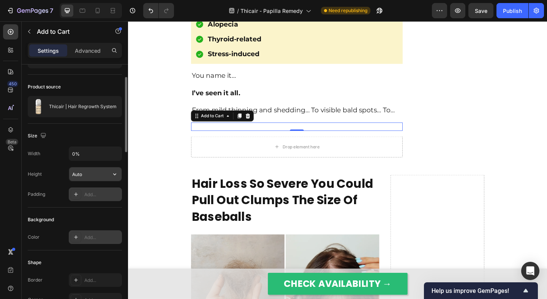
click at [96, 179] on input "Auto" at bounding box center [95, 174] width 52 height 14
type input "0"
click at [41, 175] on div "Height" at bounding box center [35, 174] width 14 height 7
click at [82, 152] on input "0%" at bounding box center [95, 154] width 52 height 14
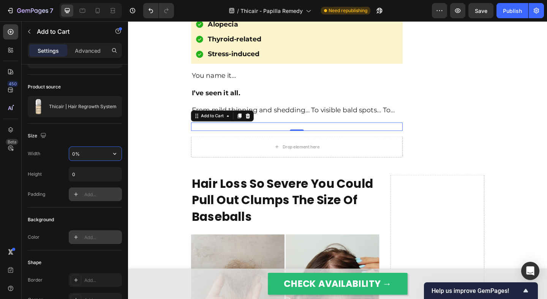
click at [82, 152] on input "0%" at bounding box center [95, 154] width 52 height 14
click at [50, 172] on div "Height 0" at bounding box center [75, 174] width 94 height 14
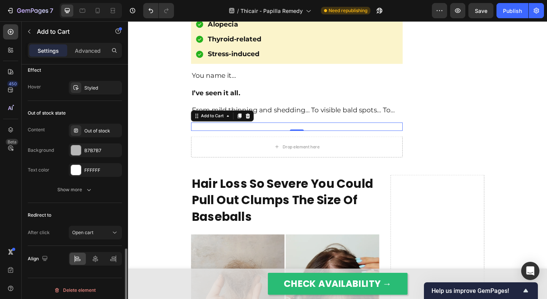
scroll to position [617, 0]
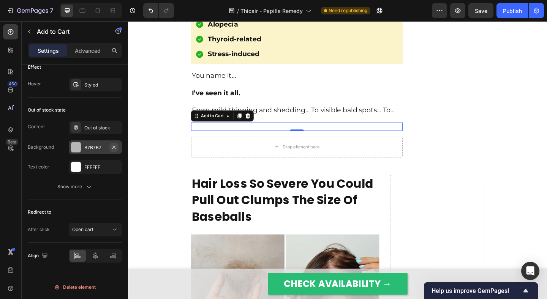
click at [114, 150] on icon "button" at bounding box center [114, 147] width 6 height 6
click at [113, 167] on icon "button" at bounding box center [114, 167] width 6 height 6
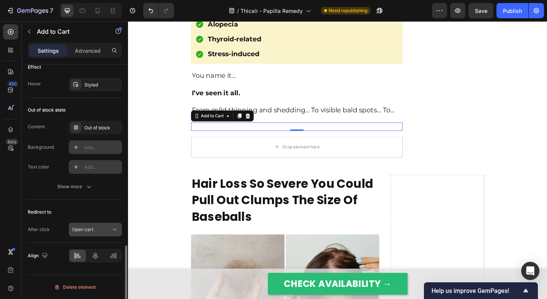
click at [88, 228] on span "Open cart" at bounding box center [82, 230] width 21 height 6
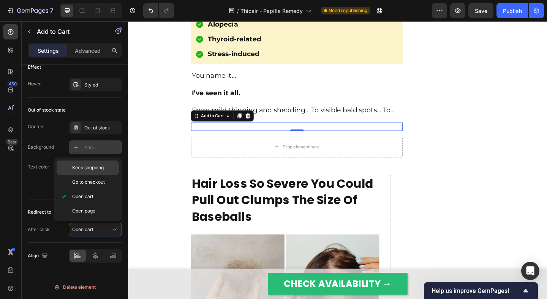
click at [99, 170] on span "Keep shopping" at bounding box center [88, 167] width 32 height 7
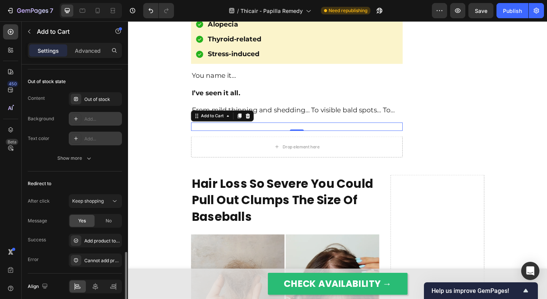
scroll to position [676, 0]
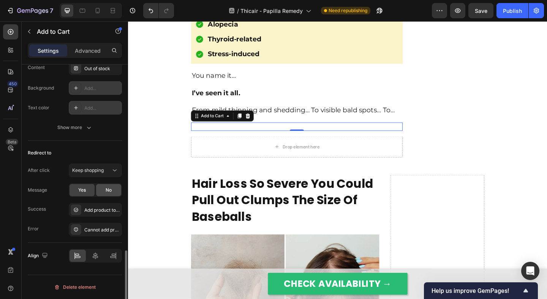
click at [104, 192] on div "No" at bounding box center [108, 190] width 25 height 12
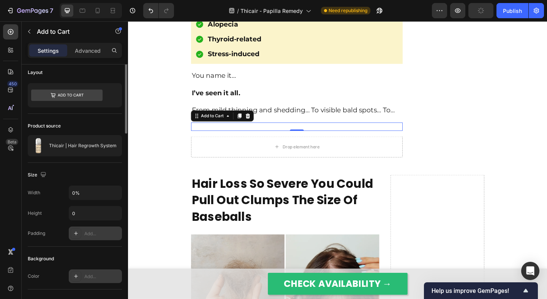
scroll to position [0, 0]
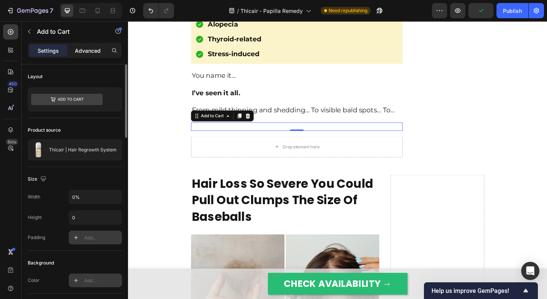
click at [80, 53] on p "Advanced" at bounding box center [88, 51] width 26 height 8
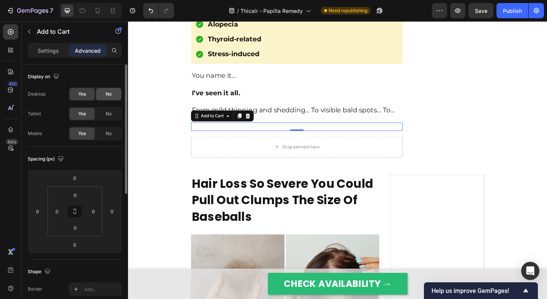
click at [102, 91] on div "No" at bounding box center [108, 94] width 25 height 12
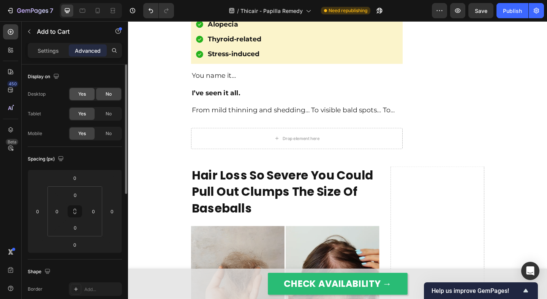
click at [91, 95] on div "Yes" at bounding box center [81, 94] width 25 height 12
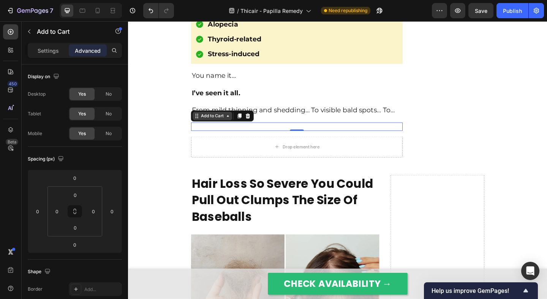
click at [224, 128] on div "Add to Cart" at bounding box center [220, 124] width 28 height 7
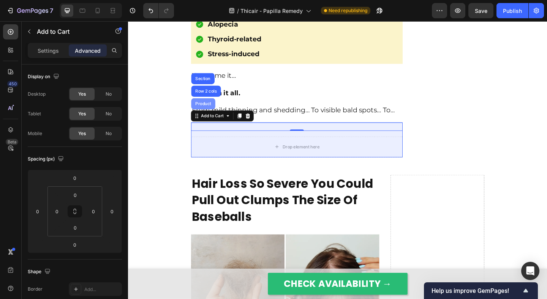
click at [217, 117] on div "Product" at bounding box center [210, 111] width 26 height 12
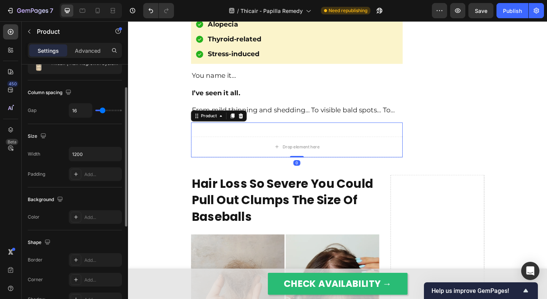
scroll to position [90, 0]
type input "14"
type input "13"
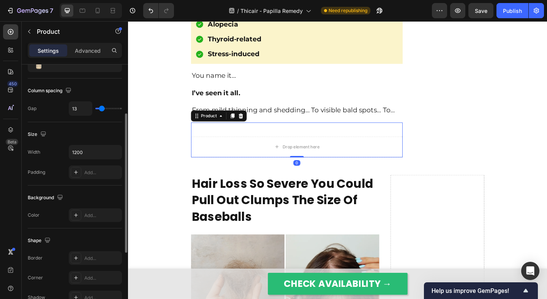
type input "11"
type input "4"
type input "0"
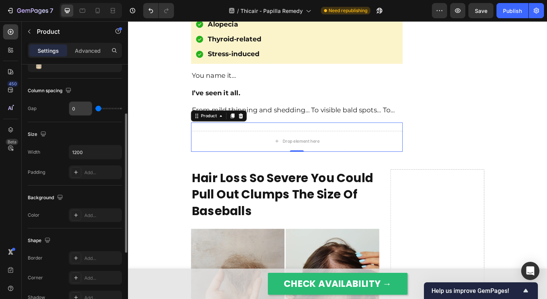
drag, startPoint x: 102, startPoint y: 109, endPoint x: 83, endPoint y: 109, distance: 19.0
type input "0"
click at [95, 109] on input "range" at bounding box center [108, 109] width 27 height 2
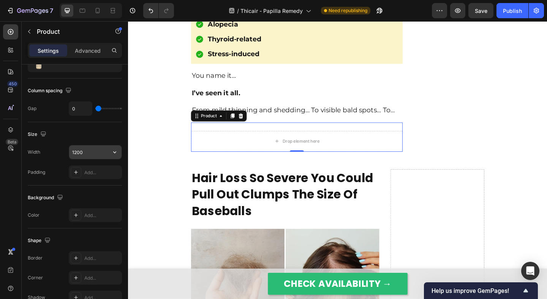
click at [93, 155] on input "1200" at bounding box center [95, 152] width 52 height 14
type input "0"
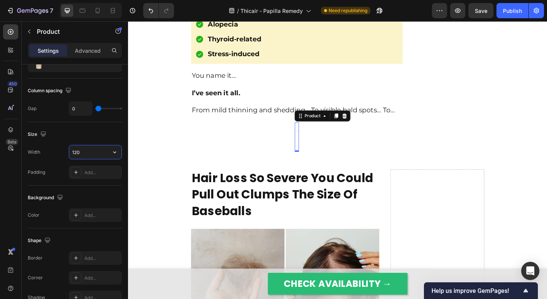
type input "1200"
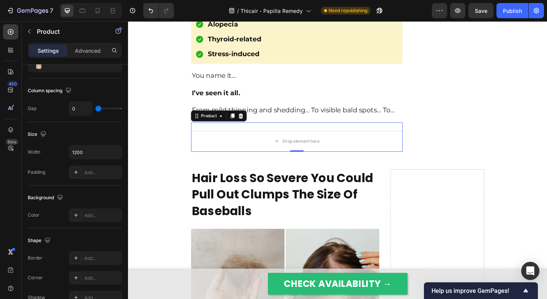
click at [58, 159] on div "Width 1200 Padding Add..." at bounding box center [75, 162] width 94 height 34
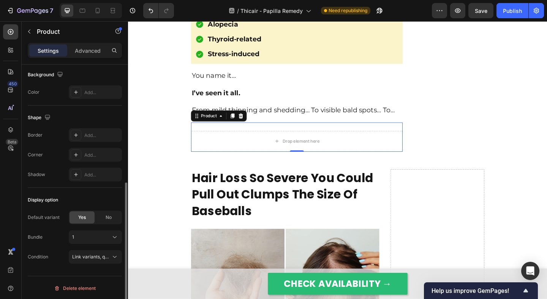
scroll to position [214, 0]
click at [84, 54] on p "Advanced" at bounding box center [88, 51] width 26 height 8
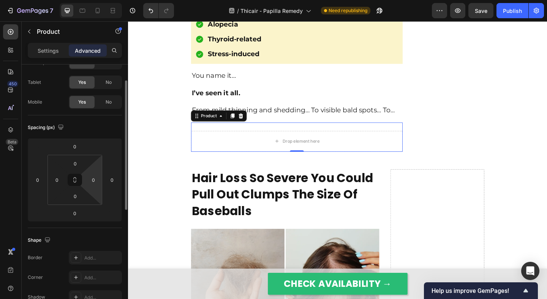
scroll to position [0, 0]
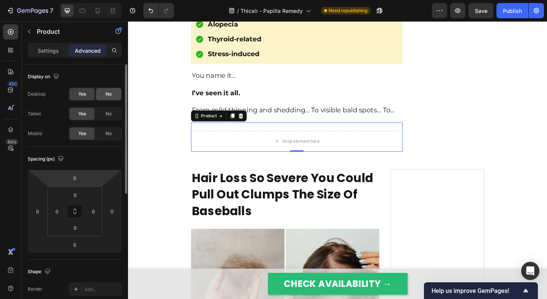
click at [109, 96] on span "No" at bounding box center [109, 94] width 6 height 7
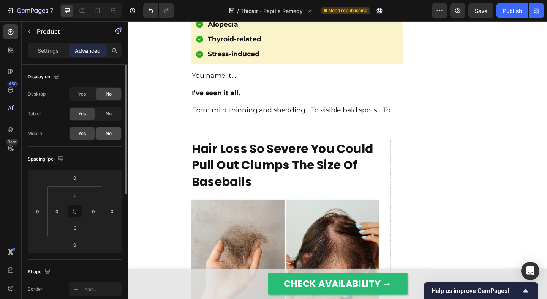
click at [109, 136] on span "No" at bounding box center [109, 133] width 6 height 7
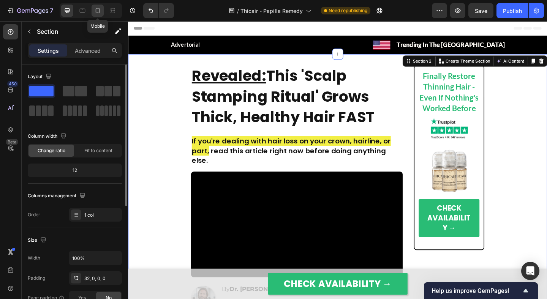
click at [97, 8] on icon at bounding box center [98, 11] width 8 height 8
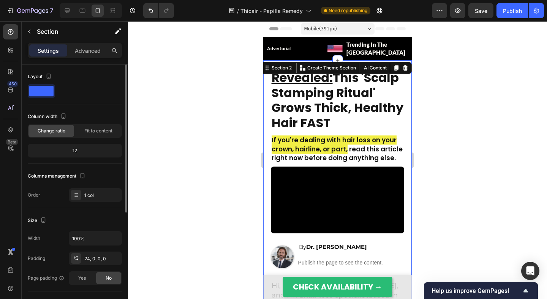
scroll to position [5, 0]
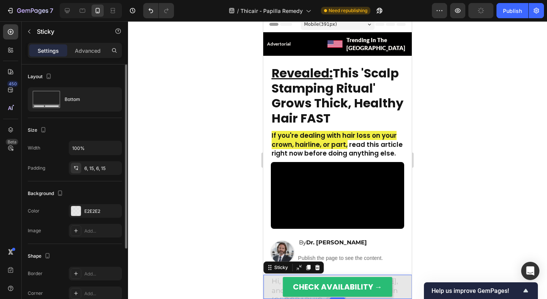
click at [266, 279] on div "CHECK AVAILABILITY → Button Sticky 0" at bounding box center [337, 287] width 148 height 24
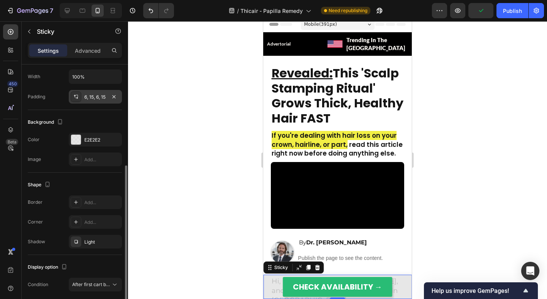
scroll to position [100, 0]
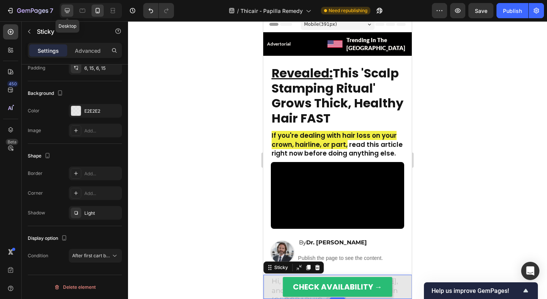
click at [68, 10] on icon at bounding box center [67, 11] width 8 height 8
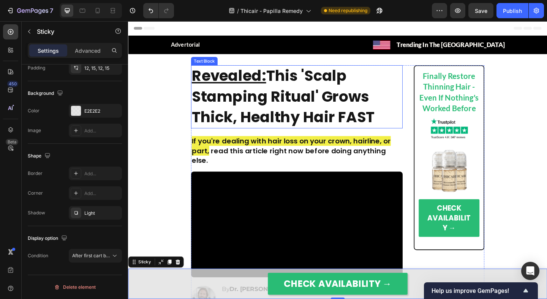
click at [282, 105] on p "Revealed: This 'Scalp Stamping Ritual' Grows Thick, Healthy Hair FAST" at bounding box center [311, 103] width 228 height 67
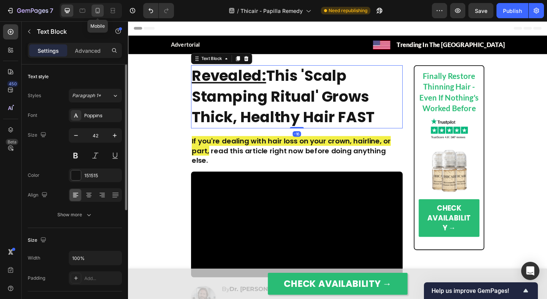
click at [93, 9] on div at bounding box center [97, 11] width 12 height 12
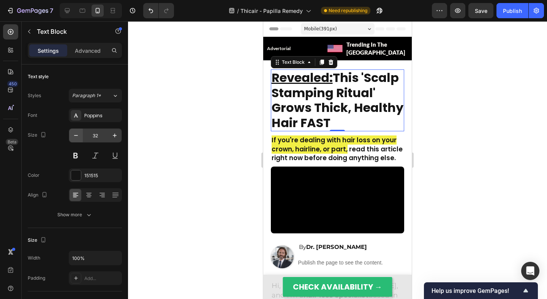
click at [77, 137] on icon "button" at bounding box center [76, 136] width 8 height 8
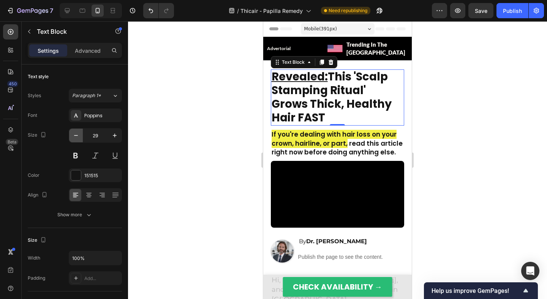
click at [77, 137] on icon "button" at bounding box center [76, 136] width 8 height 8
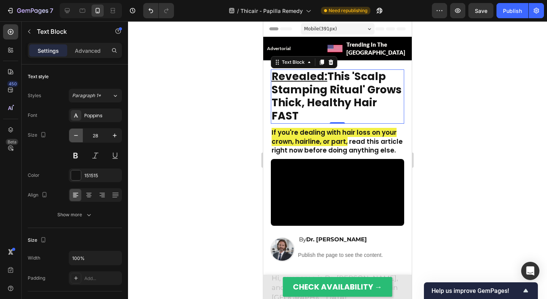
click at [77, 137] on icon "button" at bounding box center [76, 136] width 8 height 8
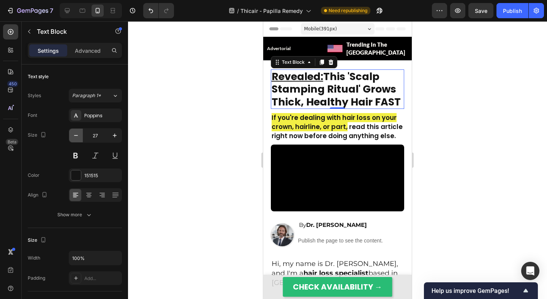
type input "26"
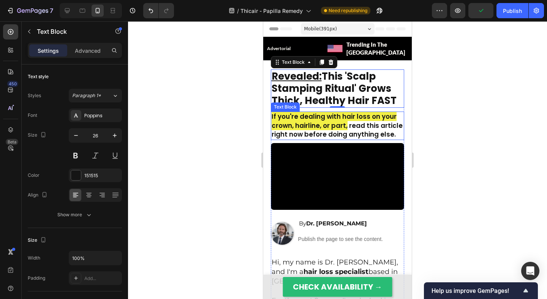
click at [326, 112] on span "If you're dealing with hair loss on your crown, hairline, or part," at bounding box center [333, 121] width 125 height 18
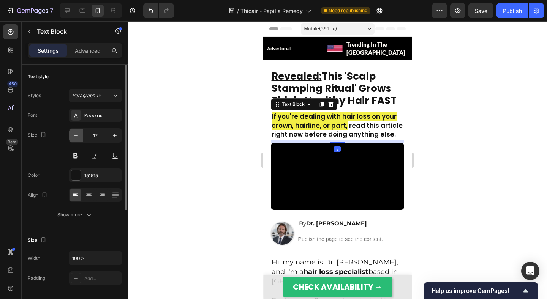
click at [76, 140] on button "button" at bounding box center [76, 136] width 14 height 14
type input "16"
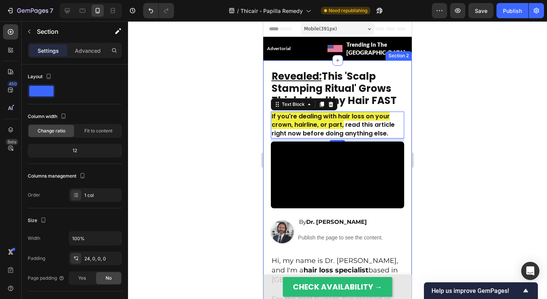
click at [318, 60] on div "Revealed: This 'Scalp Stamping Ritual' Grows Thick, Healthy Hair FAST Text Bloc…" at bounding box center [337, 295] width 148 height 470
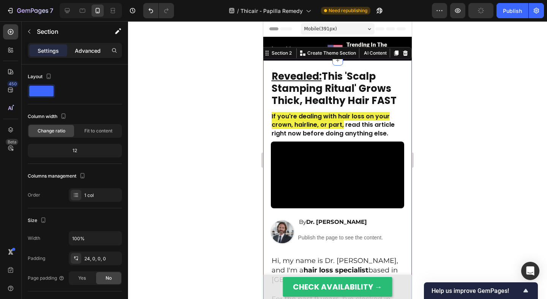
click at [92, 51] on p "Advanced" at bounding box center [88, 51] width 26 height 8
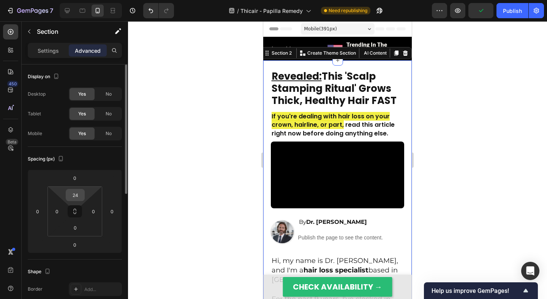
click at [76, 197] on input "24" at bounding box center [75, 194] width 15 height 11
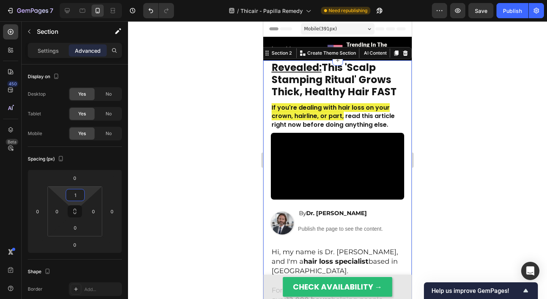
type input "12"
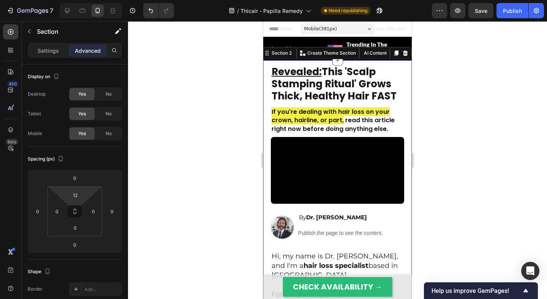
click at [207, 144] on div at bounding box center [337, 160] width 419 height 278
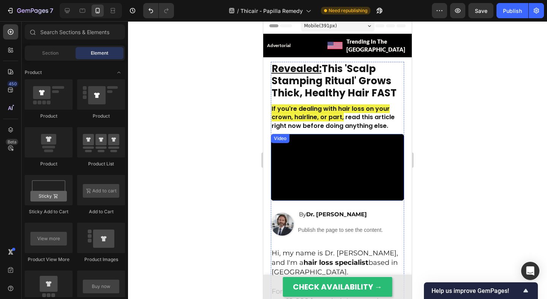
scroll to position [5, 0]
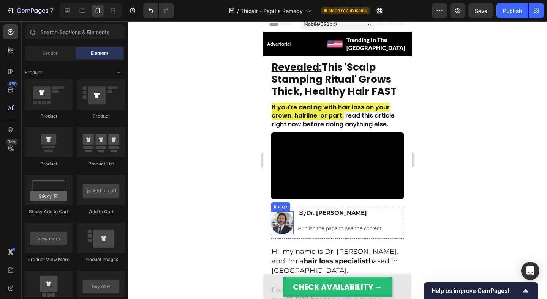
click at [282, 216] on img at bounding box center [282, 222] width 23 height 23
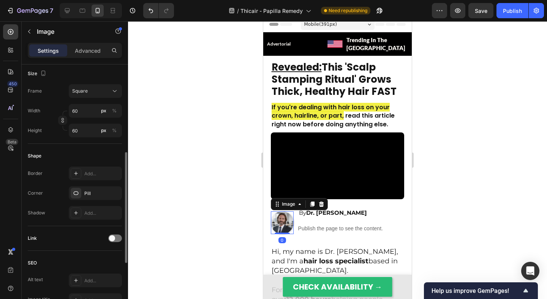
scroll to position [208, 0]
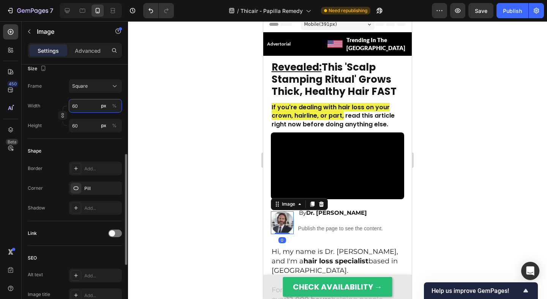
click at [82, 106] on input "60" at bounding box center [95, 106] width 53 height 14
type input "5"
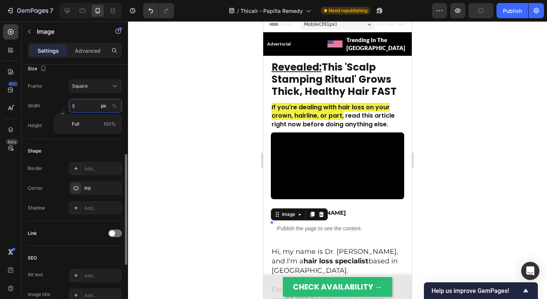
type input "50"
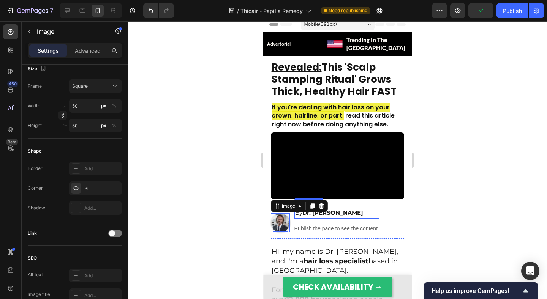
click at [341, 212] on strong "Dr. Michael Bennet" at bounding box center [332, 212] width 61 height 7
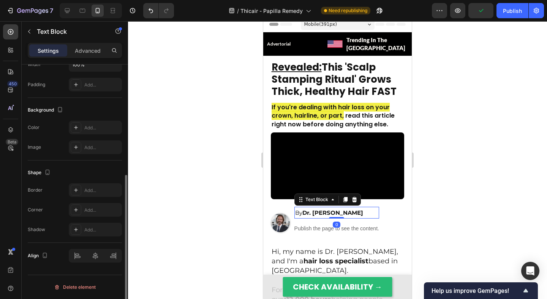
scroll to position [0, 0]
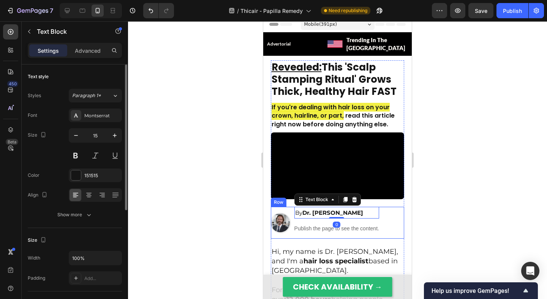
click at [220, 199] on div at bounding box center [337, 160] width 419 height 278
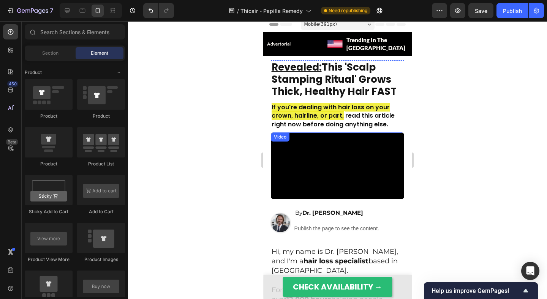
click at [398, 193] on video at bounding box center [338, 165] width 134 height 67
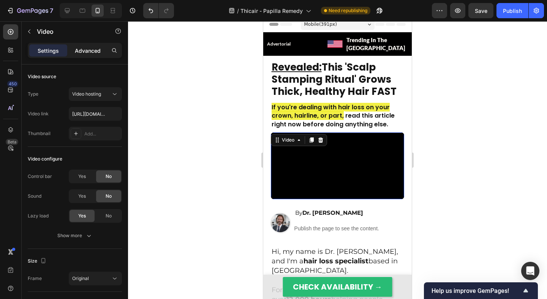
click at [71, 54] on div "Advanced" at bounding box center [88, 50] width 38 height 12
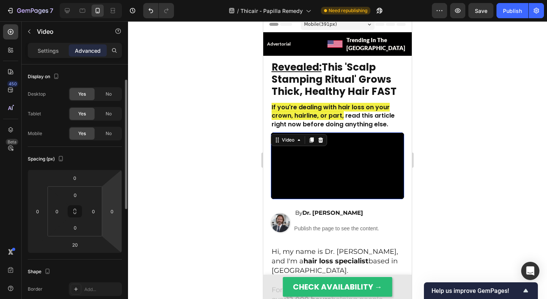
scroll to position [25, 0]
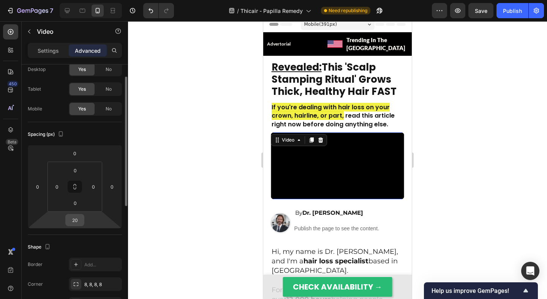
click at [77, 215] on input "20" at bounding box center [74, 219] width 15 height 11
type input "1"
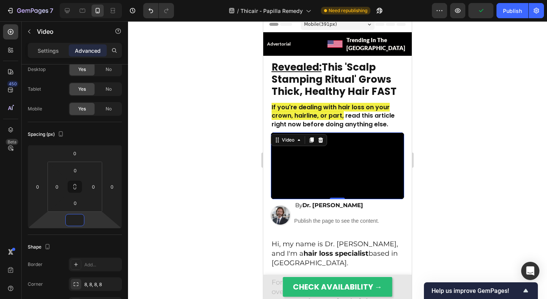
type input "8"
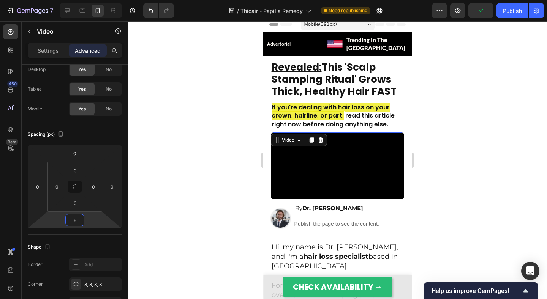
click at [252, 194] on div at bounding box center [337, 160] width 419 height 278
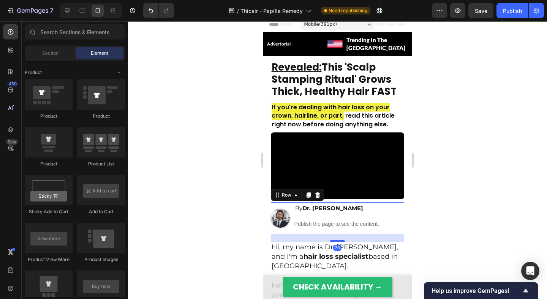
click at [286, 230] on div "Image" at bounding box center [280, 218] width 19 height 32
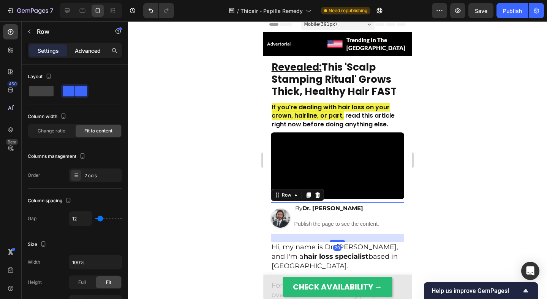
click at [85, 53] on p "Advanced" at bounding box center [88, 51] width 26 height 8
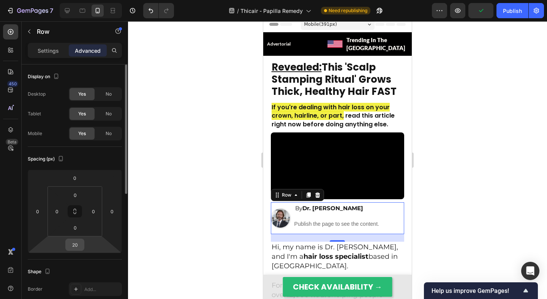
click at [79, 247] on input "20" at bounding box center [74, 244] width 15 height 11
type input "12"
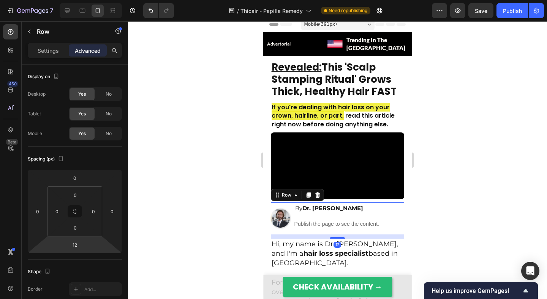
click at [181, 188] on div at bounding box center [337, 160] width 419 height 278
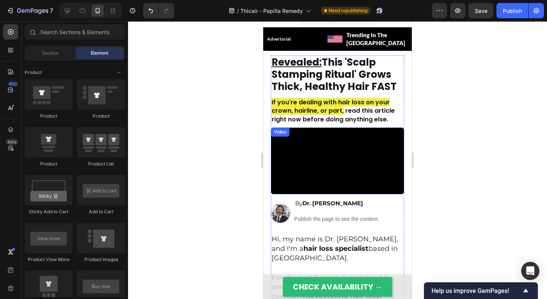
scroll to position [0, 0]
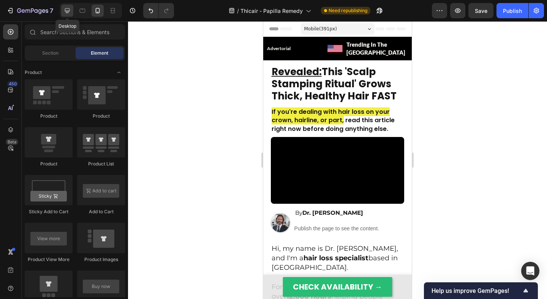
click at [70, 13] on icon at bounding box center [67, 11] width 8 height 8
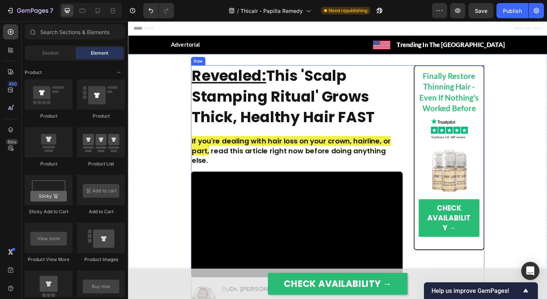
scroll to position [216, 0]
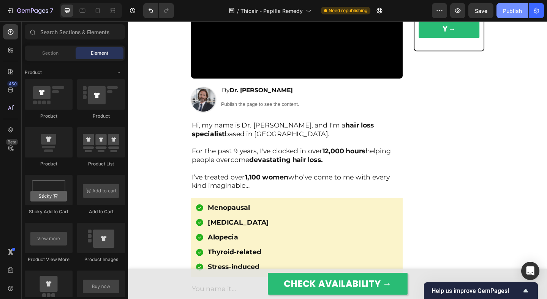
click at [508, 18] on button "Publish" at bounding box center [512, 10] width 32 height 15
click at [383, 13] on icon "button" at bounding box center [379, 11] width 8 height 8
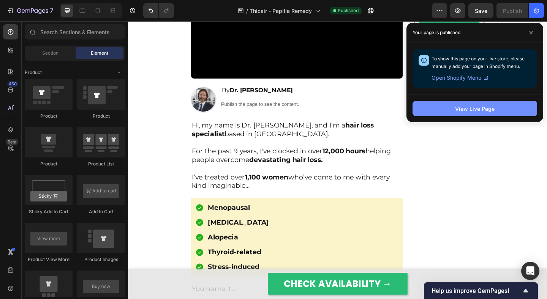
click at [428, 104] on button "View Live Page" at bounding box center [474, 108] width 124 height 15
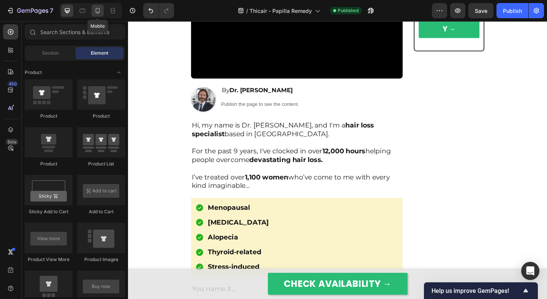
click at [98, 13] on icon at bounding box center [98, 10] width 4 height 5
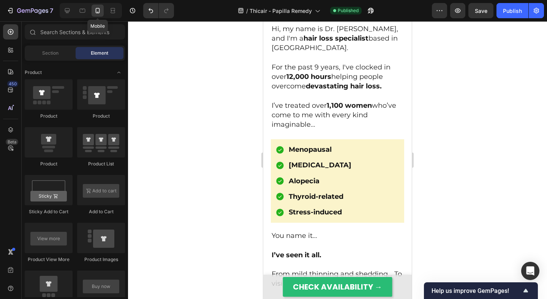
scroll to position [196, 0]
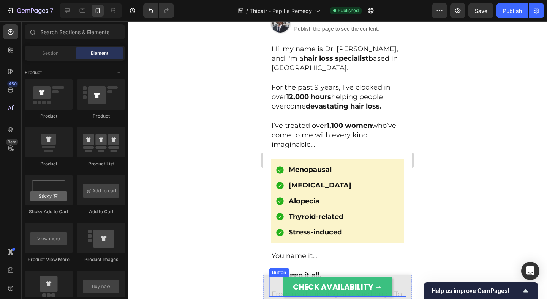
click at [284, 282] on link "CHECK AVAILABILITY →" at bounding box center [337, 287] width 110 height 20
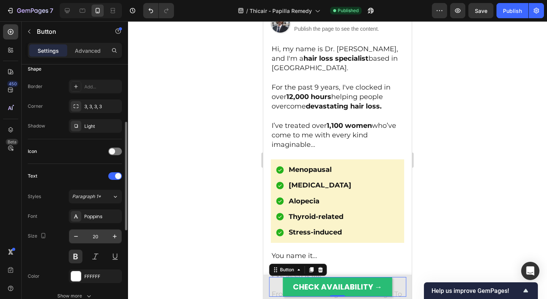
scroll to position [159, 0]
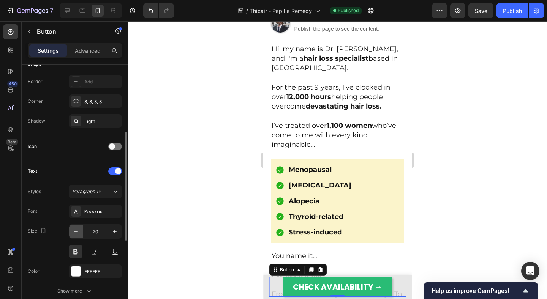
click at [77, 231] on icon "button" at bounding box center [76, 232] width 8 height 8
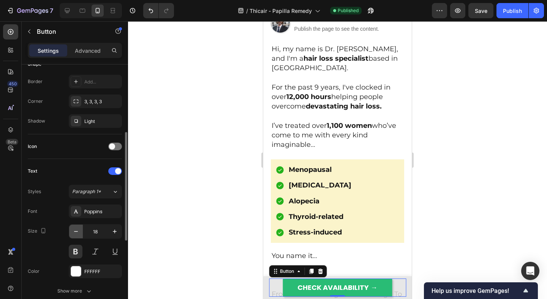
type input "17"
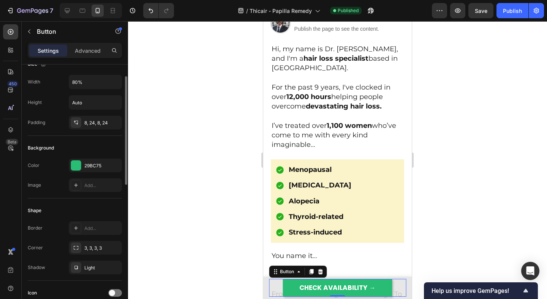
scroll to position [0, 0]
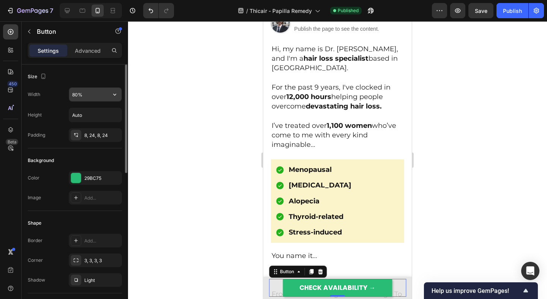
click at [74, 96] on input "80%" at bounding box center [95, 95] width 52 height 14
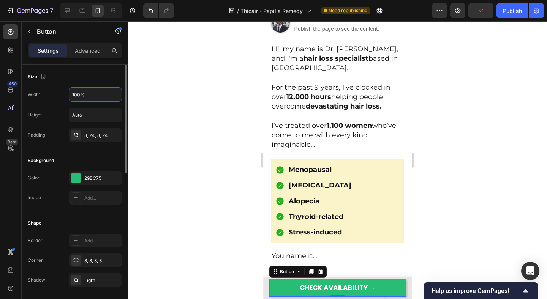
type input "100%"
click at [51, 214] on div "Shape Border Add... Corner 3, 3, 3, 3 Shadow Light" at bounding box center [75, 252] width 94 height 82
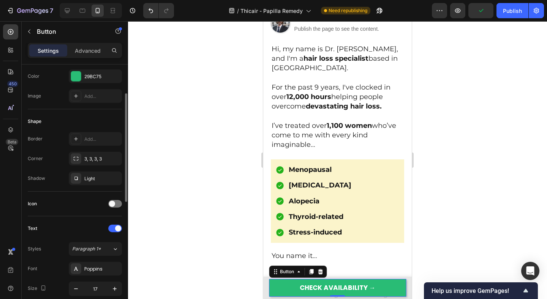
scroll to position [109, 0]
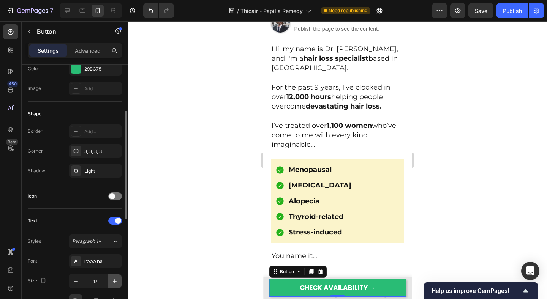
click at [114, 280] on icon "button" at bounding box center [115, 281] width 8 height 8
type input "18"
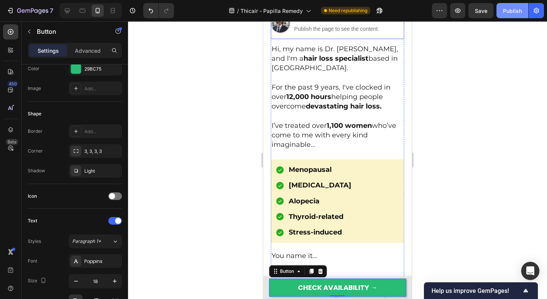
click at [506, 7] on div "Publish" at bounding box center [512, 11] width 19 height 8
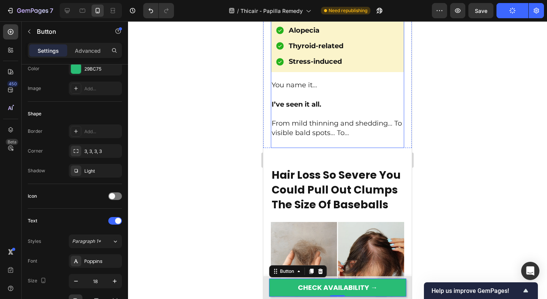
scroll to position [373, 0]
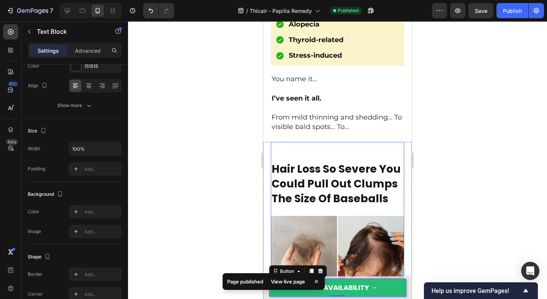
click at [325, 132] on p "From mild thinning and shedding… To visible bald spots… To…" at bounding box center [337, 122] width 132 height 19
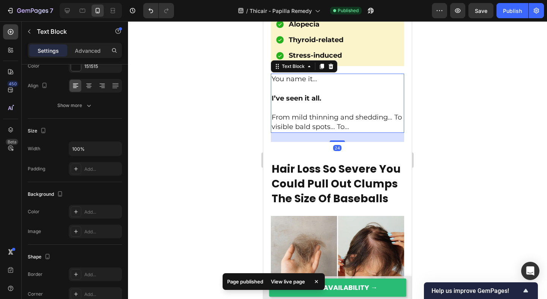
scroll to position [0, 0]
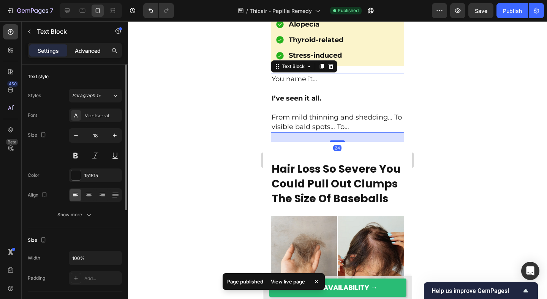
click at [96, 56] on div "Advanced" at bounding box center [88, 50] width 38 height 12
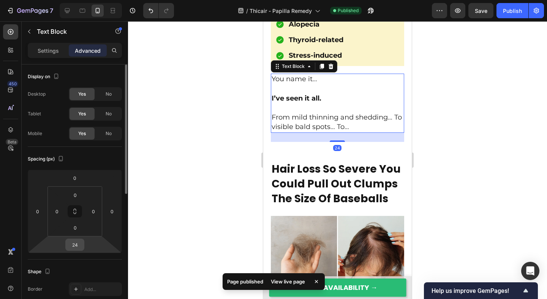
click at [76, 247] on input "24" at bounding box center [74, 244] width 15 height 11
type input "0"
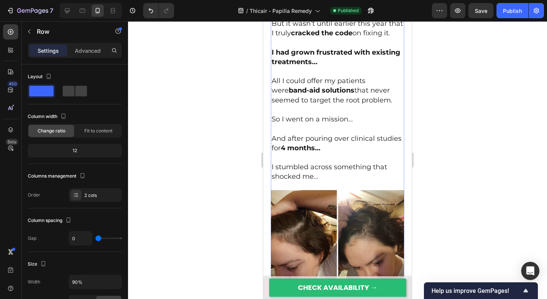
scroll to position [723, 0]
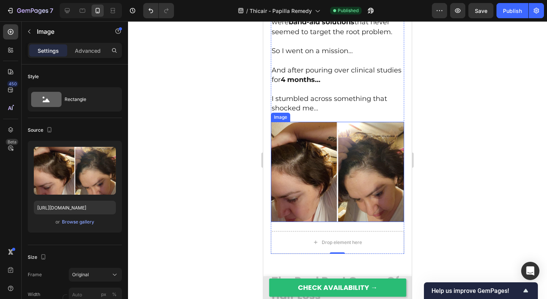
click at [311, 178] on img at bounding box center [338, 172] width 134 height 100
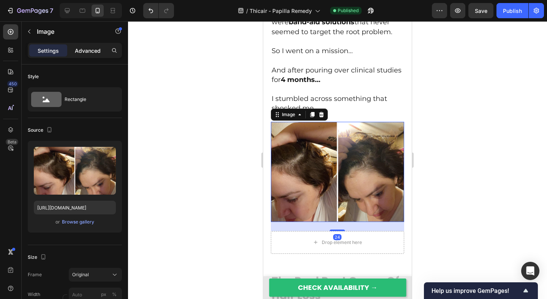
click at [89, 56] on div "Advanced" at bounding box center [88, 50] width 38 height 12
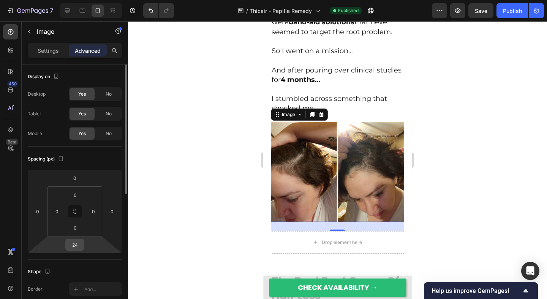
click at [80, 245] on input "24" at bounding box center [74, 244] width 15 height 11
type input "0"
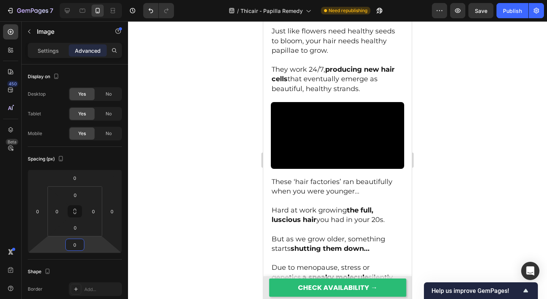
scroll to position [1155, 0]
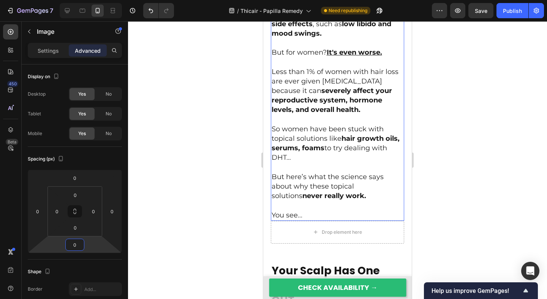
click at [332, 193] on strong "never really work." at bounding box center [334, 196] width 64 height 8
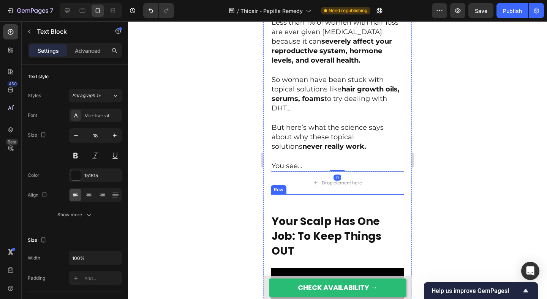
scroll to position [2625, 0]
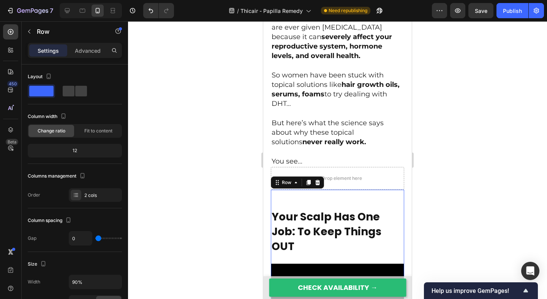
click at [86, 50] on p "Advanced" at bounding box center [88, 51] width 26 height 8
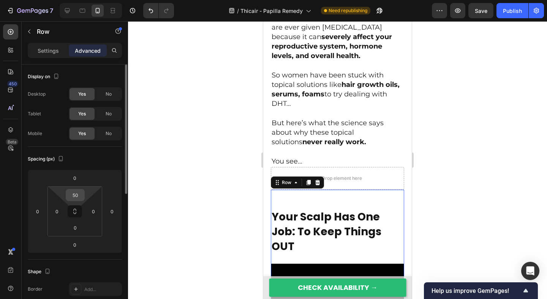
click at [79, 193] on input "50" at bounding box center [75, 194] width 15 height 11
type input "32"
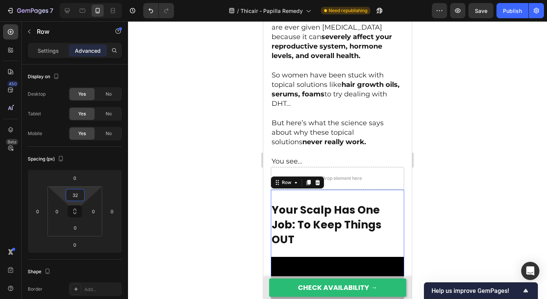
click at [197, 196] on div at bounding box center [337, 160] width 419 height 278
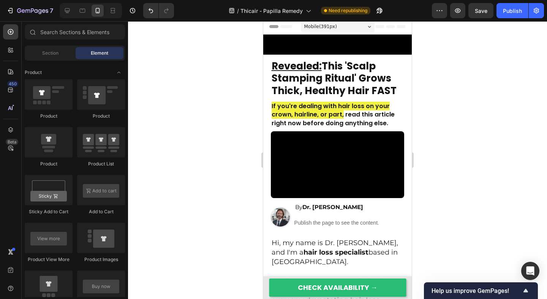
scroll to position [0, 0]
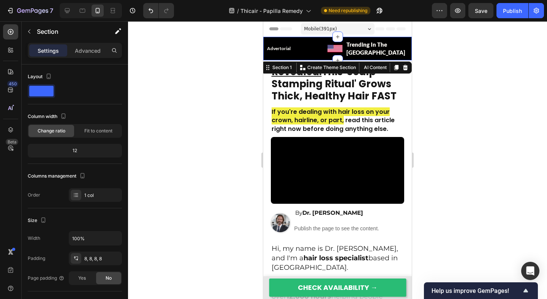
click at [325, 50] on div "Advertorial Text Block Image Trending In The US Text Block Row Row Section 1 Cr…" at bounding box center [337, 49] width 148 height 24
click at [307, 93] on div "Add to cart Add to Cart" at bounding box center [338, 97] width 134 height 9
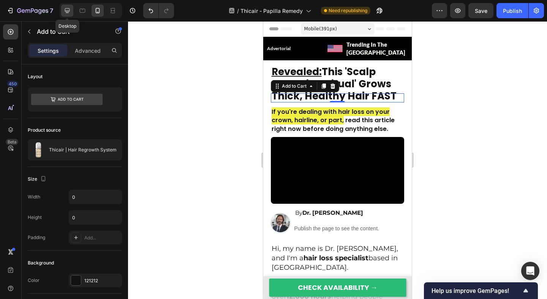
click at [66, 6] on div at bounding box center [67, 11] width 12 height 12
type input "16"
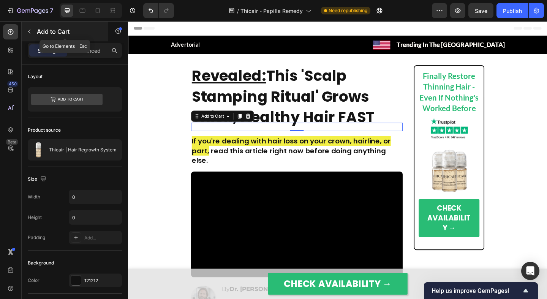
click at [28, 32] on icon "button" at bounding box center [29, 31] width 6 height 6
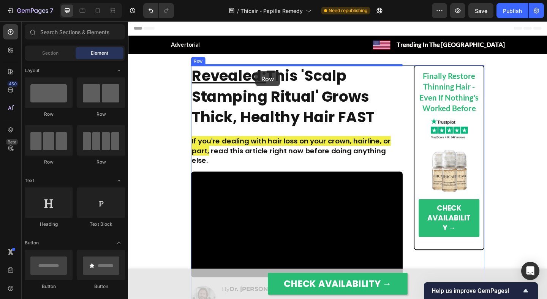
drag, startPoint x: 176, startPoint y: 113, endPoint x: 266, endPoint y: 76, distance: 97.1
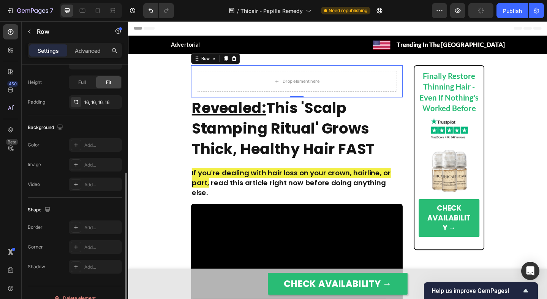
scroll to position [207, 0]
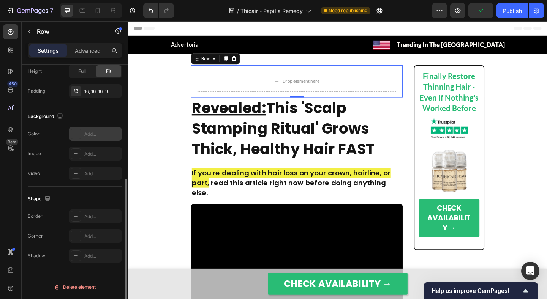
click at [78, 134] on icon at bounding box center [76, 134] width 6 height 6
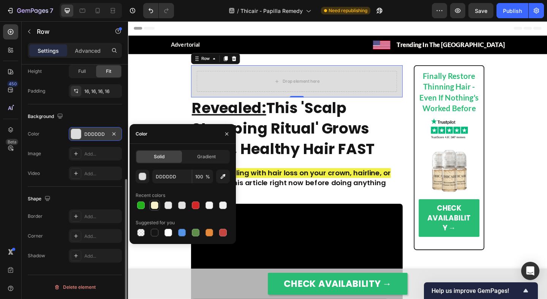
click at [156, 207] on div at bounding box center [155, 206] width 8 height 8
type input "FBF4CB"
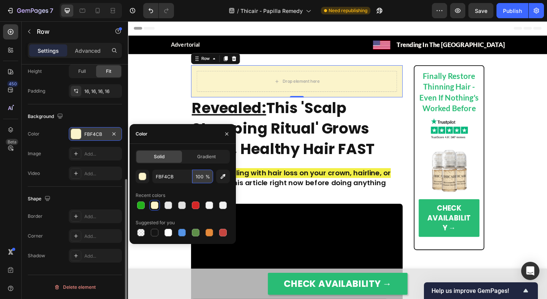
click at [201, 175] on input "100" at bounding box center [202, 177] width 21 height 14
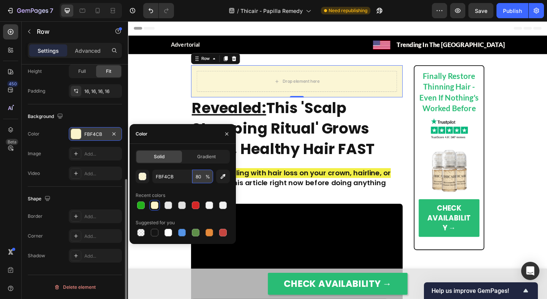
type input "80"
click at [118, 117] on div "Background" at bounding box center [75, 116] width 94 height 12
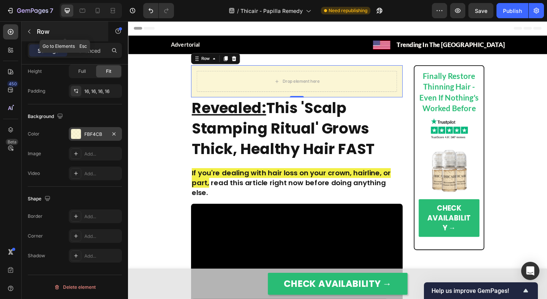
click at [33, 32] on button "button" at bounding box center [29, 31] width 12 height 12
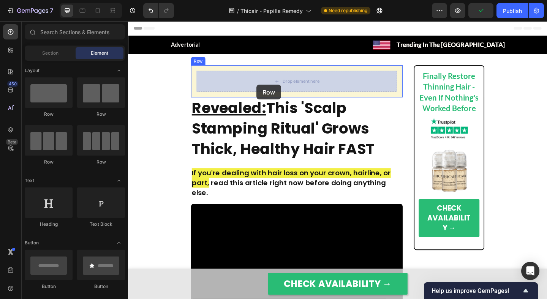
drag, startPoint x: 224, startPoint y: 120, endPoint x: 268, endPoint y: 90, distance: 52.7
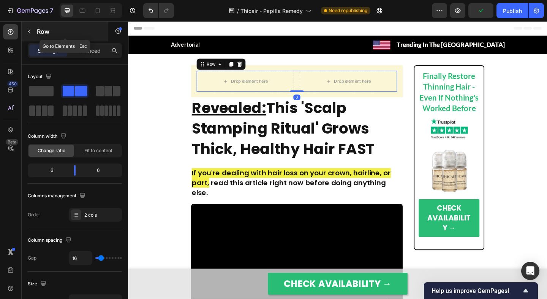
click at [30, 34] on icon "button" at bounding box center [29, 31] width 6 height 6
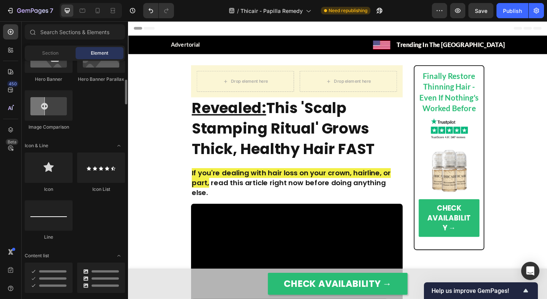
scroll to position [419, 0]
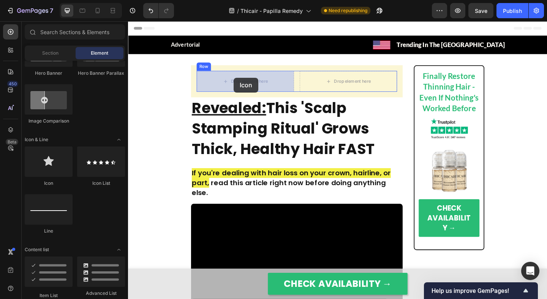
drag, startPoint x: 177, startPoint y: 184, endPoint x: 243, endPoint y: 83, distance: 120.9
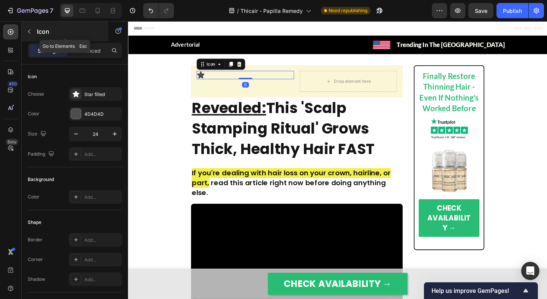
click at [32, 32] on icon "button" at bounding box center [29, 31] width 6 height 6
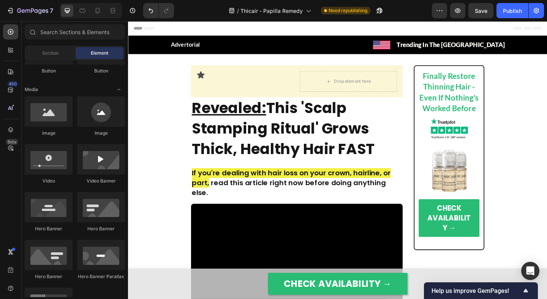
scroll to position [0, 0]
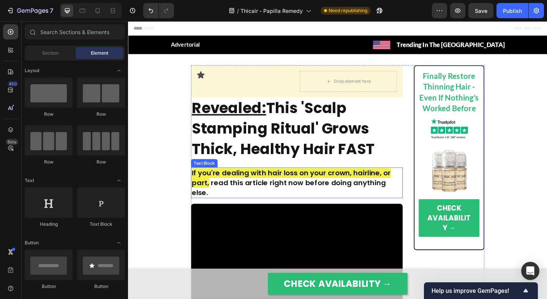
click at [215, 191] on span "If you're dealing with hair loss on your crown, hairline, or part," at bounding box center [305, 191] width 216 height 21
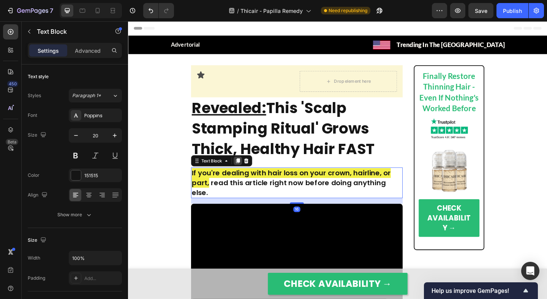
click at [246, 172] on icon at bounding box center [247, 172] width 4 height 5
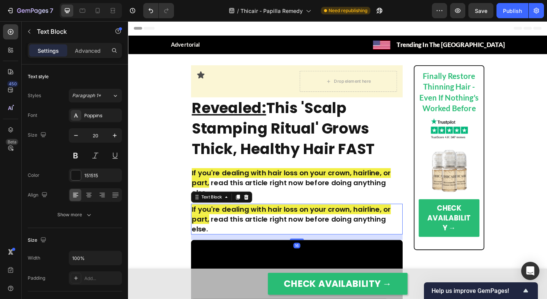
scroll to position [194, 0]
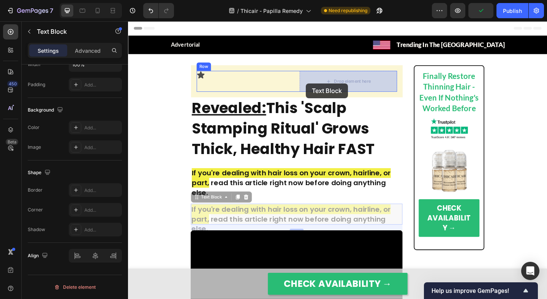
drag, startPoint x: 212, startPoint y: 201, endPoint x: 321, endPoint y: 89, distance: 156.2
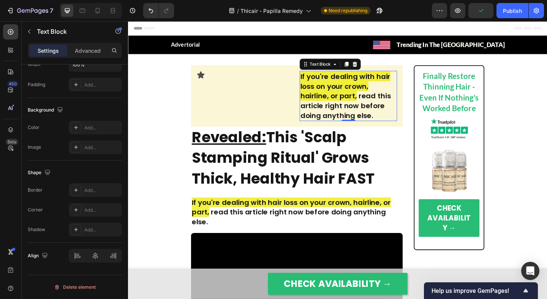
click at [342, 112] on p "If you're dealing with hair loss on your crown, hairline, or part, read this ar…" at bounding box center [367, 102] width 104 height 53
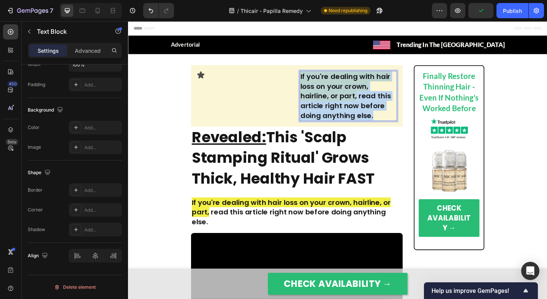
click at [342, 112] on p "If you're dealing with hair loss on your crown, hairline, or part, read this ar…" at bounding box center [367, 102] width 104 height 53
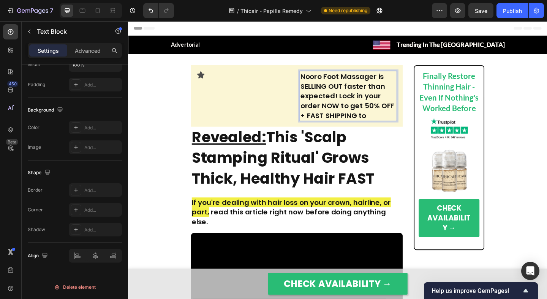
click at [319, 80] on p "Nooro Foot Massager is SELLING OUT faster than expected! Lock in your order NOW…" at bounding box center [367, 102] width 104 height 53
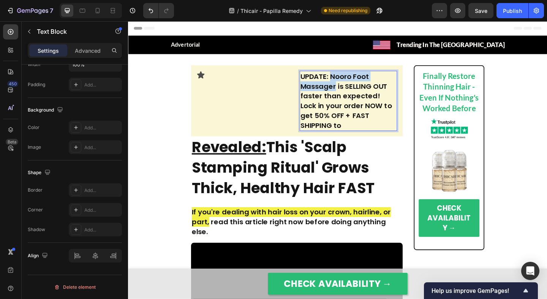
drag, startPoint x: 349, startPoint y: 82, endPoint x: 353, endPoint y: 89, distance: 8.1
click at [353, 89] on p "UPDATE: Nooro Foot Massager is SELLING OUT faster than expected! Lock in your o…" at bounding box center [367, 108] width 104 height 64
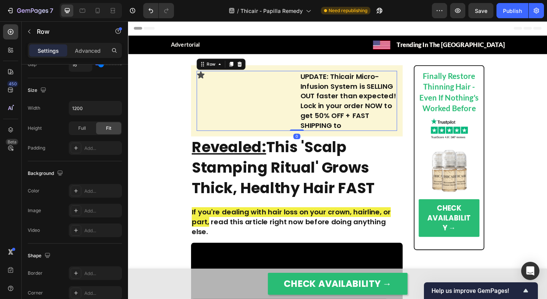
click at [314, 127] on div "Icon UPDATE: Thicair Micro-Infusion System is SELLING OUT faster than expected!…" at bounding box center [311, 107] width 218 height 65
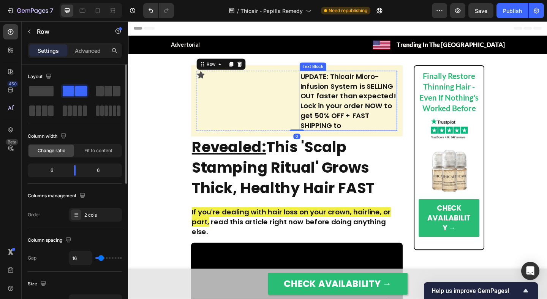
click at [347, 111] on p "UPDATE: Thicair Micro-Infusion System is SELLING OUT faster than expected! Lock…" at bounding box center [367, 108] width 104 height 64
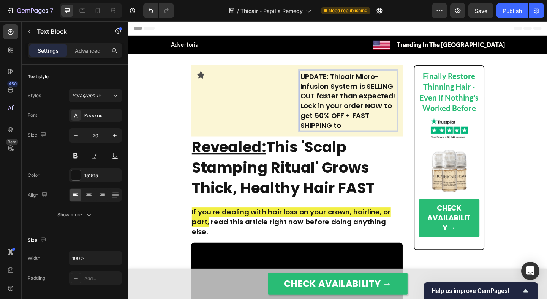
click at [329, 89] on p "UPDATE: Thicair Micro-Infusion System is SELLING OUT faster than expected! Lock…" at bounding box center [367, 108] width 104 height 64
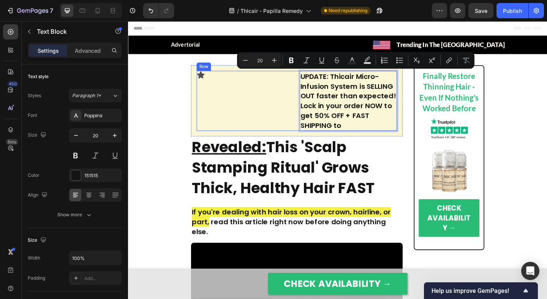
click at [301, 111] on div "Icon" at bounding box center [255, 107] width 106 height 65
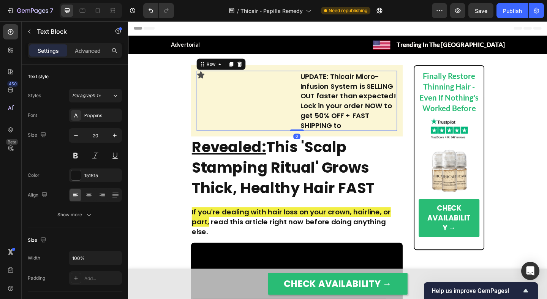
click at [331, 110] on p "UPDATE: Thicair Micro-Infusion System is SELLING OUT faster than expected! Lock…" at bounding box center [367, 108] width 104 height 64
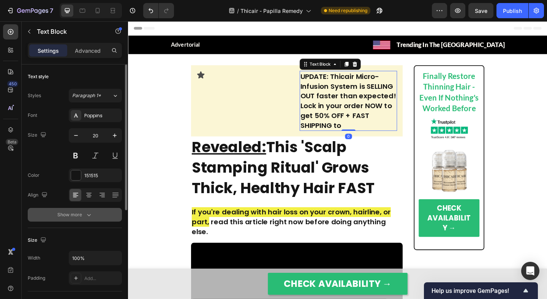
click at [79, 219] on button "Show more" at bounding box center [75, 215] width 94 height 14
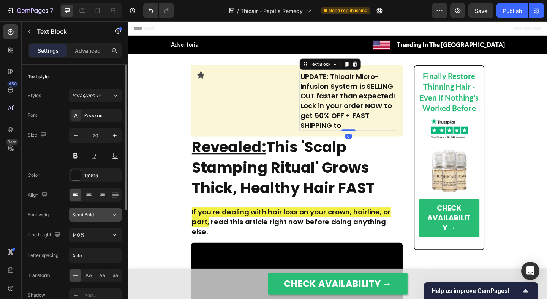
click at [92, 213] on span "Semi Bold" at bounding box center [83, 215] width 22 height 6
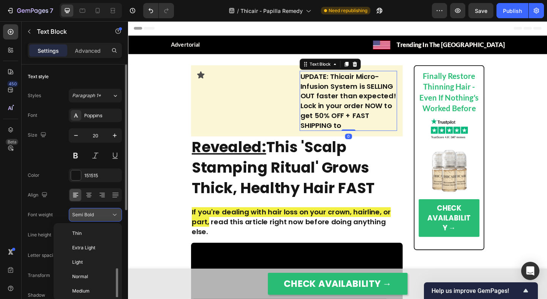
scroll to position [27, 0]
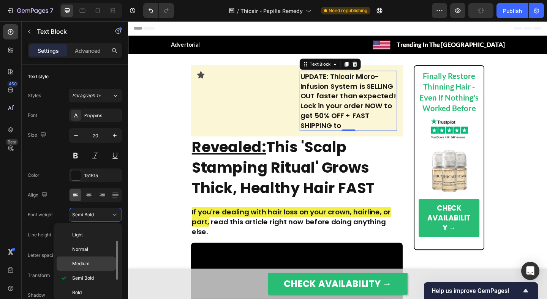
click at [90, 265] on p "Medium" at bounding box center [92, 263] width 40 height 7
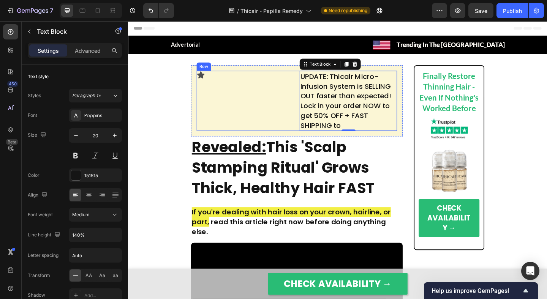
click at [311, 90] on div "Icon UPDATE: Thicair Micro-Infusion System is SELLING OUT faster than expected!…" at bounding box center [311, 107] width 218 height 65
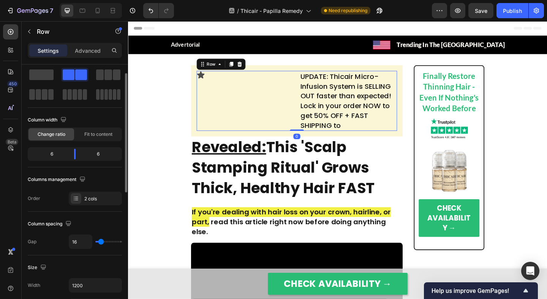
scroll to position [23, 0]
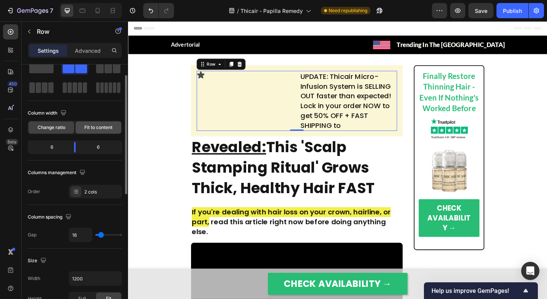
click at [91, 125] on span "Fit to content" at bounding box center [98, 127] width 28 height 7
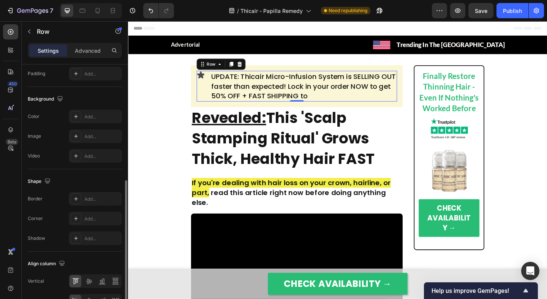
scroll to position [293, 0]
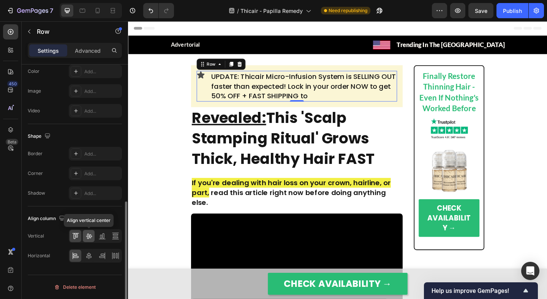
click at [88, 235] on icon at bounding box center [89, 236] width 6 height 5
click at [208, 88] on icon at bounding box center [206, 91] width 9 height 9
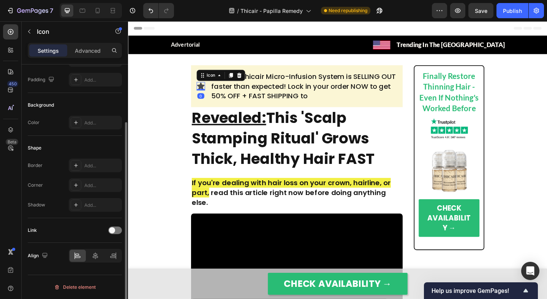
scroll to position [0, 0]
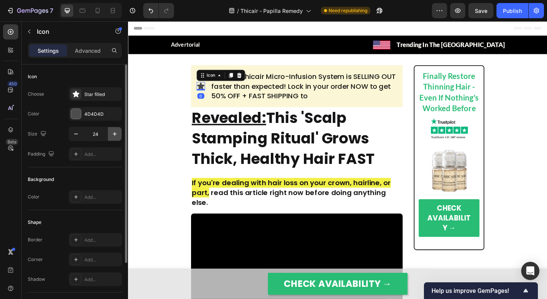
click at [113, 131] on icon "button" at bounding box center [115, 134] width 8 height 8
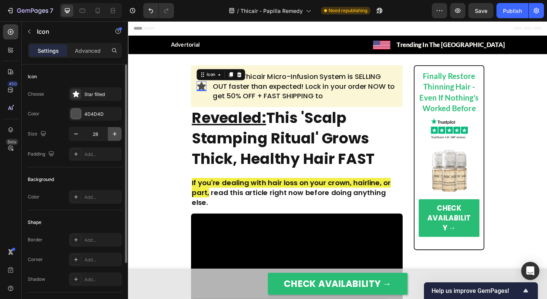
click at [113, 131] on icon "button" at bounding box center [115, 134] width 8 height 8
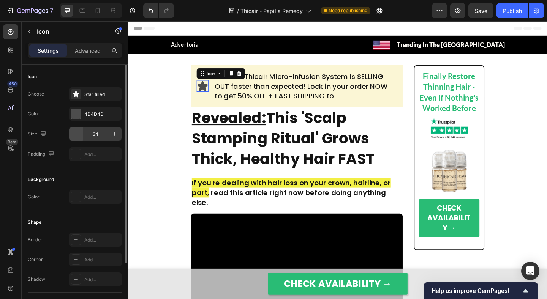
click at [77, 136] on icon "button" at bounding box center [76, 134] width 8 height 8
type input "32"
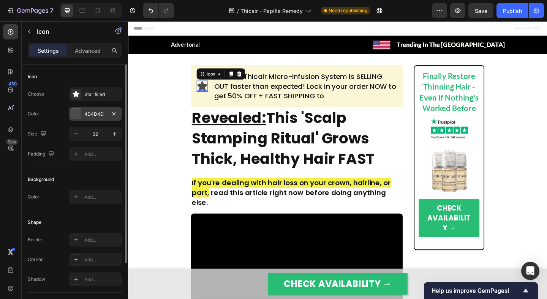
click at [85, 113] on div "4D4D4D" at bounding box center [95, 114] width 22 height 7
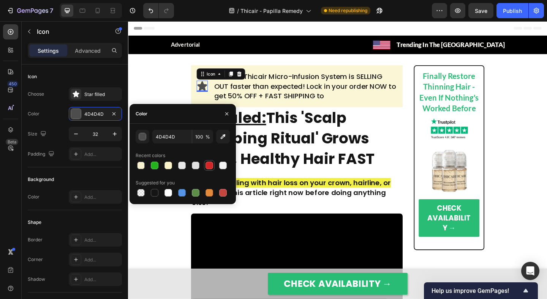
click at [210, 165] on div at bounding box center [209, 166] width 8 height 8
type input "D32626"
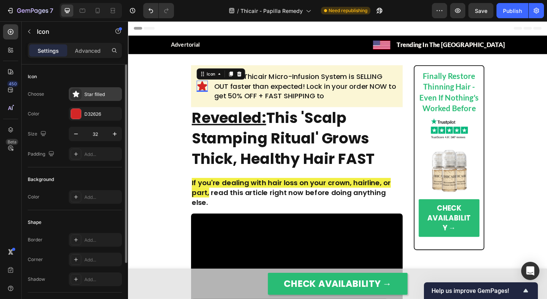
click at [80, 93] on div at bounding box center [76, 94] width 11 height 11
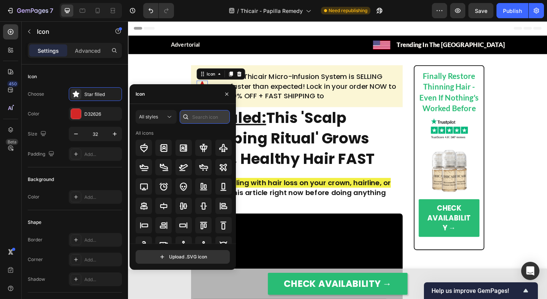
click at [193, 117] on input "text" at bounding box center [205, 117] width 50 height 14
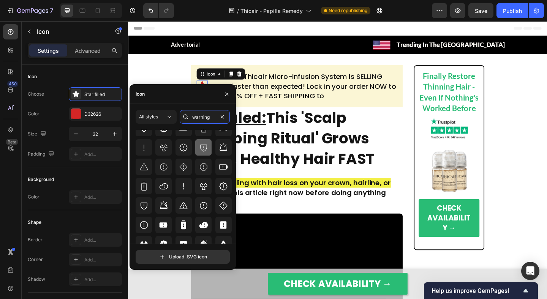
scroll to position [84, 0]
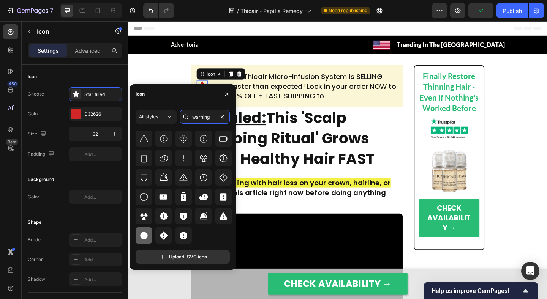
type input "warning"
click at [144, 238] on icon at bounding box center [144, 236] width 8 height 8
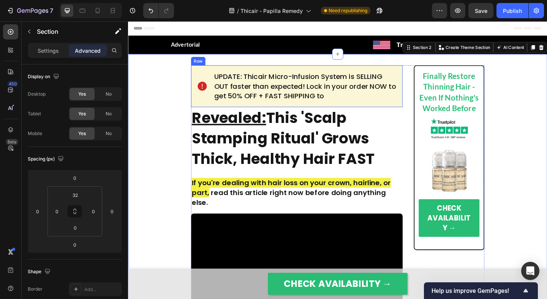
click at [198, 75] on div "Icon UPDATE: Thicair Micro-Infusion System is SELLING OUT faster than expected!…" at bounding box center [311, 92] width 230 height 46
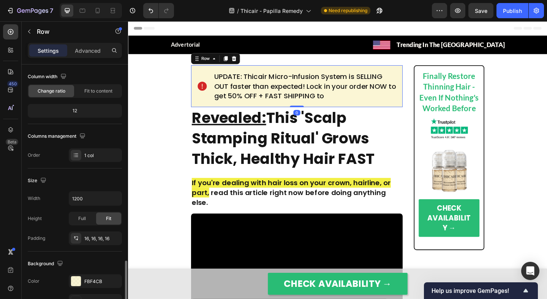
scroll to position [207, 0]
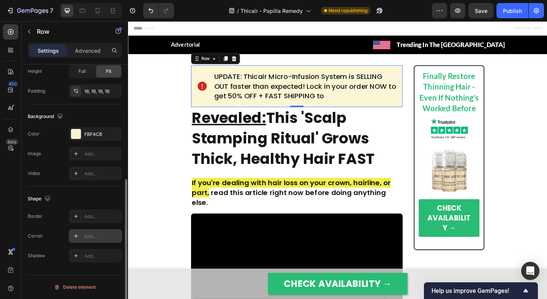
click at [75, 237] on icon at bounding box center [76, 236] width 6 height 6
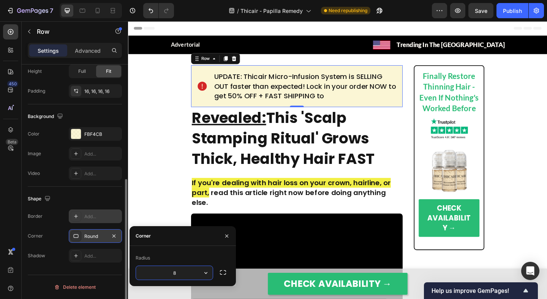
click at [76, 217] on icon at bounding box center [76, 216] width 6 height 6
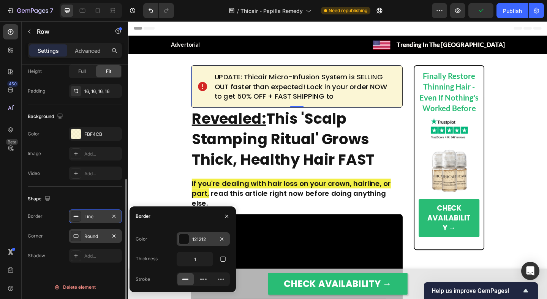
click at [186, 235] on div at bounding box center [184, 239] width 10 height 10
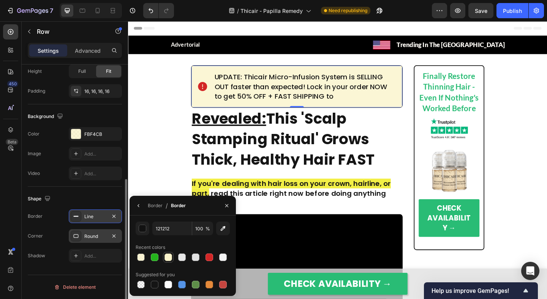
click at [168, 257] on div at bounding box center [168, 258] width 8 height 8
type input "FBF4CB"
click at [77, 216] on rect at bounding box center [76, 216] width 5 height 1
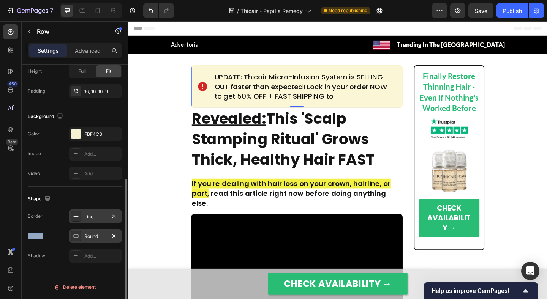
click at [77, 216] on rect at bounding box center [76, 216] width 5 height 1
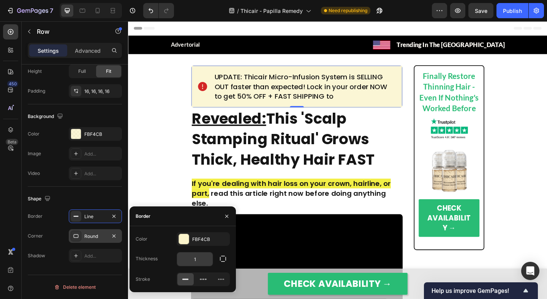
click at [195, 255] on input "1" at bounding box center [195, 259] width 36 height 14
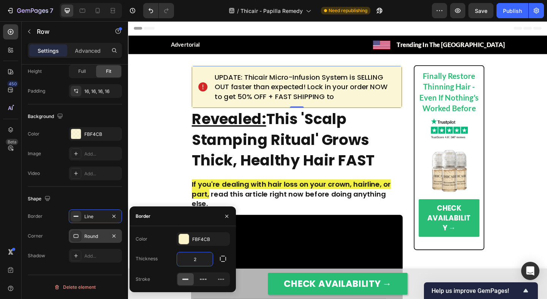
type input "2"
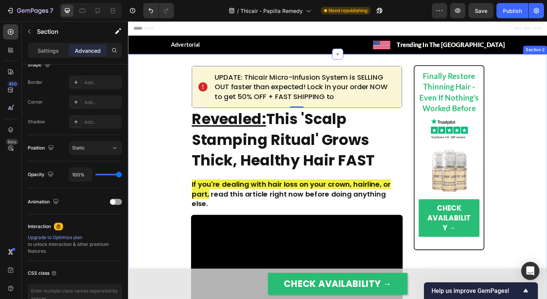
scroll to position [0, 0]
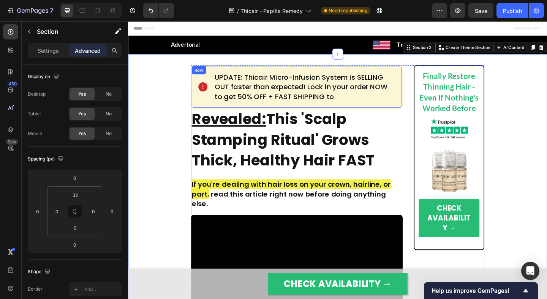
click at [198, 101] on div "Icon UPDATE: Thicair Micro-Infusion System is SELLING OUT faster than expected!…" at bounding box center [311, 92] width 230 height 47
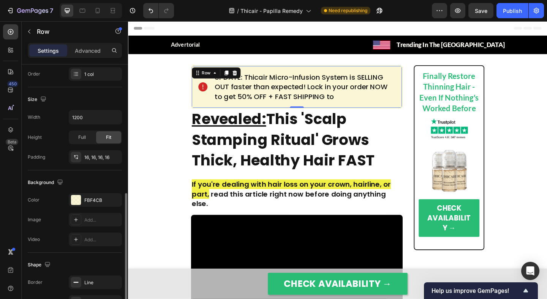
scroll to position [207, 0]
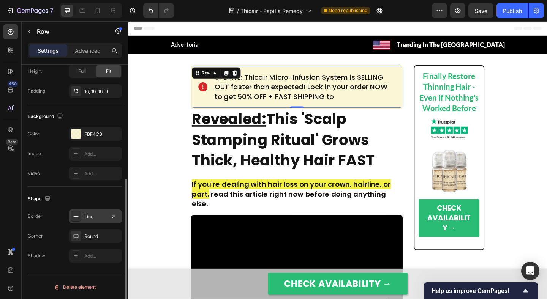
click at [74, 219] on icon at bounding box center [76, 216] width 6 height 6
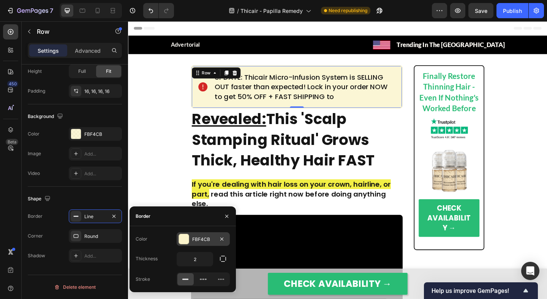
click at [181, 238] on div at bounding box center [184, 239] width 10 height 10
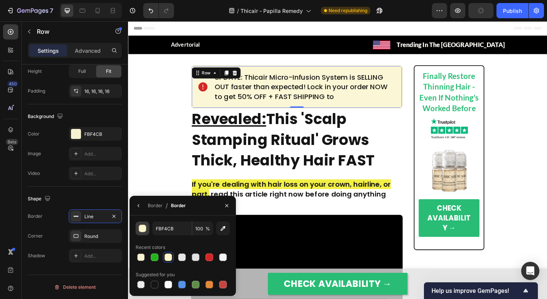
click at [145, 228] on div "button" at bounding box center [143, 229] width 8 height 8
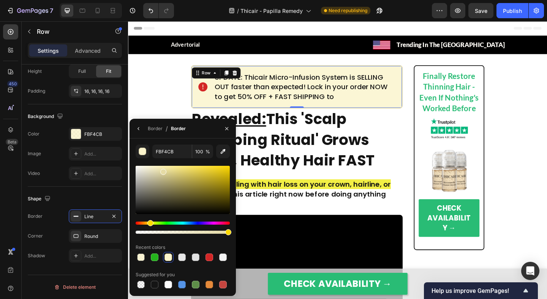
drag, startPoint x: 155, startPoint y: 169, endPoint x: 162, endPoint y: 170, distance: 7.8
click at [162, 170] on div at bounding box center [163, 172] width 6 height 6
type input "E5DBA5"
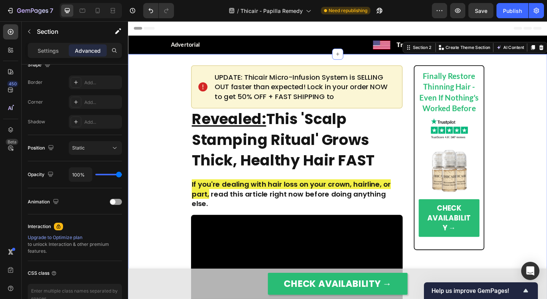
scroll to position [0, 0]
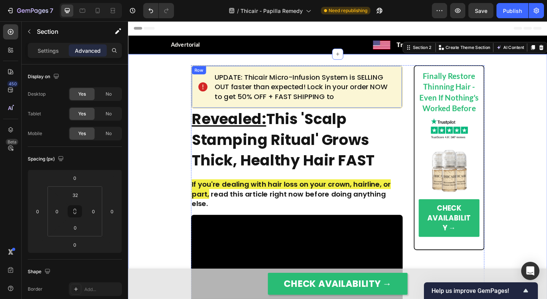
click at [197, 83] on div "Icon UPDATE: Thicair Micro-Infusion System is SELLING OUT faster than expected!…" at bounding box center [311, 92] width 230 height 47
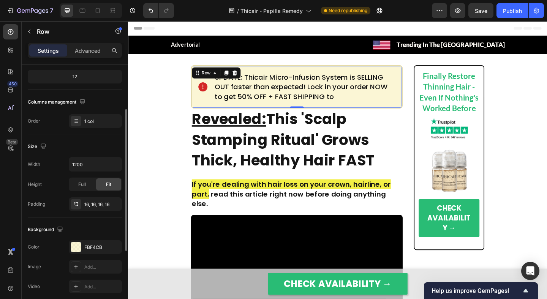
scroll to position [103, 0]
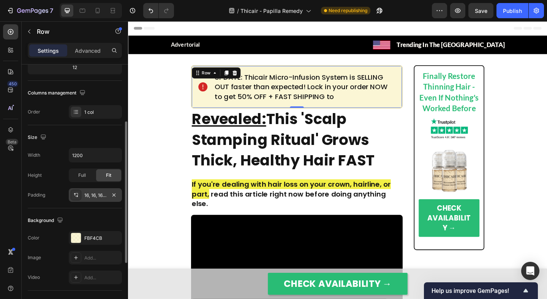
click at [79, 192] on div at bounding box center [76, 195] width 11 height 11
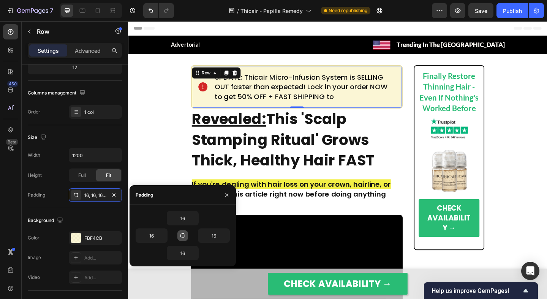
click at [182, 233] on icon "button" at bounding box center [182, 235] width 5 height 5
click at [183, 218] on input "16" at bounding box center [182, 218] width 31 height 14
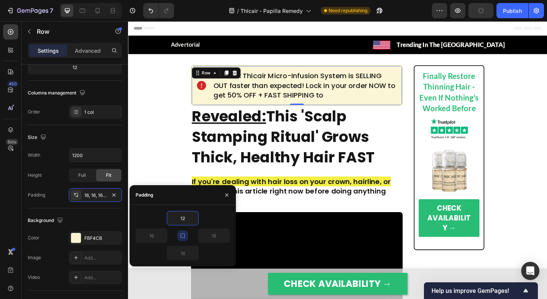
type input "12"
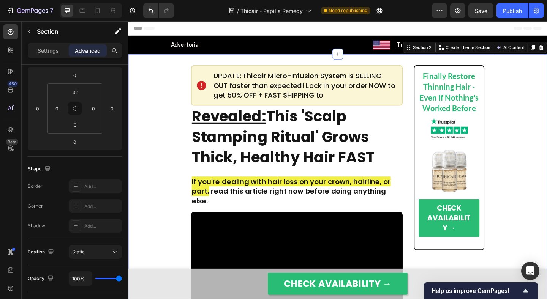
scroll to position [0, 0]
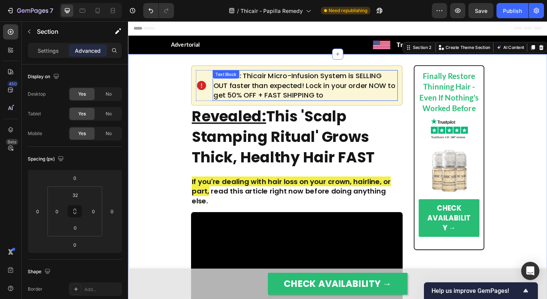
click at [313, 99] on p "UPDATE: Thicair Micro-Infusion System is SELLING OUT faster than expected! Lock…" at bounding box center [321, 91] width 200 height 32
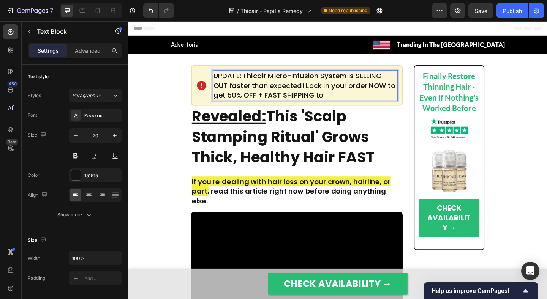
click at [354, 101] on p "UPDATE: Thicair Micro-Infusion System is SELLING OUT faster than expected! Lock…" at bounding box center [321, 91] width 200 height 32
click at [243, 102] on p "UPDATE: Thicair Micro-Infusion System is SELLING OUT faster than expected! Lock…" at bounding box center [321, 91] width 200 height 32
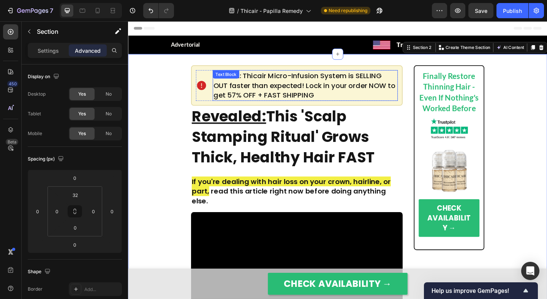
click at [250, 92] on p "UPDATE: Thicair Micro-Infusion System is SELLING OUT faster than expected! Lock…" at bounding box center [321, 91] width 200 height 32
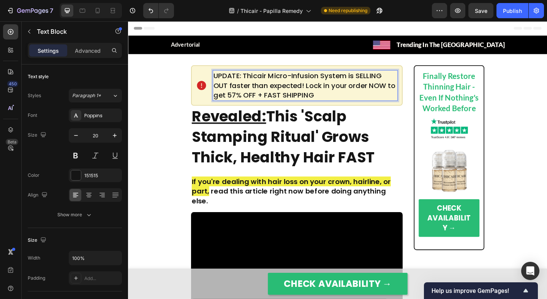
click at [265, 97] on p "UPDATE: Thicair Micro-Infusion System is SELLING OUT faster than expected! Lock…" at bounding box center [321, 91] width 200 height 32
drag, startPoint x: 251, startPoint y: 82, endPoint x: 221, endPoint y: 80, distance: 30.8
click at [221, 80] on p "UPDATE: Thicair Micro-Infusion System is SELLING OUT faster than expected! Lock…" at bounding box center [321, 91] width 200 height 32
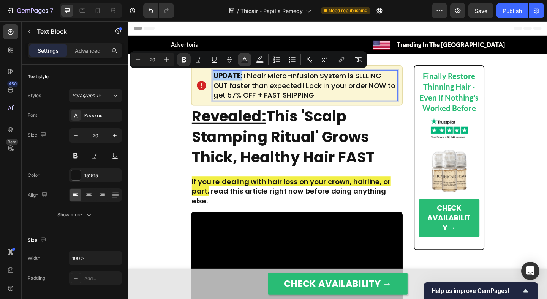
click at [245, 61] on rect "Editor contextual toolbar" at bounding box center [244, 62] width 7 height 2
type input "151515"
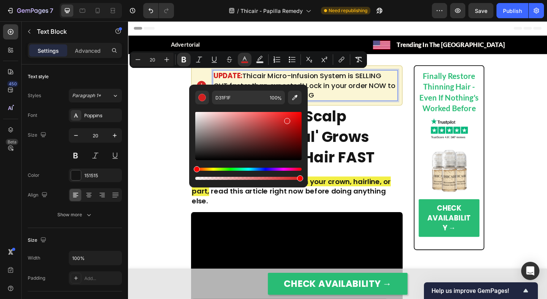
drag, startPoint x: 251, startPoint y: 133, endPoint x: 286, endPoint y: 120, distance: 37.0
click at [286, 120] on div "Editor contextual toolbar" at bounding box center [248, 136] width 106 height 48
type input "D62020"
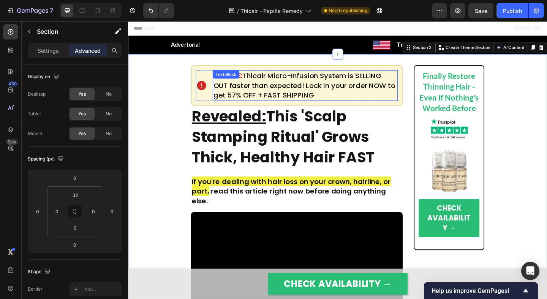
click at [253, 97] on p "UPDATE: Thicair Micro-Infusion System is SELLING OUT faster than expected! Lock…" at bounding box center [321, 91] width 200 height 32
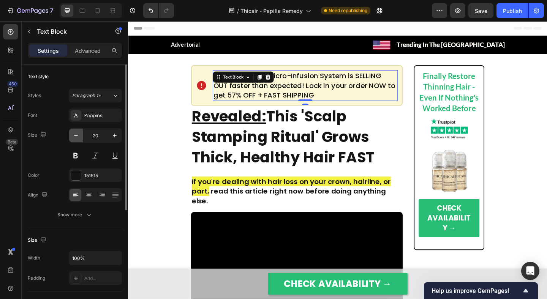
click at [80, 139] on button "button" at bounding box center [76, 136] width 14 height 14
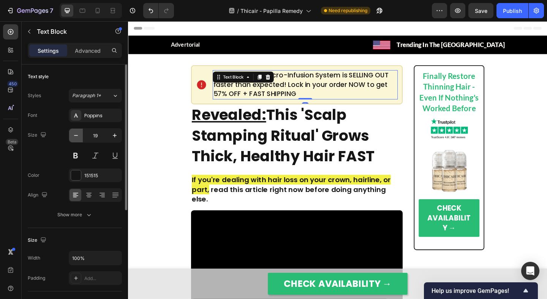
type input "18"
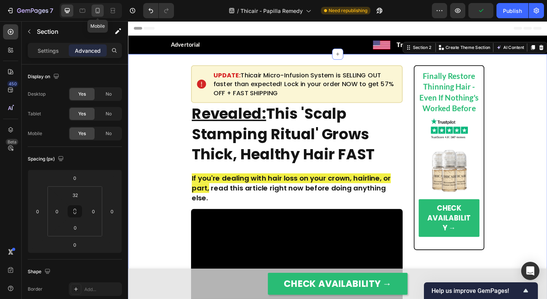
click at [93, 13] on div at bounding box center [97, 11] width 12 height 12
type input "12"
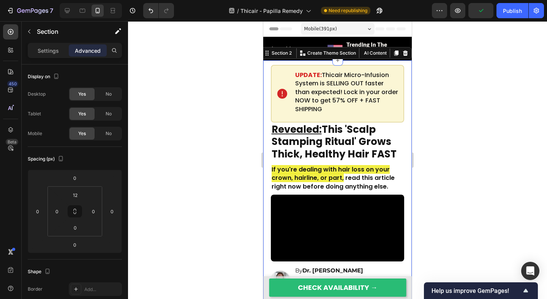
scroll to position [5, 0]
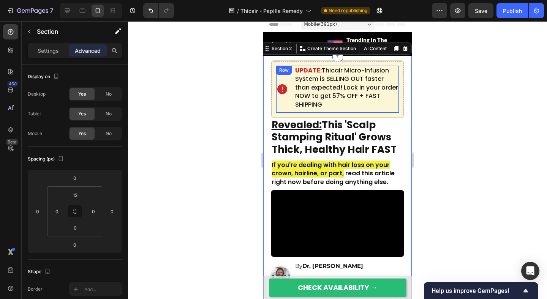
click at [292, 90] on div "Icon UPDATE: Thicair Micro-Infusion System is SELLING OUT faster than expected!…" at bounding box center [337, 89] width 123 height 47
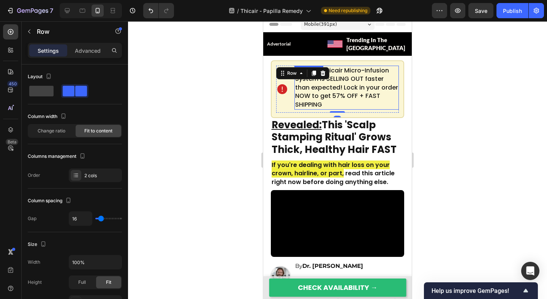
click at [299, 83] on p "UPDATE: Thicair Micro-Infusion System is SELLING OUT faster than expected! Lock…" at bounding box center [346, 87] width 103 height 43
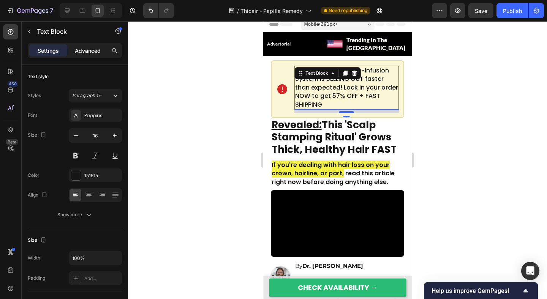
click at [92, 55] on div "Advanced" at bounding box center [88, 50] width 38 height 12
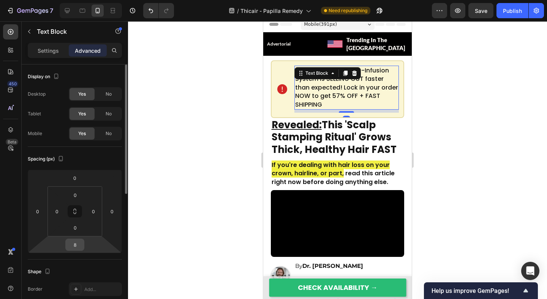
click at [77, 244] on input "8" at bounding box center [74, 244] width 15 height 11
type input "0"
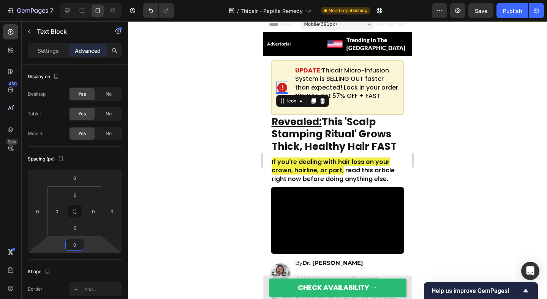
click at [282, 83] on icon at bounding box center [282, 88] width 10 height 10
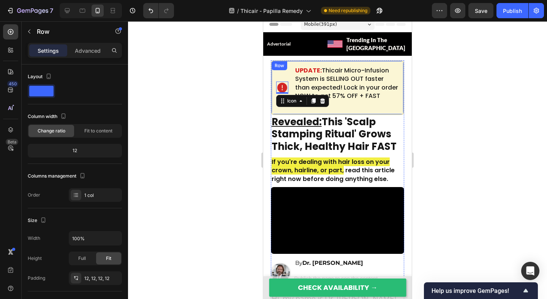
click at [272, 67] on div "Icon 0 UPDATE: Thicair Micro-Infusion System is SELLING OUT faster than expecte…" at bounding box center [338, 87] width 134 height 55
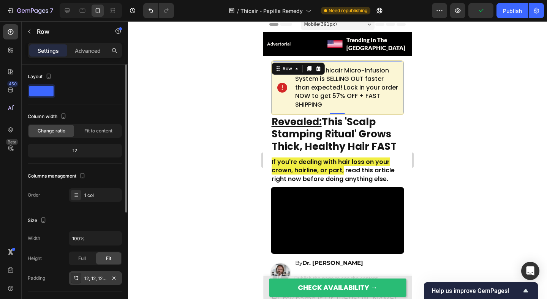
click at [93, 276] on div "12, 12, 12, 12" at bounding box center [95, 278] width 22 height 7
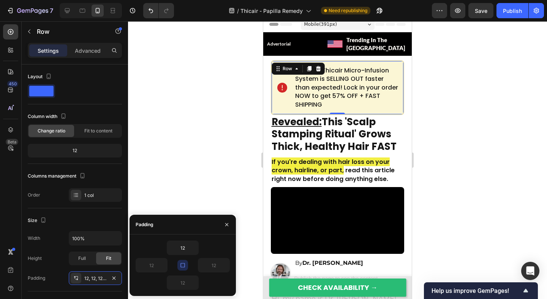
click at [185, 265] on icon "button" at bounding box center [183, 265] width 6 height 6
click at [186, 248] on input "12" at bounding box center [182, 248] width 31 height 14
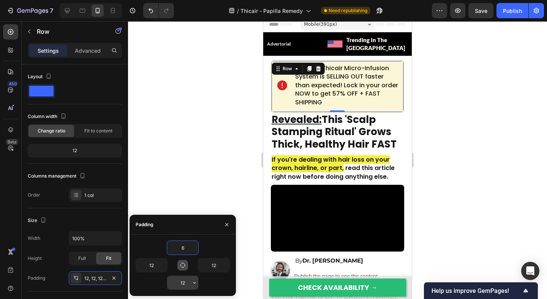
type input "6"
click at [184, 280] on input "12" at bounding box center [182, 283] width 31 height 14
type input "6"
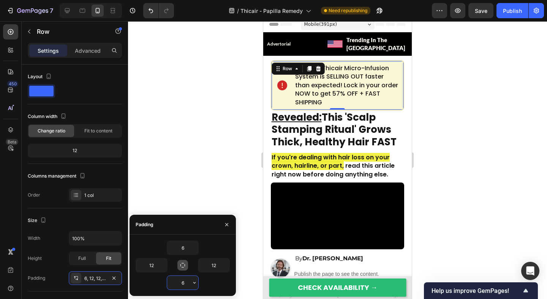
click at [182, 142] on div at bounding box center [337, 160] width 419 height 278
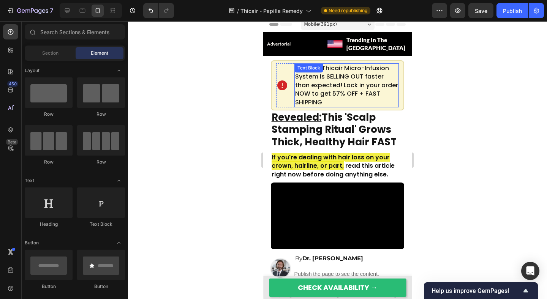
click at [326, 68] on div "UPDATE: Thicair Micro-Infusion System is SELLING OUT faster than expected! Lock…" at bounding box center [346, 85] width 105 height 44
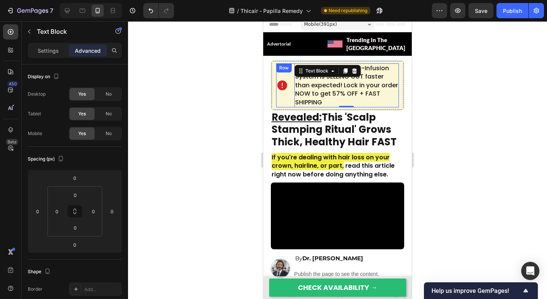
click at [290, 84] on div "Icon UPDATE: Thicair Micro-Infusion System is SELLING OUT faster than expected!…" at bounding box center [337, 85] width 123 height 44
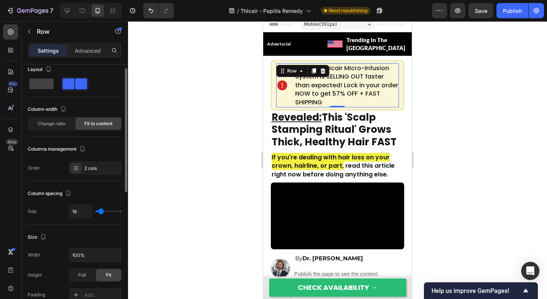
scroll to position [8, 0]
click at [82, 214] on input "16" at bounding box center [80, 211] width 23 height 14
type input "4"
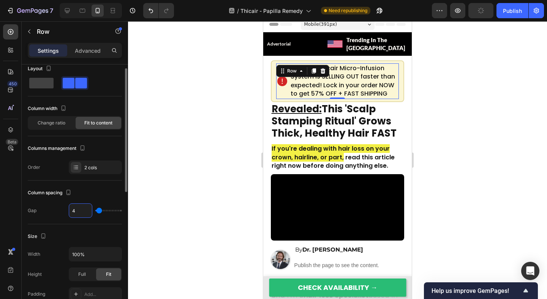
type input "4"
click at [89, 222] on div "Column spacing Gap 4" at bounding box center [75, 203] width 94 height 44
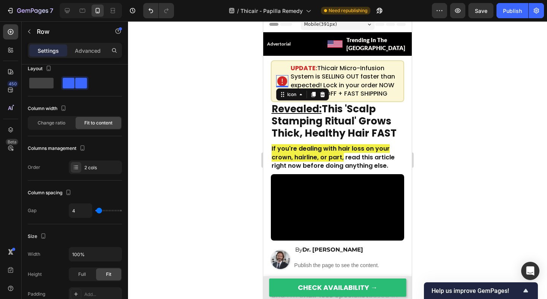
click at [284, 76] on icon at bounding box center [282, 81] width 10 height 10
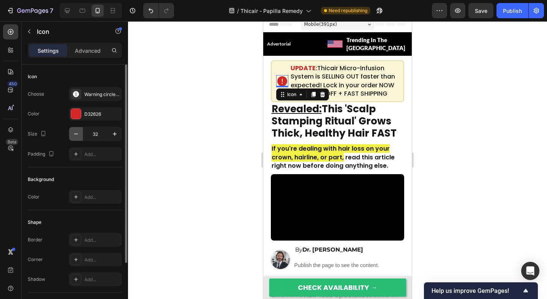
click at [76, 132] on icon "button" at bounding box center [76, 134] width 8 height 8
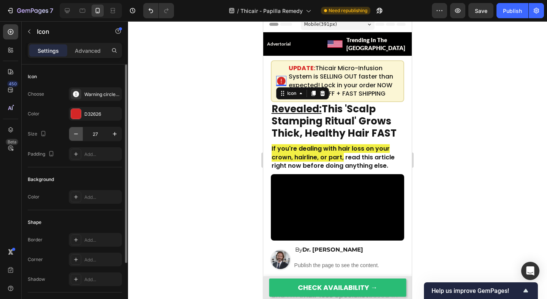
click at [76, 132] on icon "button" at bounding box center [76, 134] width 8 height 8
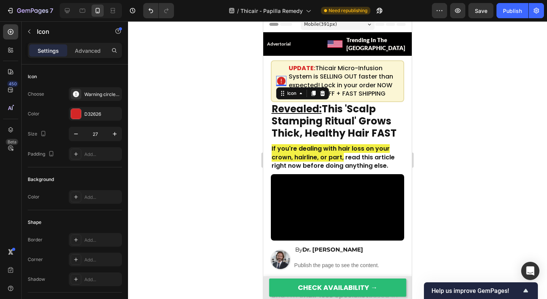
type input "26"
click at [151, 127] on div at bounding box center [337, 160] width 419 height 278
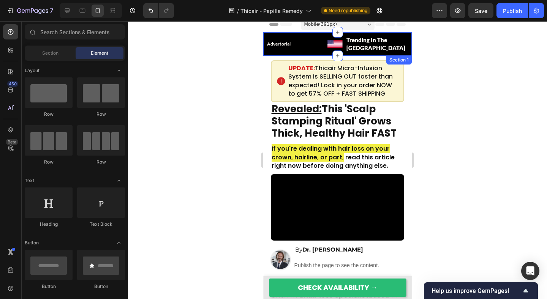
click at [323, 64] on p "UPDATE: Thicair Micro-Infusion System is SELLING OUT faster than expected! Lock…" at bounding box center [343, 81] width 110 height 34
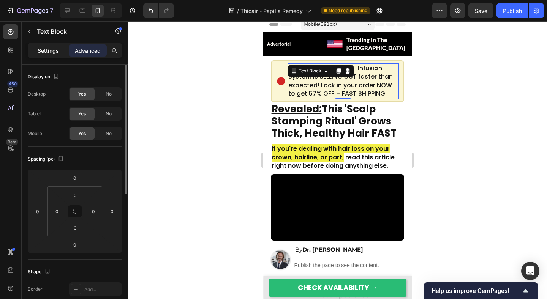
click at [53, 51] on p "Settings" at bounding box center [48, 51] width 21 height 8
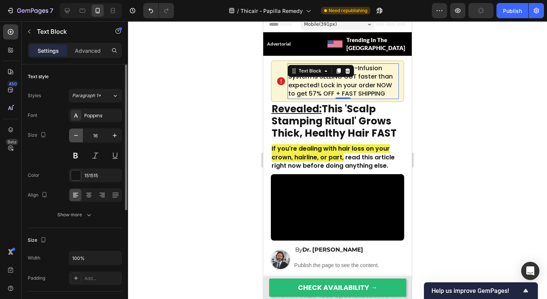
click at [79, 137] on icon "button" at bounding box center [76, 136] width 8 height 8
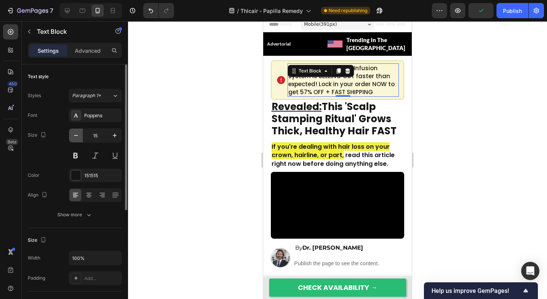
click at [79, 137] on icon "button" at bounding box center [76, 136] width 8 height 8
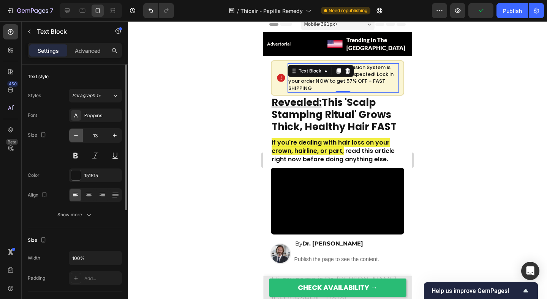
click at [79, 137] on icon "button" at bounding box center [76, 136] width 8 height 8
type input "12"
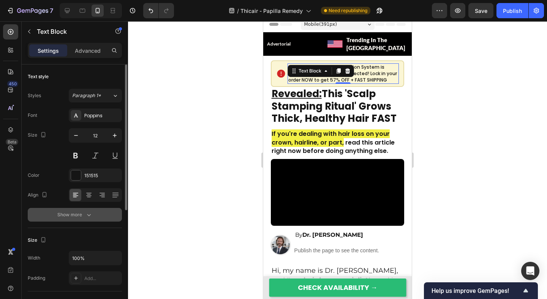
click at [84, 212] on div "Show more" at bounding box center [74, 215] width 35 height 8
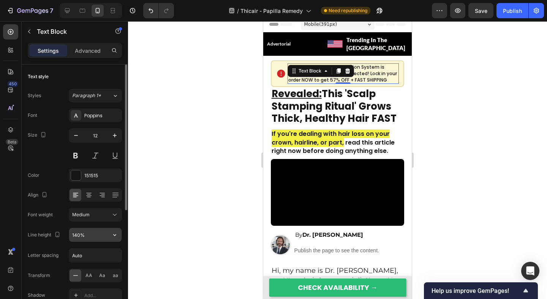
click at [81, 235] on input "140%" at bounding box center [95, 235] width 52 height 14
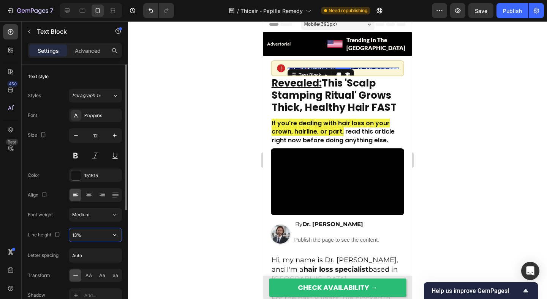
type input "130%"
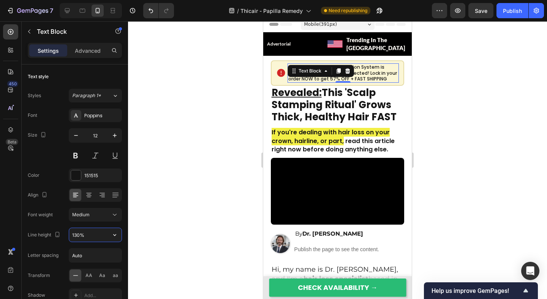
click at [186, 170] on div at bounding box center [337, 160] width 419 height 278
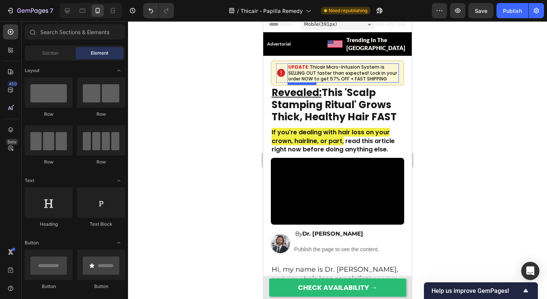
click at [349, 64] on p "UPDATE: Thicair Micro-Infusion System is SELLING OUT faster than expected! Lock…" at bounding box center [343, 73] width 110 height 18
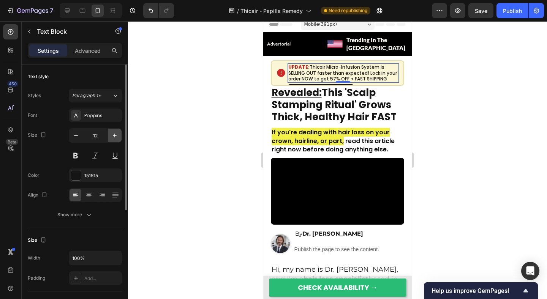
click at [112, 137] on icon "button" at bounding box center [115, 136] width 8 height 8
type input "13"
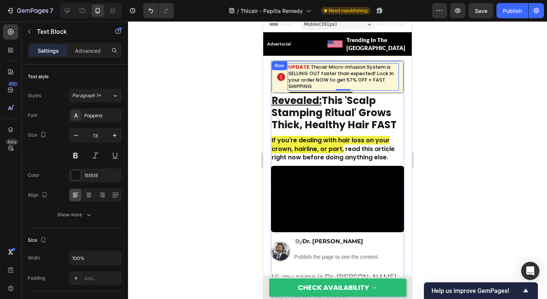
click at [274, 69] on div "Icon UPDATE: Thicair Micro-Infusion System is SELLING OUT faster than expected!…" at bounding box center [338, 76] width 134 height 33
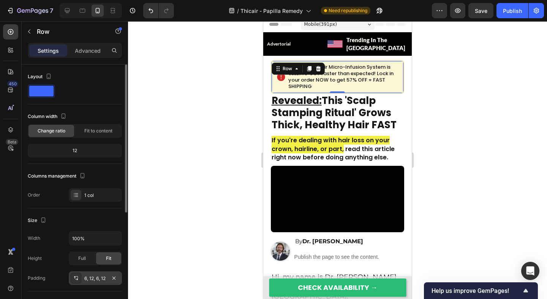
click at [81, 279] on div "6, 12, 6, 12" at bounding box center [95, 278] width 53 height 14
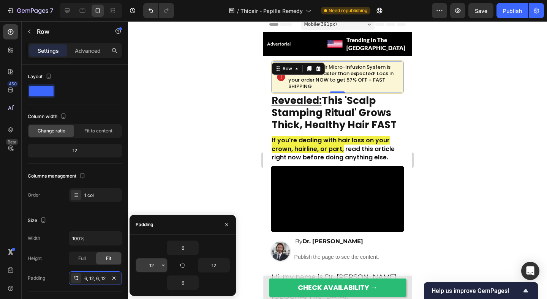
click at [153, 262] on input "12" at bounding box center [151, 265] width 31 height 14
type input "6"
click at [216, 265] on input "12" at bounding box center [213, 265] width 31 height 14
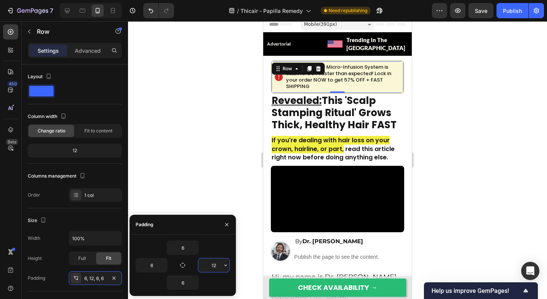
type input "6"
click at [178, 174] on div at bounding box center [337, 160] width 419 height 278
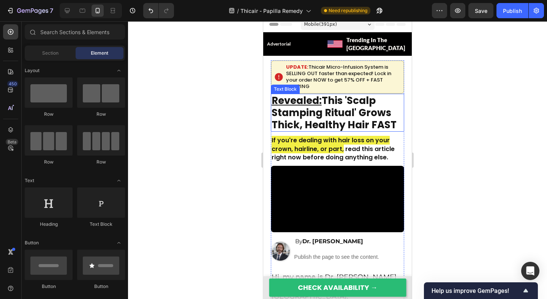
click at [288, 76] on p "UPDATE: Thicair Micro-Infusion System is SELLING OUT faster than expected! Lock…" at bounding box center [343, 77] width 115 height 26
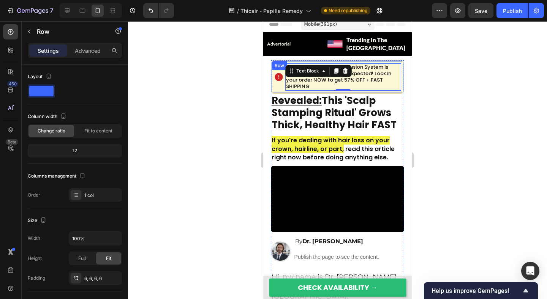
click at [273, 61] on div "Row" at bounding box center [279, 65] width 16 height 9
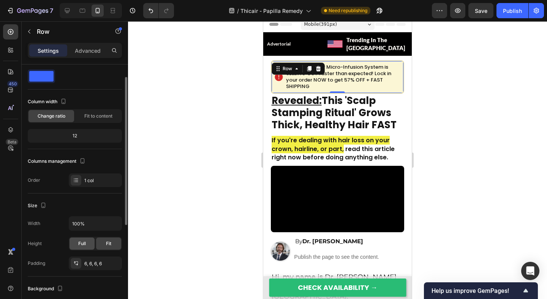
scroll to position [17, 0]
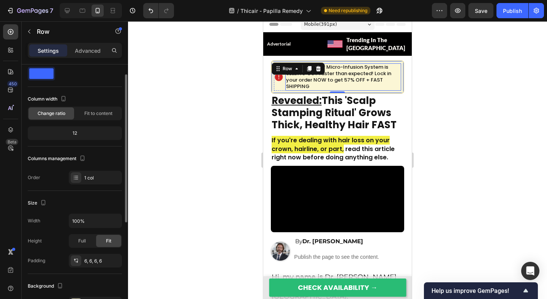
click at [313, 74] on p "UPDATE: Thicair Micro-Infusion System is SELLING OUT faster than expected! Lock…" at bounding box center [343, 77] width 115 height 26
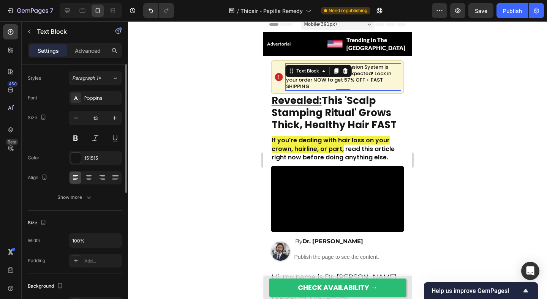
scroll to position [0, 0]
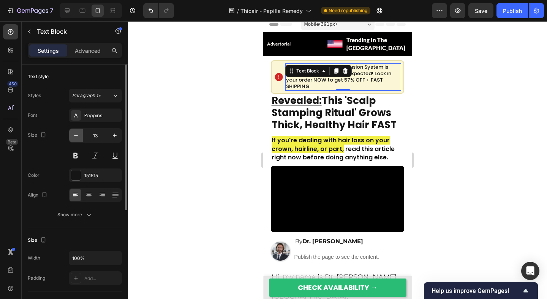
click at [75, 134] on icon "button" at bounding box center [76, 136] width 8 height 8
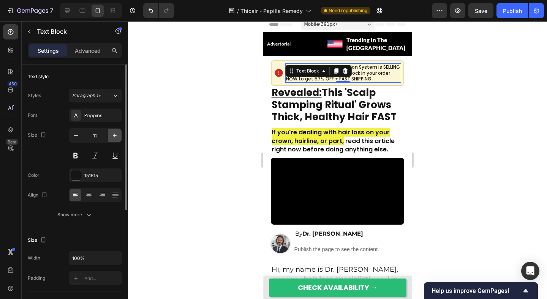
click at [114, 137] on icon "button" at bounding box center [115, 136] width 8 height 8
type input "13"
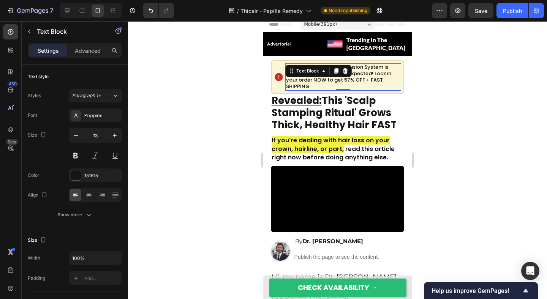
click at [196, 126] on div at bounding box center [337, 160] width 419 height 278
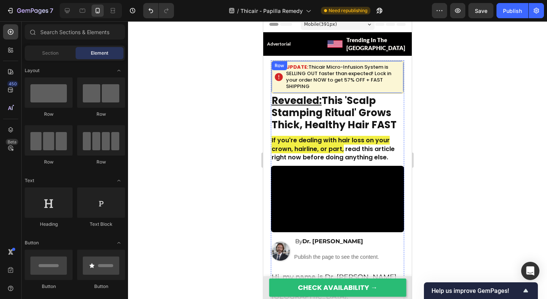
click at [403, 74] on div "Icon UPDATE: Thicair Micro-Infusion System is SELLING OUT faster than expected!…" at bounding box center [338, 76] width 134 height 33
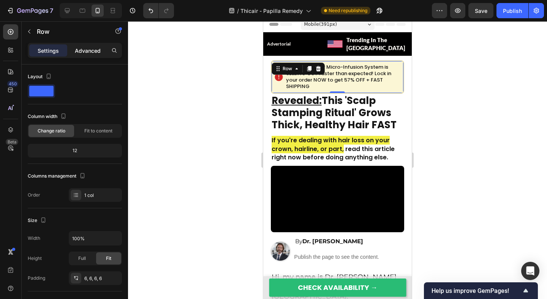
click at [87, 52] on p "Advanced" at bounding box center [88, 51] width 26 height 8
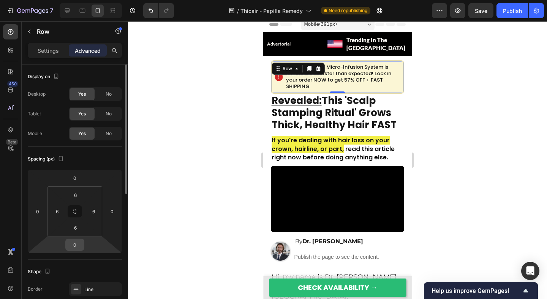
click at [80, 244] on input "0" at bounding box center [74, 244] width 15 height 11
type input "4"
type input "8"
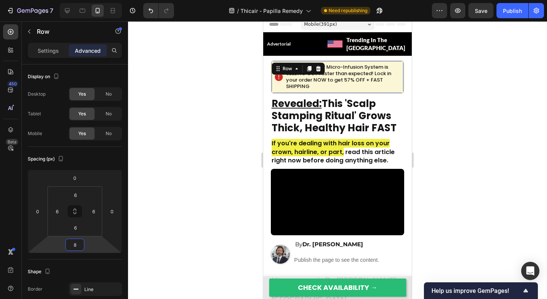
click at [221, 148] on div at bounding box center [337, 160] width 419 height 278
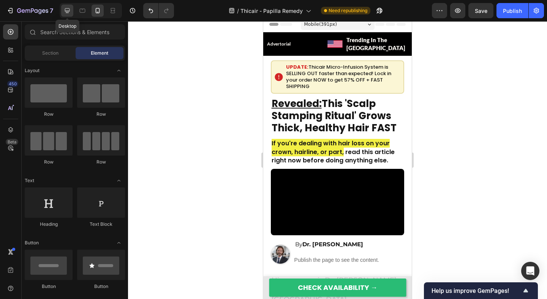
click at [66, 14] on div at bounding box center [67, 11] width 12 height 12
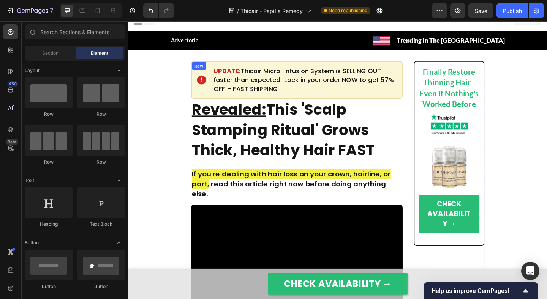
click at [423, 95] on div "Icon UPDATE: Thicair Micro-Infusion System is SELLING OUT faster than expected!…" at bounding box center [311, 85] width 230 height 41
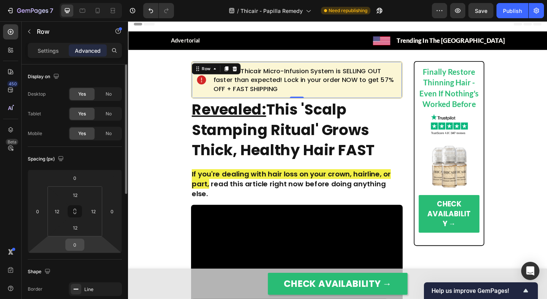
click at [75, 247] on input "0" at bounding box center [74, 244] width 15 height 11
type input "8"
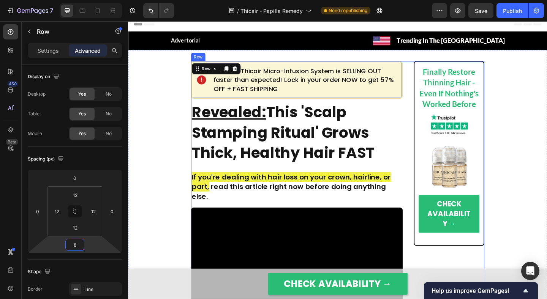
click at [245, 92] on p "UPDATE: Thicair Micro-Infusion System is SELLING OUT faster than expected! Lock…" at bounding box center [321, 85] width 200 height 29
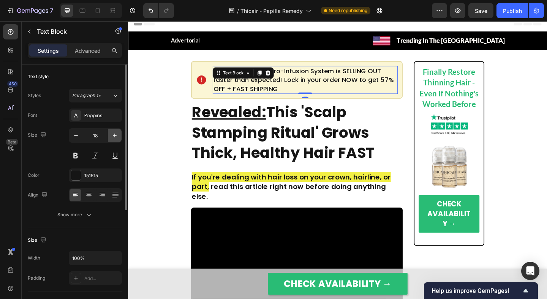
click at [113, 136] on icon "button" at bounding box center [115, 136] width 4 height 4
type input "20"
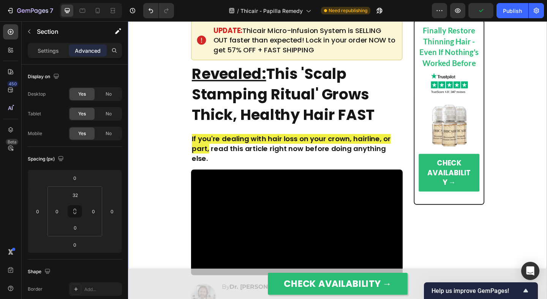
scroll to position [43, 0]
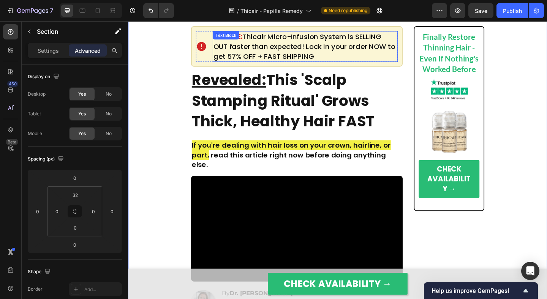
click at [267, 62] on p "UPDATE: Thicair Micro-Infusion System is SELLING OUT faster than expected! Lock…" at bounding box center [321, 49] width 200 height 32
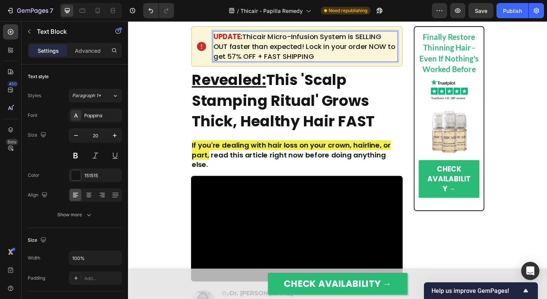
click at [324, 55] on p "UPDATE: Thicair Micro-Infusion System is SELLING OUT faster than expected! Lock…" at bounding box center [321, 49] width 200 height 32
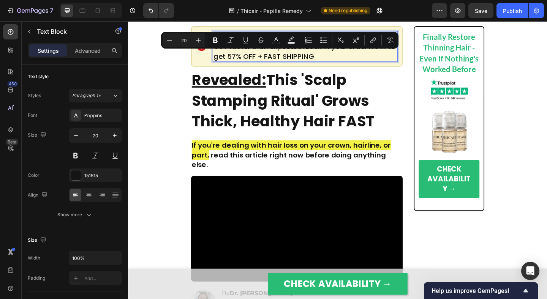
drag, startPoint x: 328, startPoint y: 56, endPoint x: 236, endPoint y: 58, distance: 91.9
click at [236, 58] on p "UPDATE: Thicair Micro-Infusion System is SELLING OUT faster than expected! Lock…" at bounding box center [321, 49] width 200 height 32
click at [283, 60] on strong "57% OFF + FAST SHIPPING" at bounding box center [281, 59] width 97 height 11
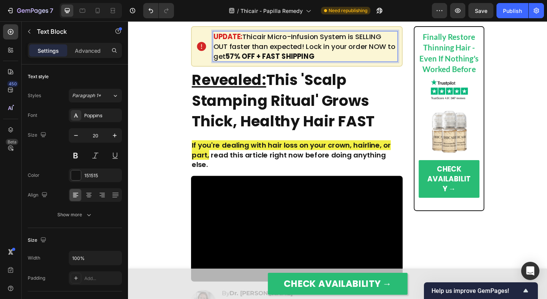
click at [283, 60] on strong "57% OFF + FAST SHIPPING" at bounding box center [281, 59] width 97 height 11
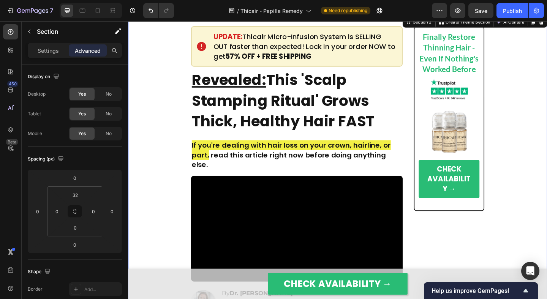
scroll to position [0, 0]
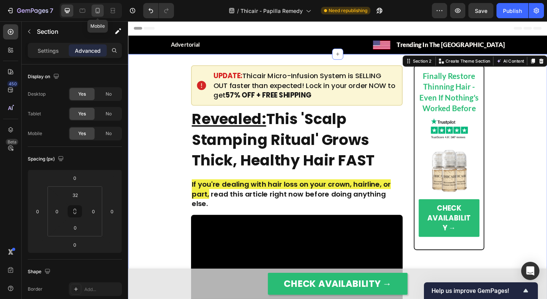
click at [95, 12] on icon at bounding box center [98, 11] width 8 height 8
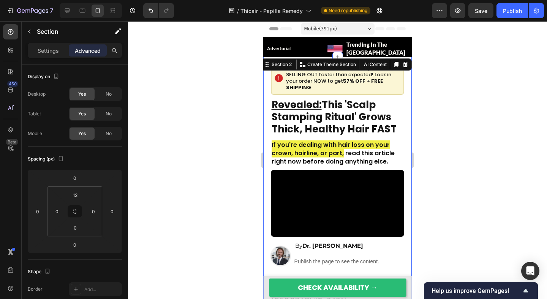
scroll to position [9, 0]
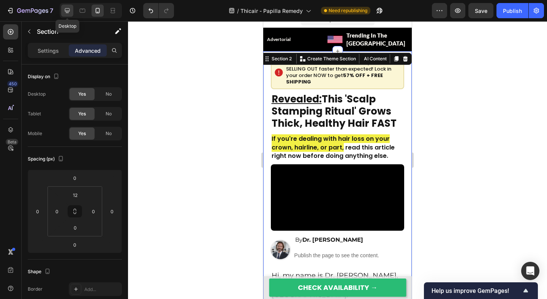
click at [69, 13] on icon at bounding box center [67, 11] width 8 height 8
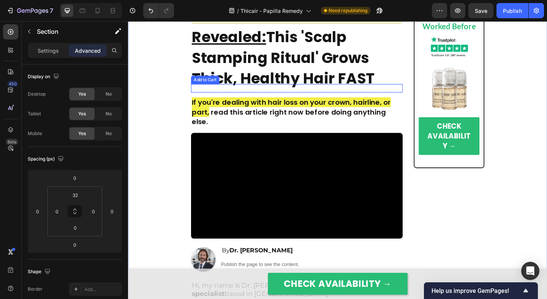
scroll to position [213, 0]
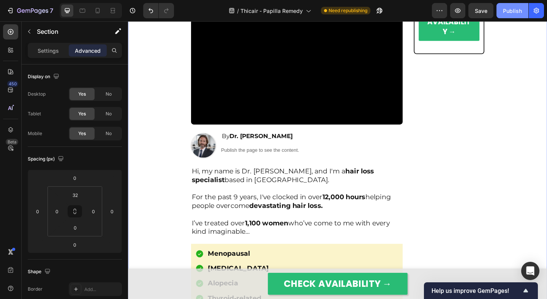
click at [504, 14] on div "Publish" at bounding box center [512, 11] width 19 height 8
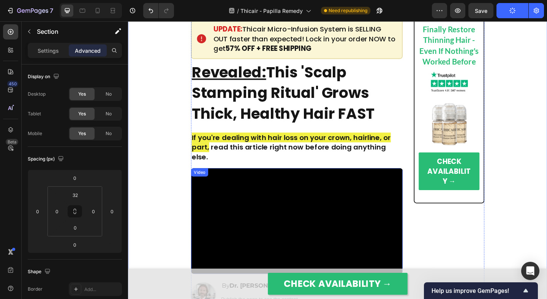
scroll to position [0, 0]
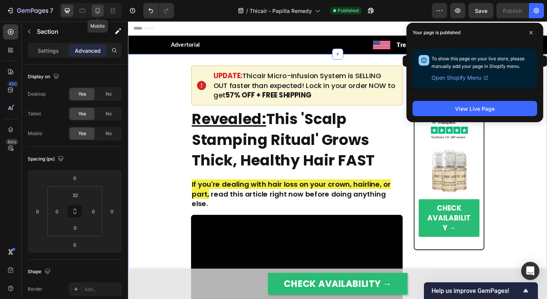
click at [94, 13] on icon at bounding box center [98, 11] width 8 height 8
type input "12"
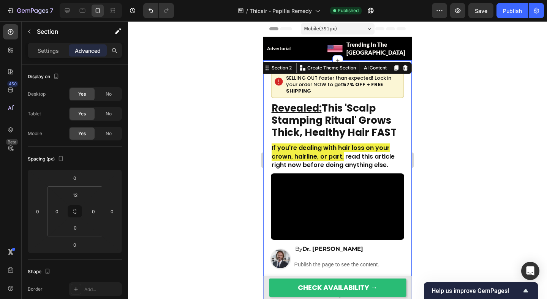
scroll to position [5, 0]
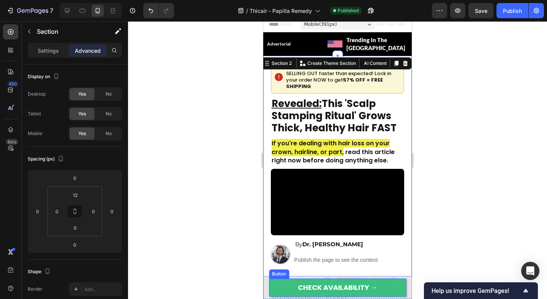
click at [279, 288] on link "CHECK AVAILABILITY →" at bounding box center [337, 288] width 137 height 18
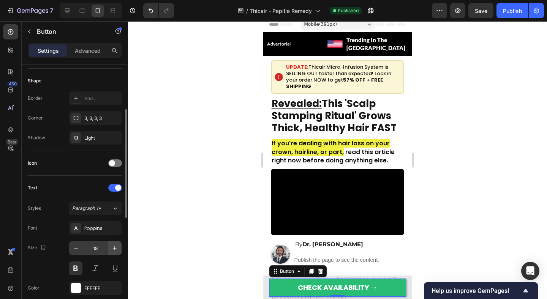
scroll to position [157, 0]
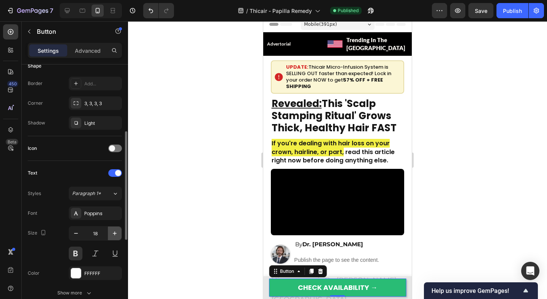
click at [113, 232] on icon "button" at bounding box center [115, 234] width 8 height 8
type input "20"
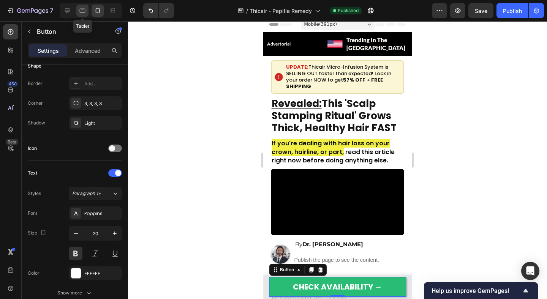
click at [88, 10] on div at bounding box center [82, 11] width 12 height 12
type input "400"
type input "23"
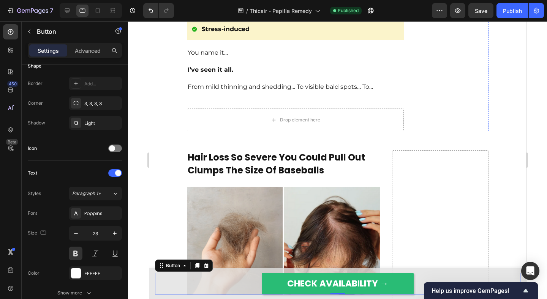
scroll to position [495, 0]
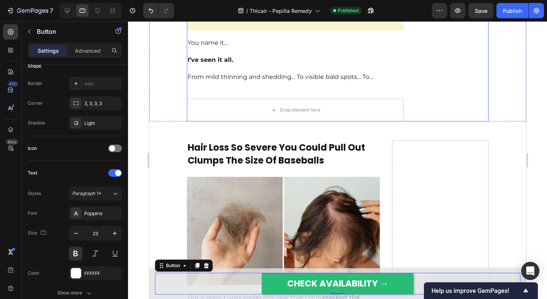
click at [241, 81] on p "From mild thinning and shedding… To visible bald spots… To…" at bounding box center [294, 77] width 215 height 8
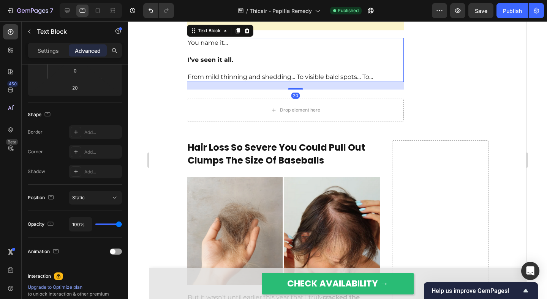
scroll to position [0, 0]
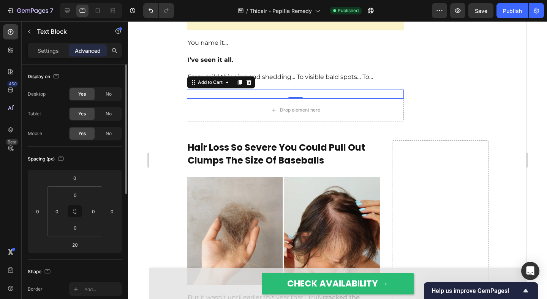
click at [237, 99] on div "Add to cart Add to Cart 0" at bounding box center [294, 94] width 217 height 9
click at [219, 86] on div "Add to Cart" at bounding box center [210, 82] width 28 height 7
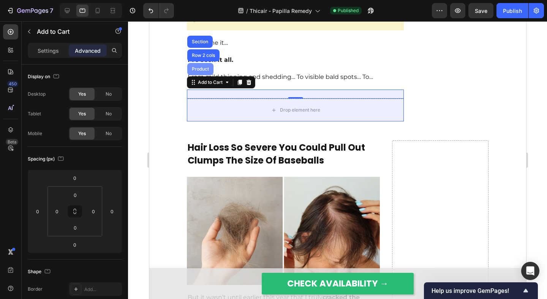
click at [201, 75] on div "Product" at bounding box center [200, 69] width 26 height 12
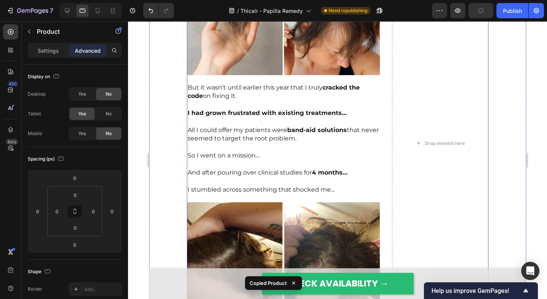
scroll to position [758, 0]
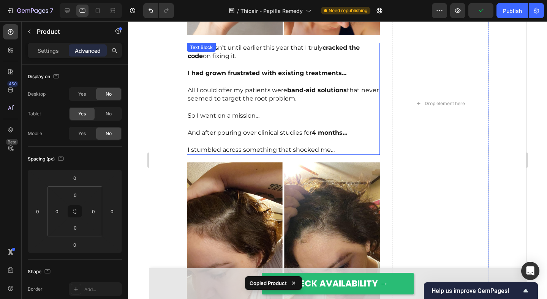
click at [243, 151] on p "I stumbled across something that shocked me…" at bounding box center [282, 150] width 191 height 8
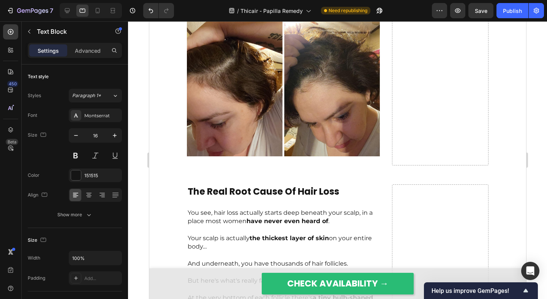
scroll to position [910, 0]
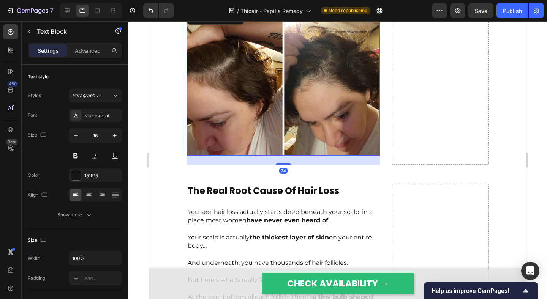
click at [243, 149] on img at bounding box center [282, 83] width 193 height 145
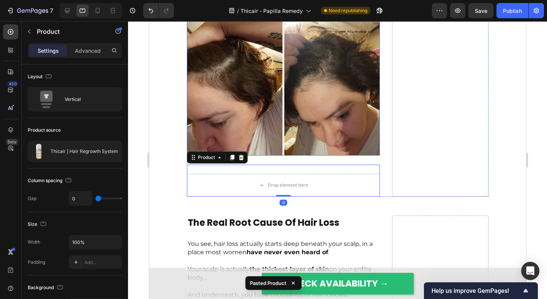
click at [252, 133] on img at bounding box center [282, 83] width 193 height 145
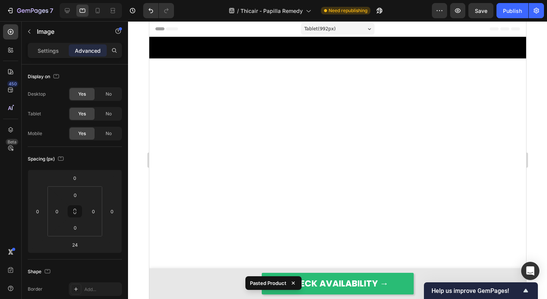
scroll to position [910, 0]
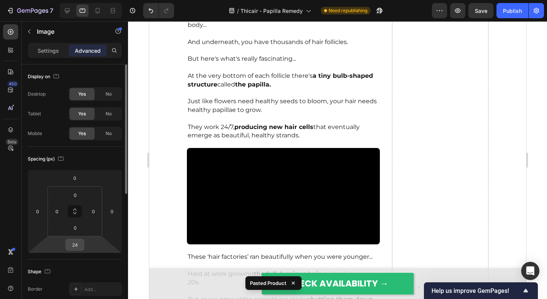
click at [77, 247] on input "24" at bounding box center [74, 244] width 15 height 11
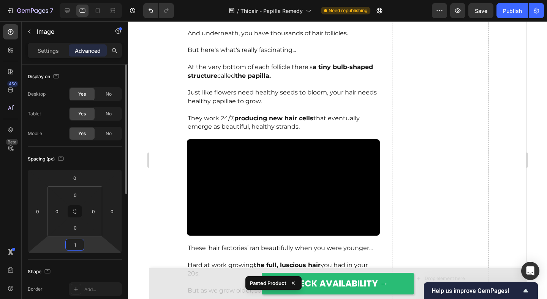
type input "12"
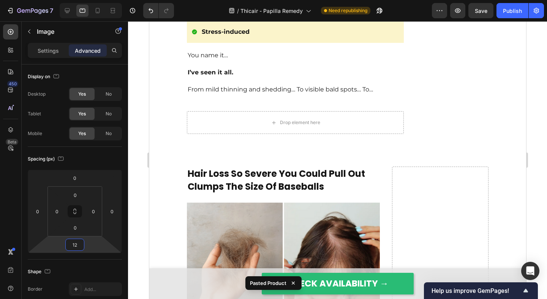
scroll to position [449, 0]
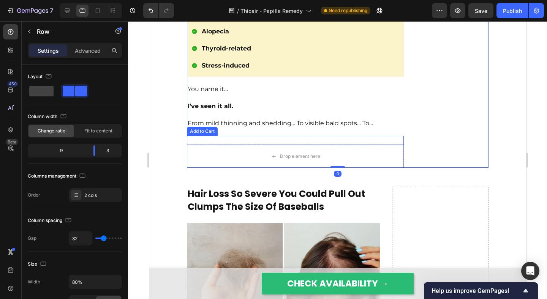
click at [206, 145] on div "Add to cart Add to Cart" at bounding box center [294, 140] width 217 height 9
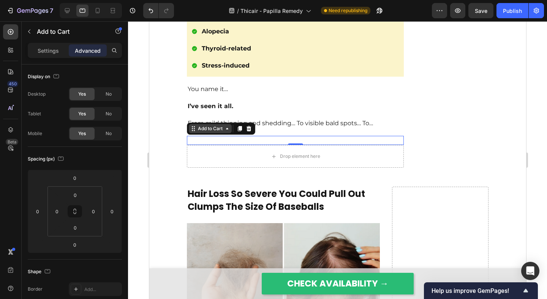
click at [205, 132] on div "Add to Cart" at bounding box center [210, 128] width 28 height 7
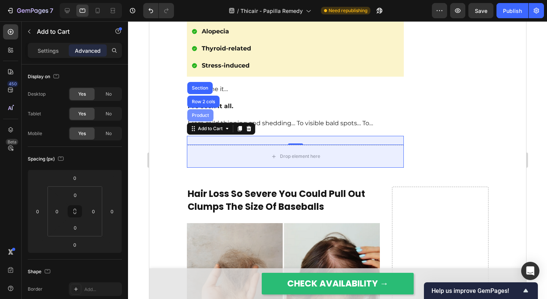
click at [205, 121] on div "Product" at bounding box center [200, 115] width 26 height 12
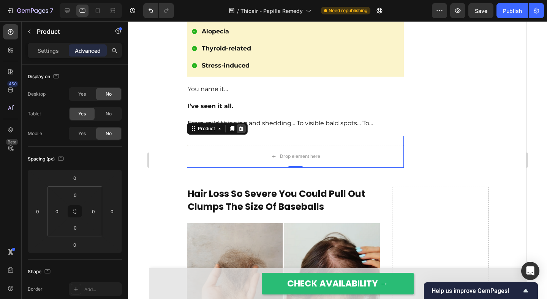
click at [240, 131] on icon at bounding box center [240, 128] width 5 height 5
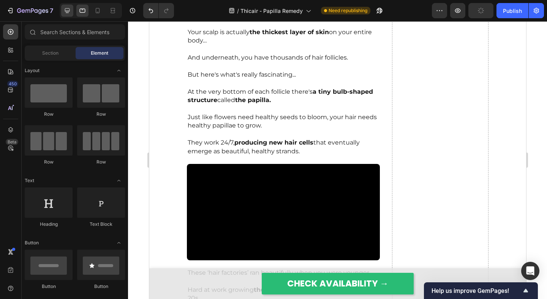
click at [65, 10] on icon at bounding box center [67, 10] width 5 height 5
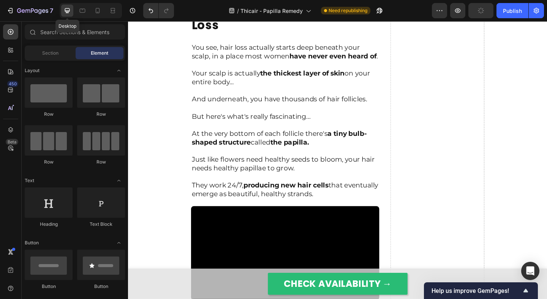
scroll to position [956, 0]
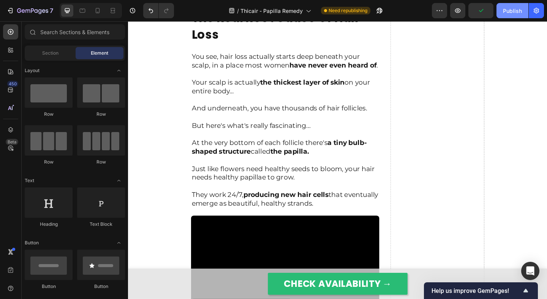
click at [508, 14] on div "Publish" at bounding box center [512, 11] width 19 height 8
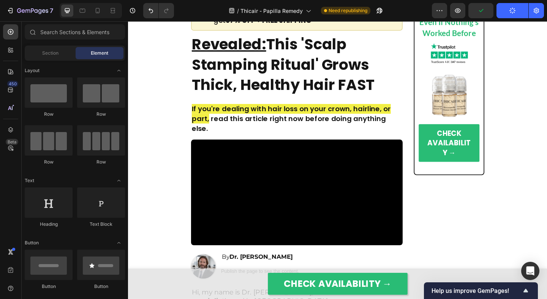
scroll to position [0, 0]
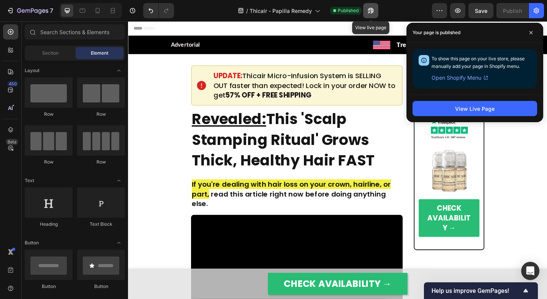
click at [375, 14] on button "button" at bounding box center [370, 10] width 15 height 15
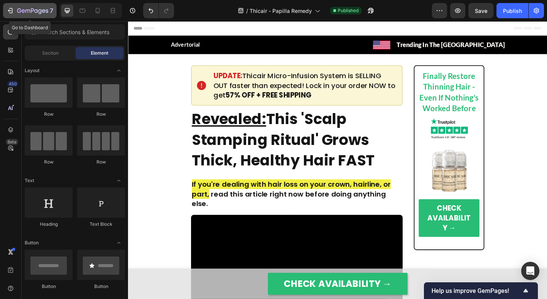
click at [30, 13] on icon "button" at bounding box center [32, 11] width 31 height 6
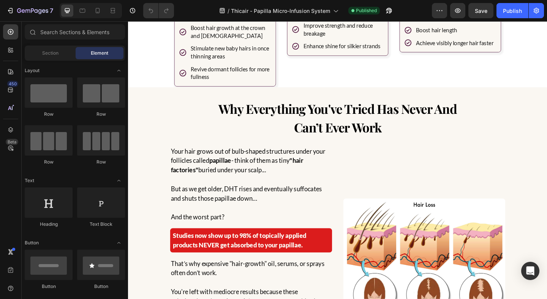
scroll to position [642, 0]
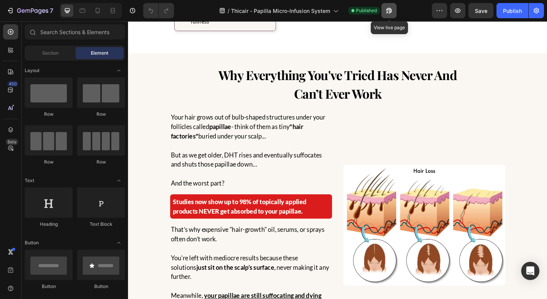
click at [392, 12] on icon "button" at bounding box center [389, 11] width 8 height 8
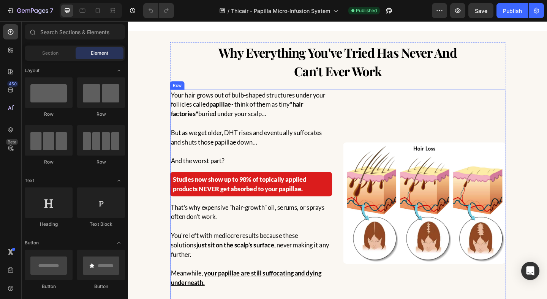
scroll to position [690, 0]
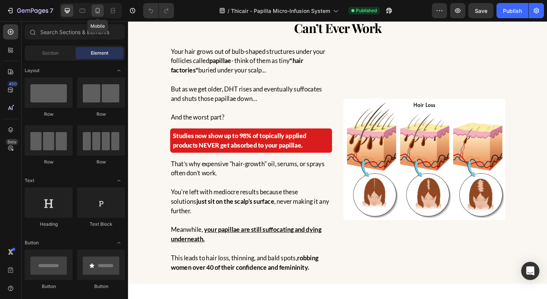
click at [98, 13] on icon at bounding box center [98, 11] width 8 height 8
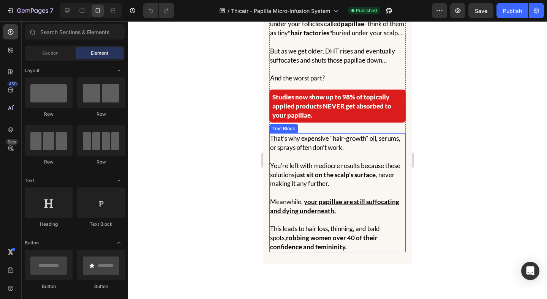
scroll to position [760, 0]
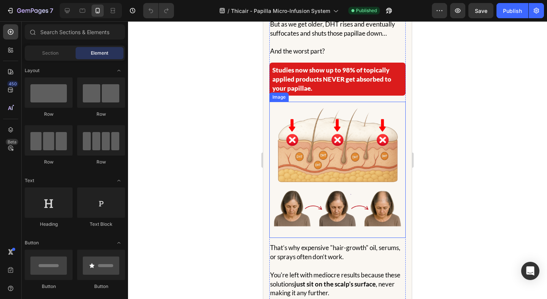
click at [331, 170] on img at bounding box center [337, 170] width 136 height 136
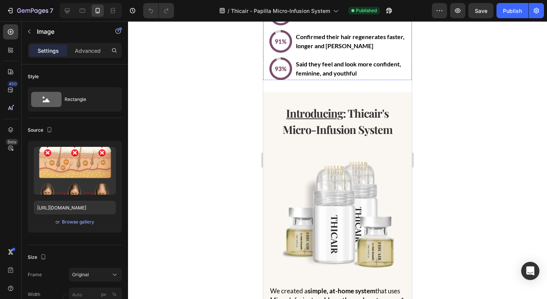
scroll to position [1548, 0]
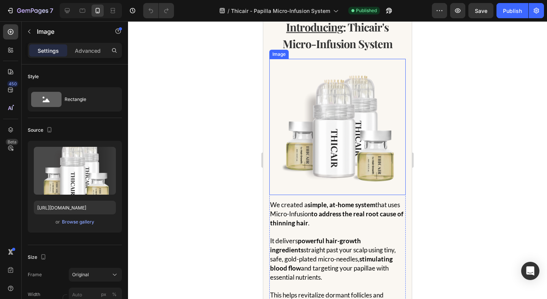
click at [311, 155] on img at bounding box center [337, 127] width 136 height 136
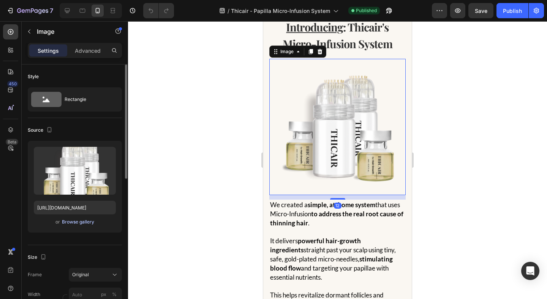
click at [66, 224] on div "Browse gallery" at bounding box center [78, 222] width 32 height 7
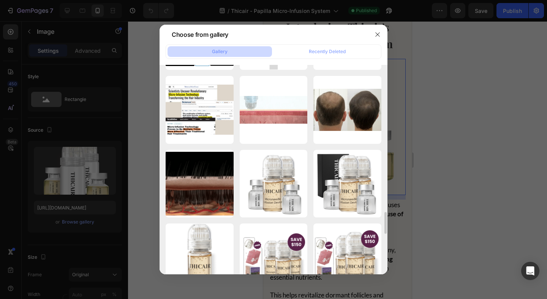
scroll to position [1400, 0]
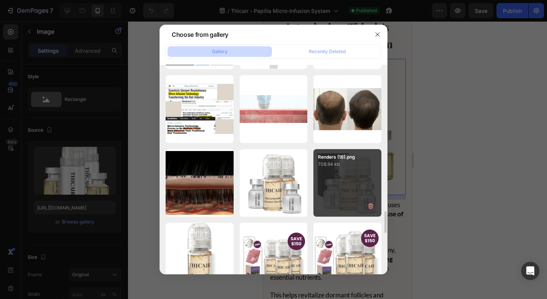
click at [337, 172] on div "Renders (18).png 708.94 kb" at bounding box center [347, 183] width 68 height 68
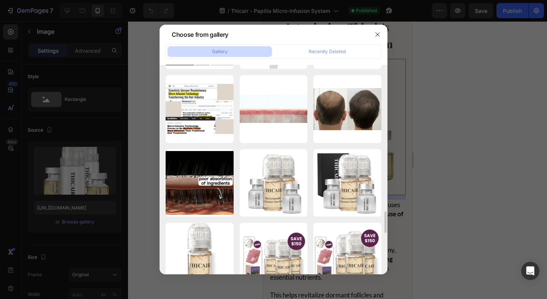
type input "https://cdn.shopify.com/s/files/1/0609/3442/2659/files/gempages_527440438852846…"
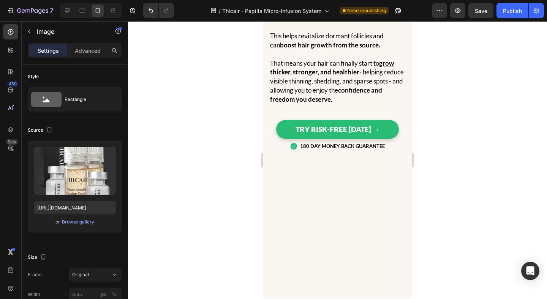
scroll to position [1548, 0]
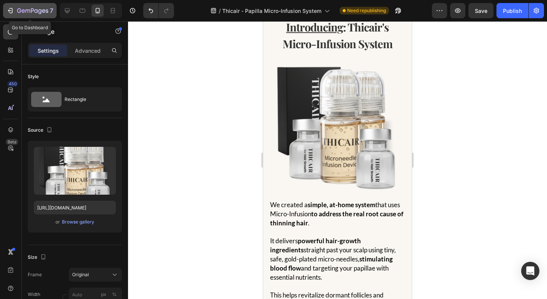
click at [35, 14] on div "7" at bounding box center [35, 10] width 36 height 9
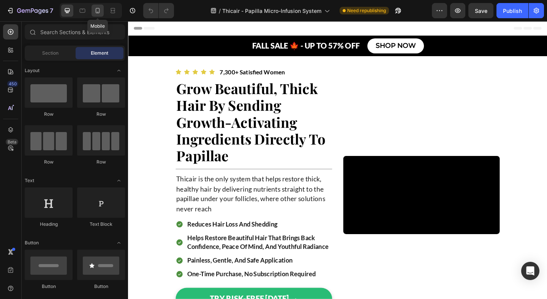
click at [101, 12] on icon at bounding box center [98, 11] width 8 height 8
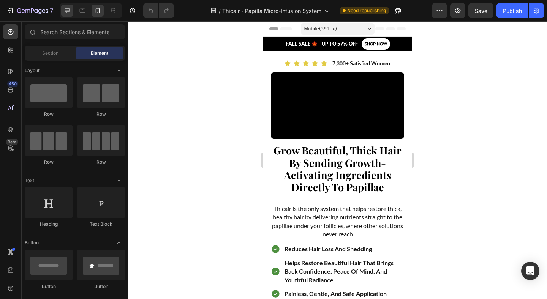
click at [65, 8] on icon at bounding box center [67, 11] width 8 height 8
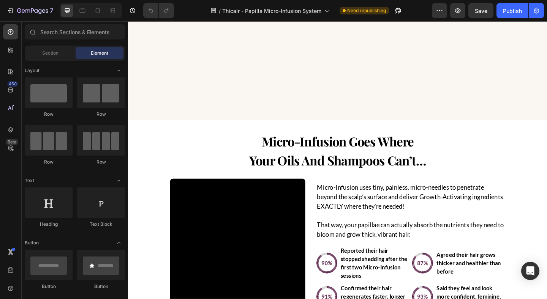
scroll to position [1001, 0]
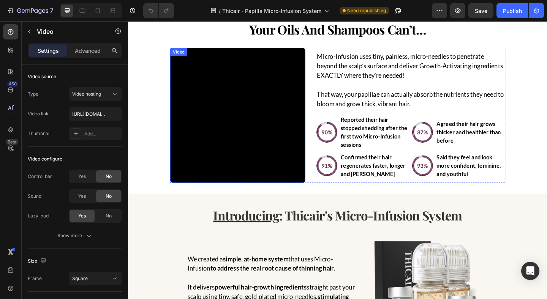
click at [276, 149] on video at bounding box center [246, 123] width 147 height 147
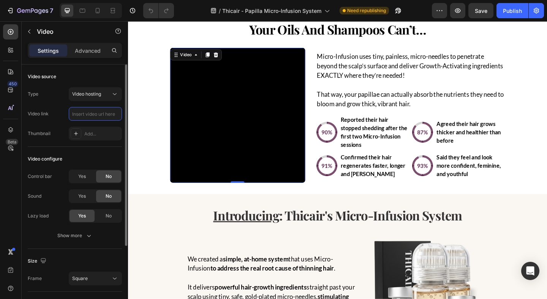
scroll to position [0, 0]
paste input "[URL][DOMAIN_NAME]"
type input "[URL][DOMAIN_NAME]"
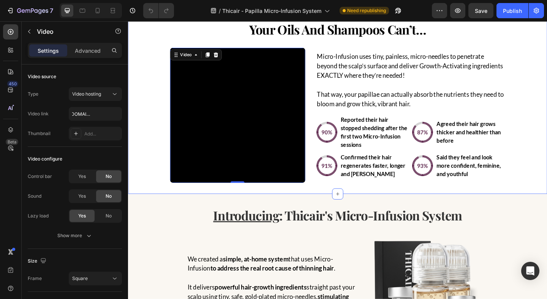
click at [148, 124] on div "micro-infusion goes where your oils and shampoos can’t… Heading Video 0 Micro-I…" at bounding box center [355, 97] width 455 height 199
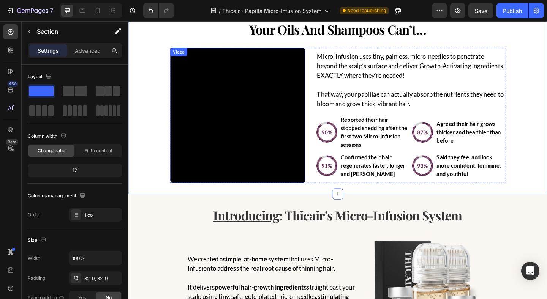
click at [241, 67] on video at bounding box center [246, 123] width 147 height 147
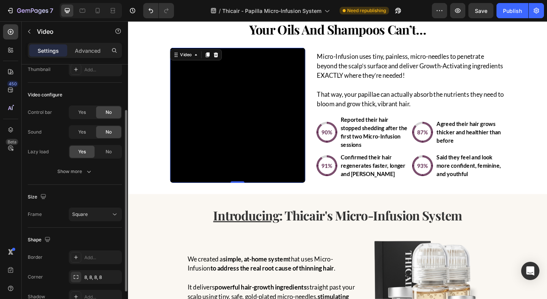
scroll to position [105, 0]
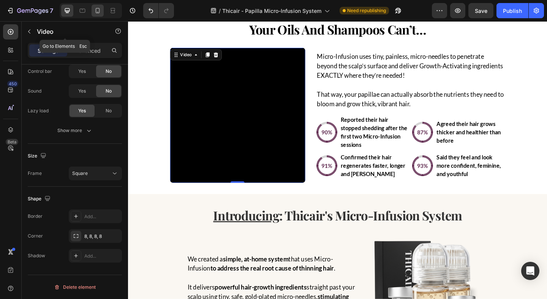
click at [97, 13] on icon at bounding box center [98, 11] width 8 height 8
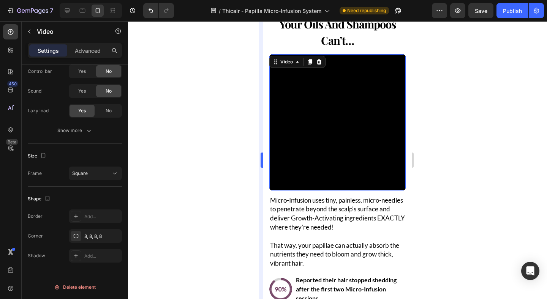
scroll to position [1007, 0]
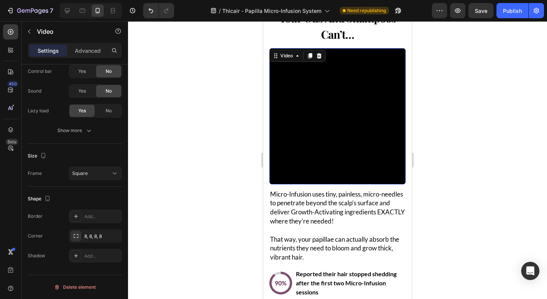
click at [209, 117] on div at bounding box center [337, 160] width 419 height 278
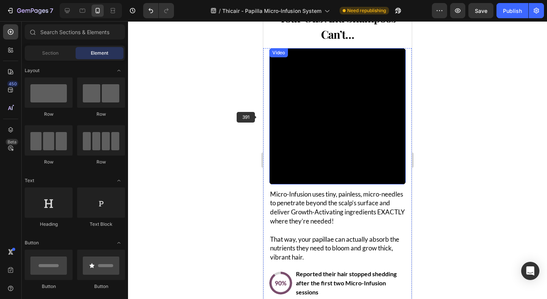
click at [329, 120] on video at bounding box center [337, 116] width 136 height 136
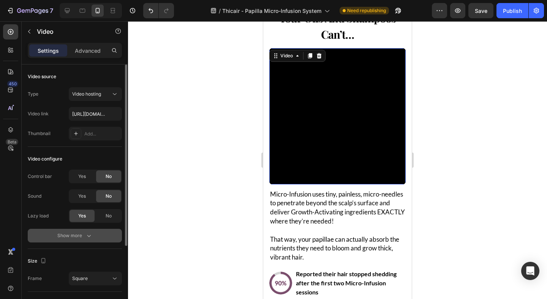
click at [86, 234] on icon "button" at bounding box center [89, 236] width 8 height 8
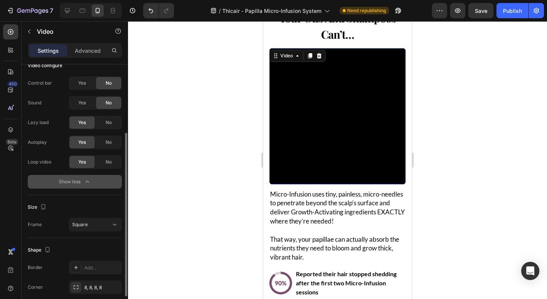
scroll to position [145, 0]
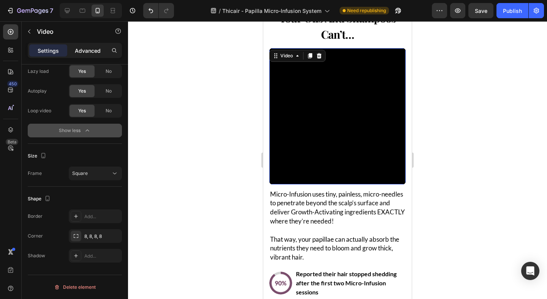
click at [76, 50] on p "Advanced" at bounding box center [88, 51] width 26 height 8
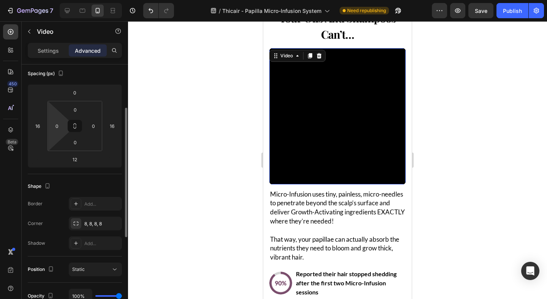
scroll to position [85, 0]
click at [313, 110] on video at bounding box center [337, 116] width 136 height 136
click at [76, 159] on input "12" at bounding box center [74, 159] width 15 height 11
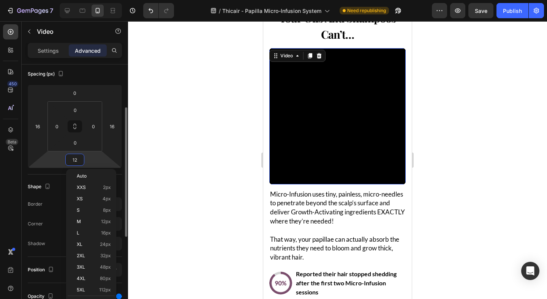
click at [76, 159] on input "12" at bounding box center [74, 159] width 15 height 11
type input "0"
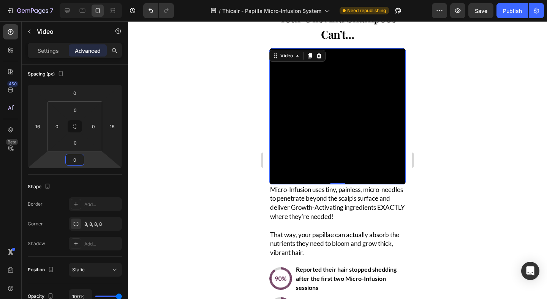
click at [334, 194] on p "Micro-Infusion uses tiny, painless, micro-needles to penetrate beyond the scalp…" at bounding box center [337, 203] width 135 height 36
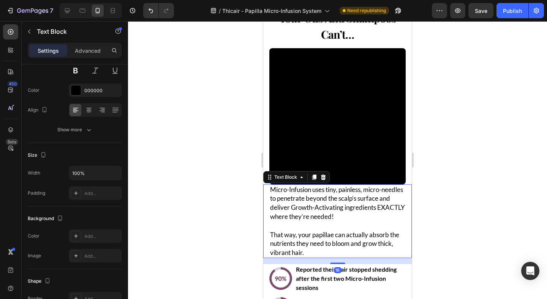
scroll to position [0, 0]
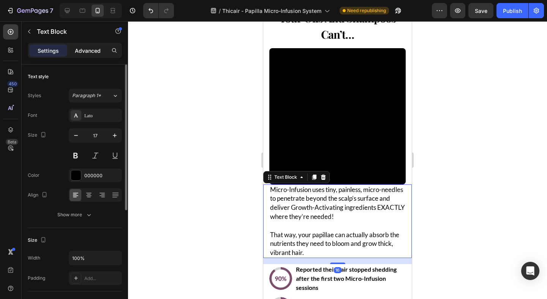
click at [79, 55] on div "Advanced" at bounding box center [88, 50] width 38 height 12
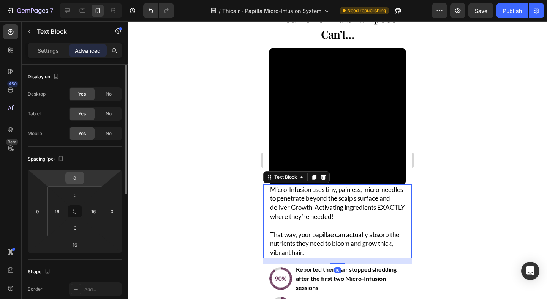
click at [76, 176] on input "0" at bounding box center [74, 177] width 15 height 11
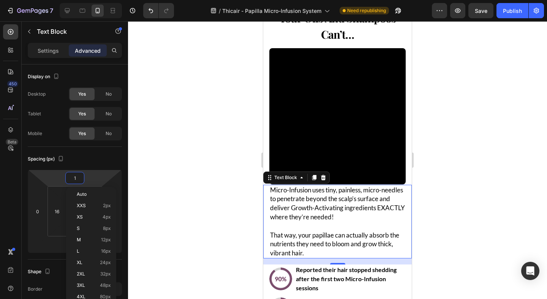
type input "12"
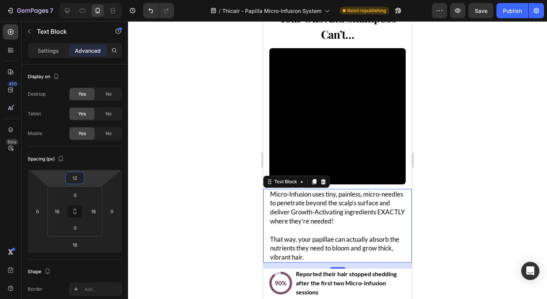
click at [202, 115] on div at bounding box center [337, 160] width 419 height 278
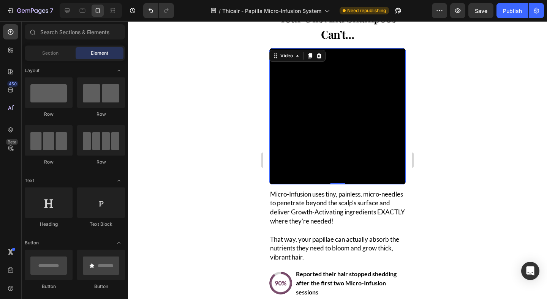
click at [342, 135] on video at bounding box center [337, 116] width 136 height 136
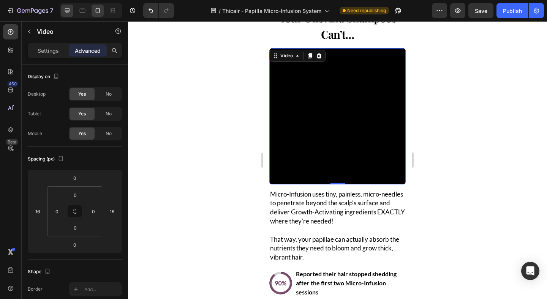
click at [68, 9] on icon at bounding box center [67, 11] width 8 height 8
type input "0"
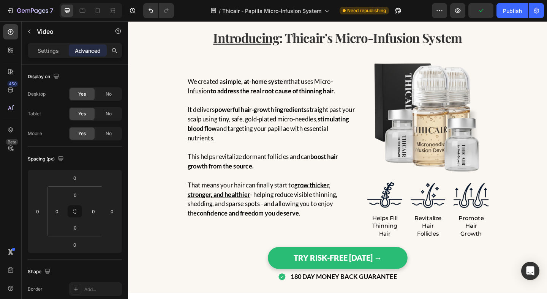
scroll to position [1061, 0]
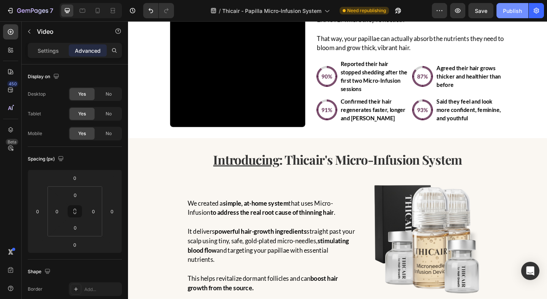
click at [504, 11] on div "Publish" at bounding box center [512, 11] width 19 height 8
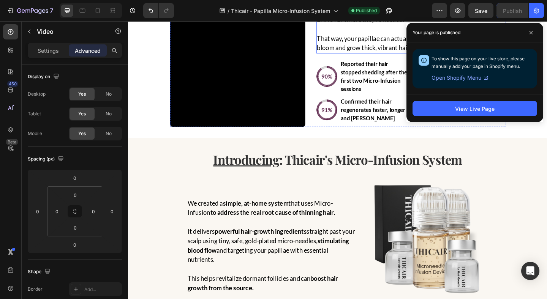
scroll to position [985, 0]
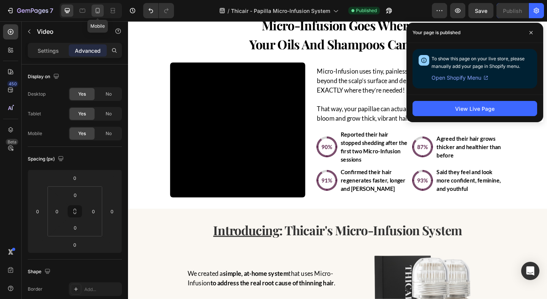
click at [95, 12] on icon at bounding box center [98, 11] width 8 height 8
type input "16"
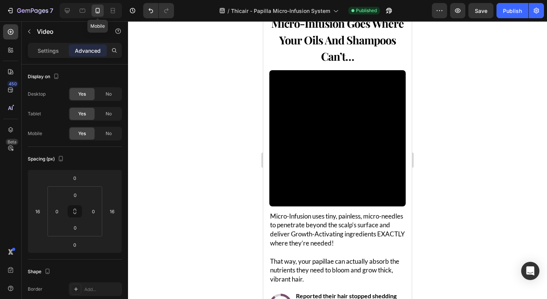
scroll to position [1007, 0]
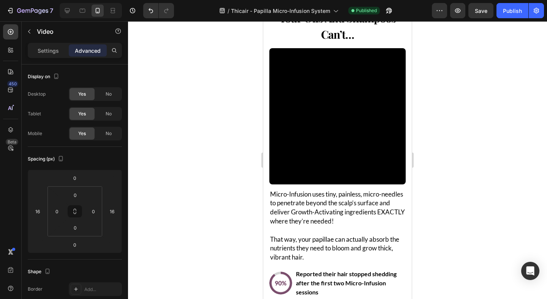
click at [300, 123] on video at bounding box center [337, 116] width 136 height 136
click at [301, 81] on video at bounding box center [337, 116] width 136 height 136
click at [301, 36] on h2 "micro-infusion goes where your oils and shampoos can’t…" at bounding box center [337, 17] width 141 height 51
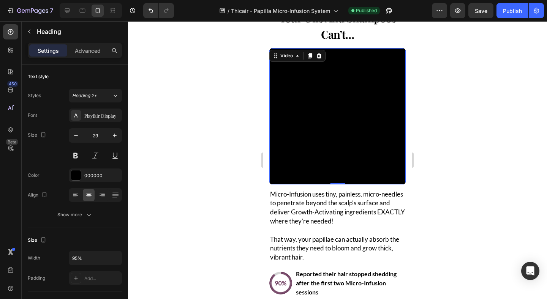
click at [300, 73] on video at bounding box center [337, 116] width 136 height 136
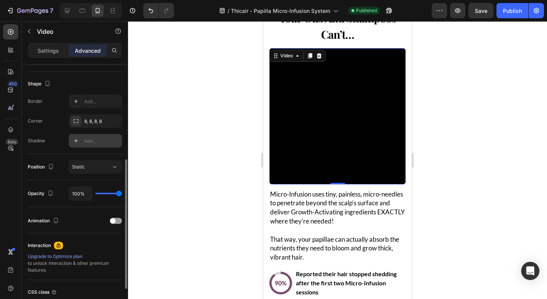
scroll to position [191, 0]
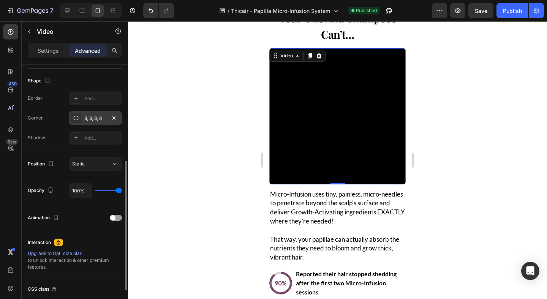
click at [80, 123] on div "8, 8, 8, 8" at bounding box center [95, 118] width 53 height 14
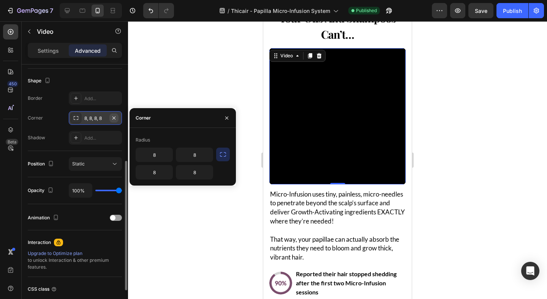
click at [117, 119] on icon "button" at bounding box center [114, 118] width 6 height 6
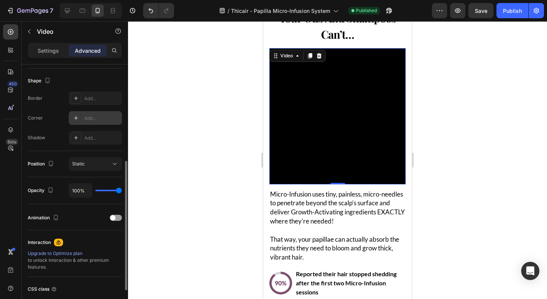
click at [219, 153] on div at bounding box center [337, 160] width 419 height 278
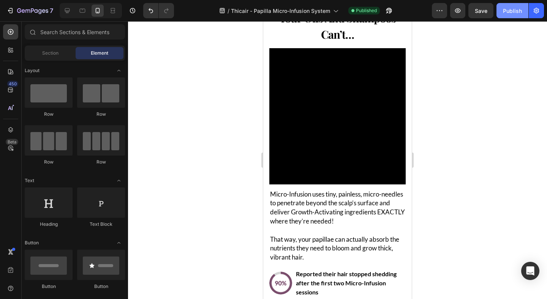
click at [506, 13] on div "Publish" at bounding box center [512, 11] width 19 height 8
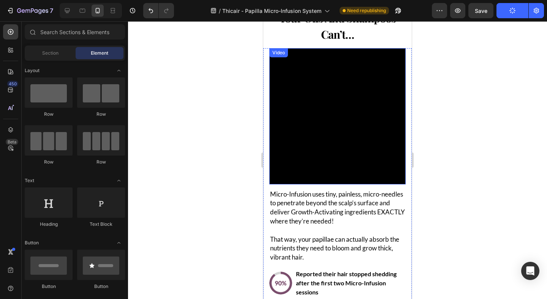
click at [351, 101] on video at bounding box center [337, 116] width 136 height 136
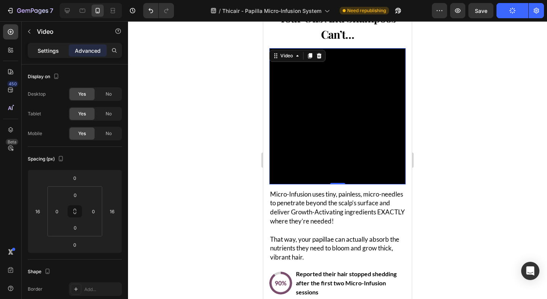
click at [53, 50] on p "Settings" at bounding box center [48, 51] width 21 height 8
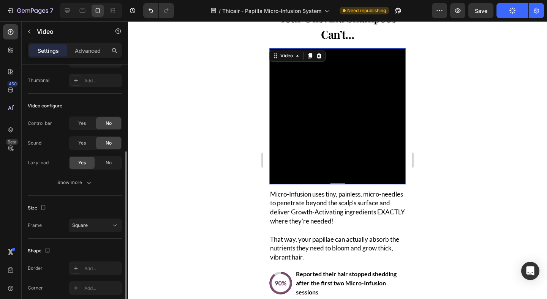
scroll to position [87, 0]
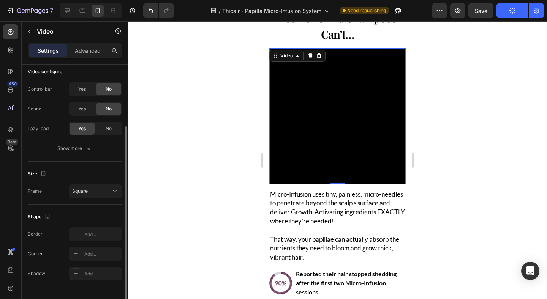
click at [87, 198] on div "Size [GEOGRAPHIC_DATA]" at bounding box center [75, 183] width 94 height 43
click at [97, 191] on div "Square" at bounding box center [91, 191] width 39 height 7
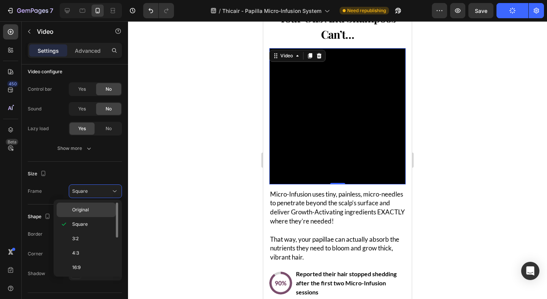
click at [90, 204] on div "Original" at bounding box center [86, 210] width 59 height 14
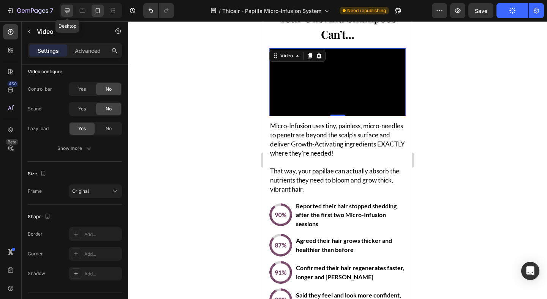
click at [69, 13] on icon at bounding box center [67, 11] width 8 height 8
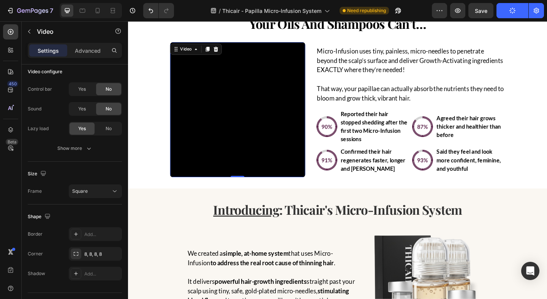
scroll to position [1003, 0]
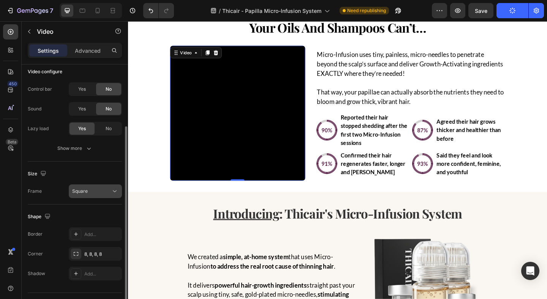
click at [98, 194] on div "Square" at bounding box center [91, 191] width 39 height 7
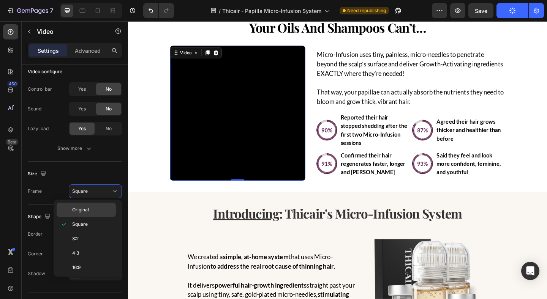
click at [90, 207] on p "Original" at bounding box center [92, 209] width 40 height 7
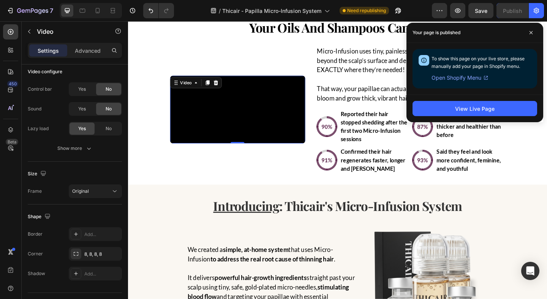
click at [457, 57] on span "To show this page on your live store, please manually add your page in Shopify …" at bounding box center [477, 62] width 93 height 13
click at [529, 31] on icon at bounding box center [531, 33] width 4 height 4
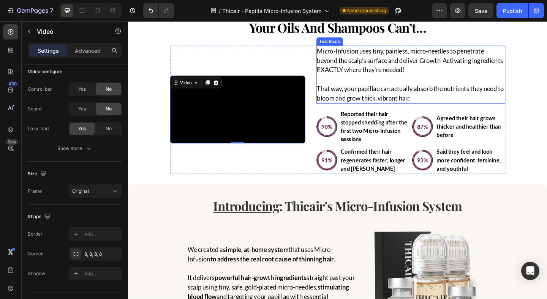
click at [504, 106] on p "That way, your papillae can actually absorb the nutrients they need to bloom an…" at bounding box center [435, 100] width 204 height 20
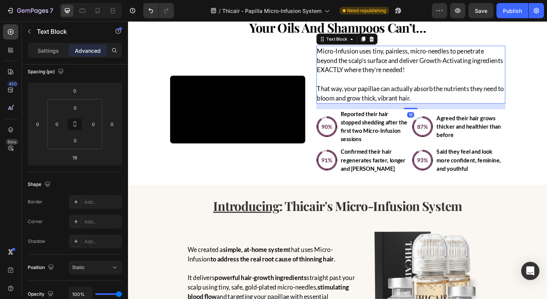
scroll to position [0, 0]
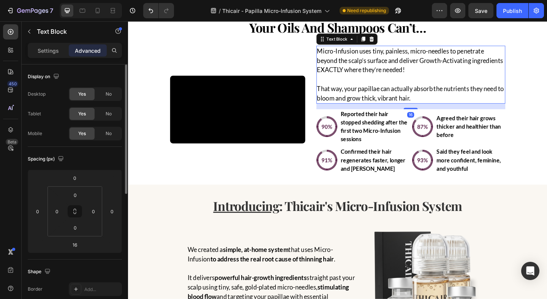
click at [509, 11] on div "Publish" at bounding box center [512, 11] width 19 height 8
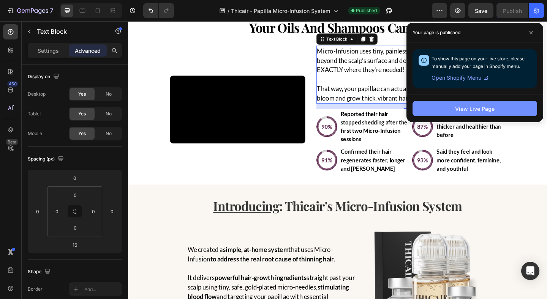
click at [428, 104] on button "View Live Page" at bounding box center [474, 108] width 124 height 15
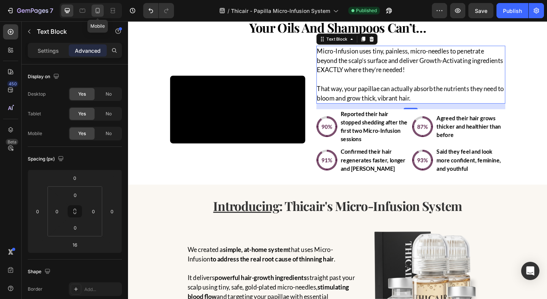
click at [95, 14] on icon at bounding box center [98, 11] width 8 height 8
type input "12"
type input "16"
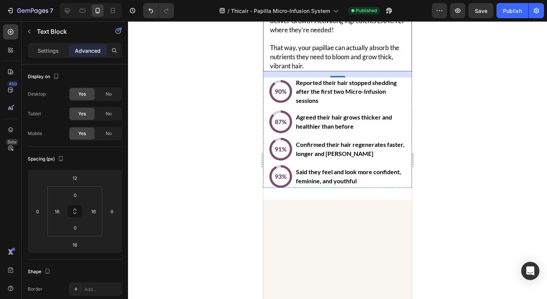
click at [305, 71] on div "Micro-Infusion uses tiny, painless, micro-needles to penetrate beyond the scalp…" at bounding box center [337, 34] width 148 height 74
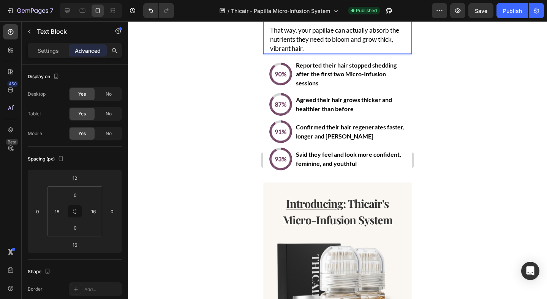
scroll to position [1021, 0]
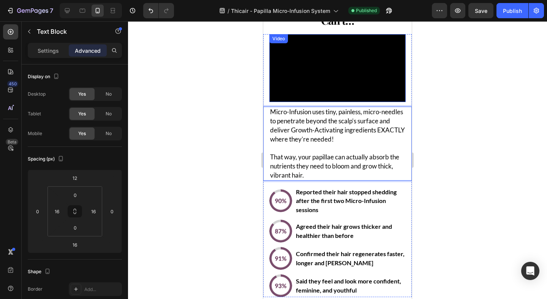
click at [316, 82] on video at bounding box center [337, 68] width 136 height 68
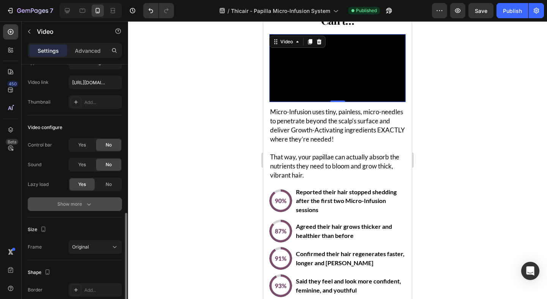
scroll to position [105, 0]
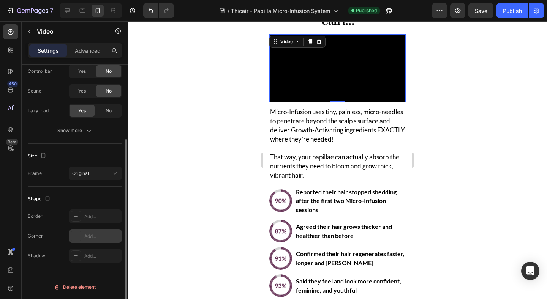
click at [76, 238] on icon at bounding box center [76, 236] width 6 height 6
click at [166, 172] on div at bounding box center [337, 160] width 419 height 278
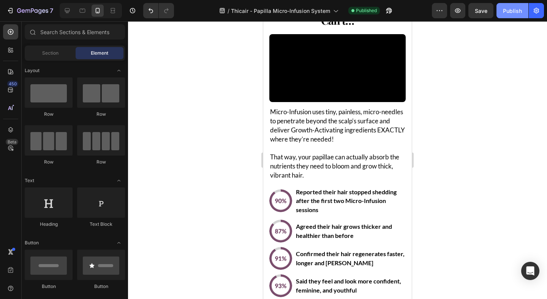
click at [501, 10] on button "Publish" at bounding box center [512, 10] width 32 height 15
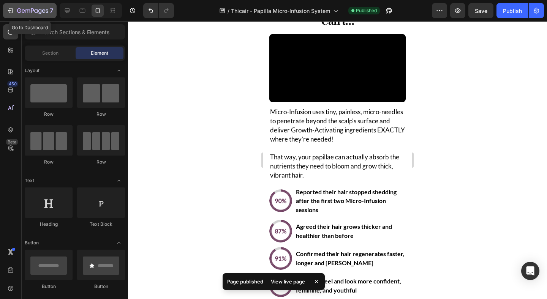
click at [39, 13] on icon "button" at bounding box center [32, 11] width 31 height 6
